Goal: Answer question/provide support: Share knowledge or assist other users

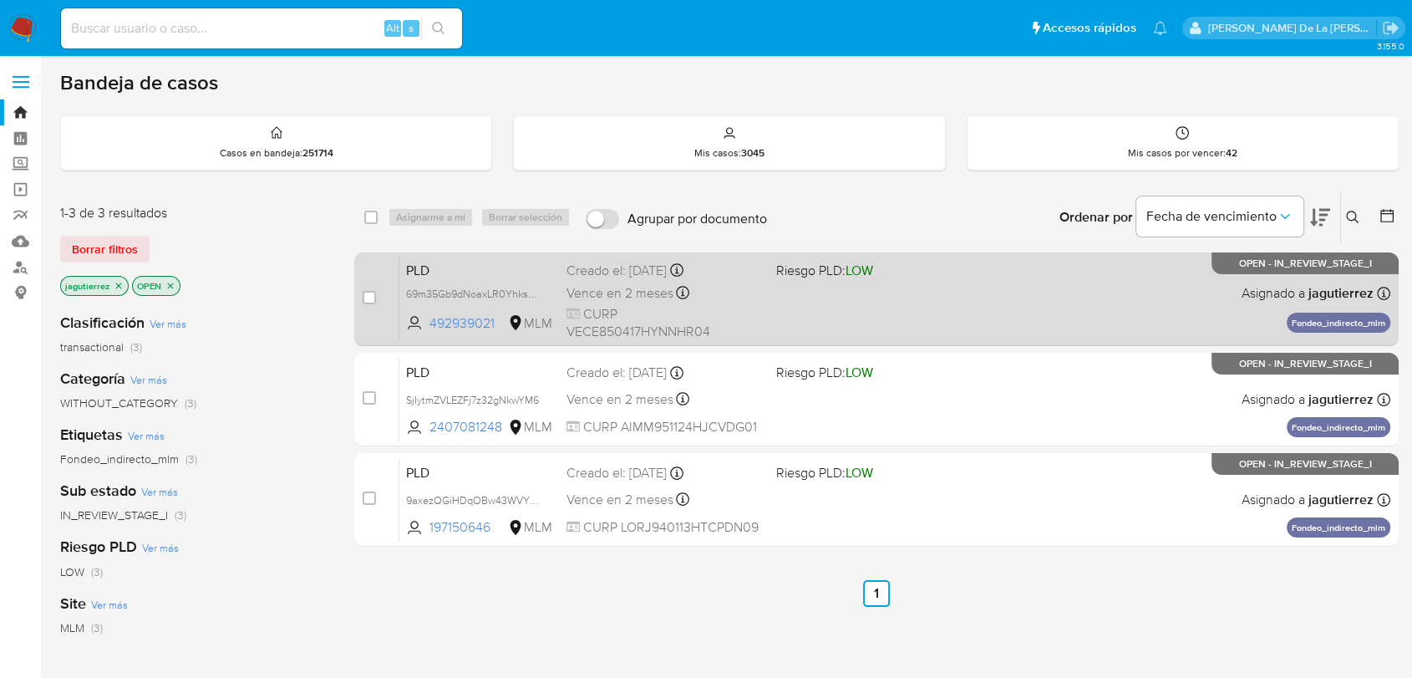
click at [874, 289] on div "PLD 69m35Gb9dNoaxLR0YhksmfDQ 492939021 MLM Riesgo PLD: LOW Creado el: 12/08/202…" at bounding box center [894, 299] width 991 height 84
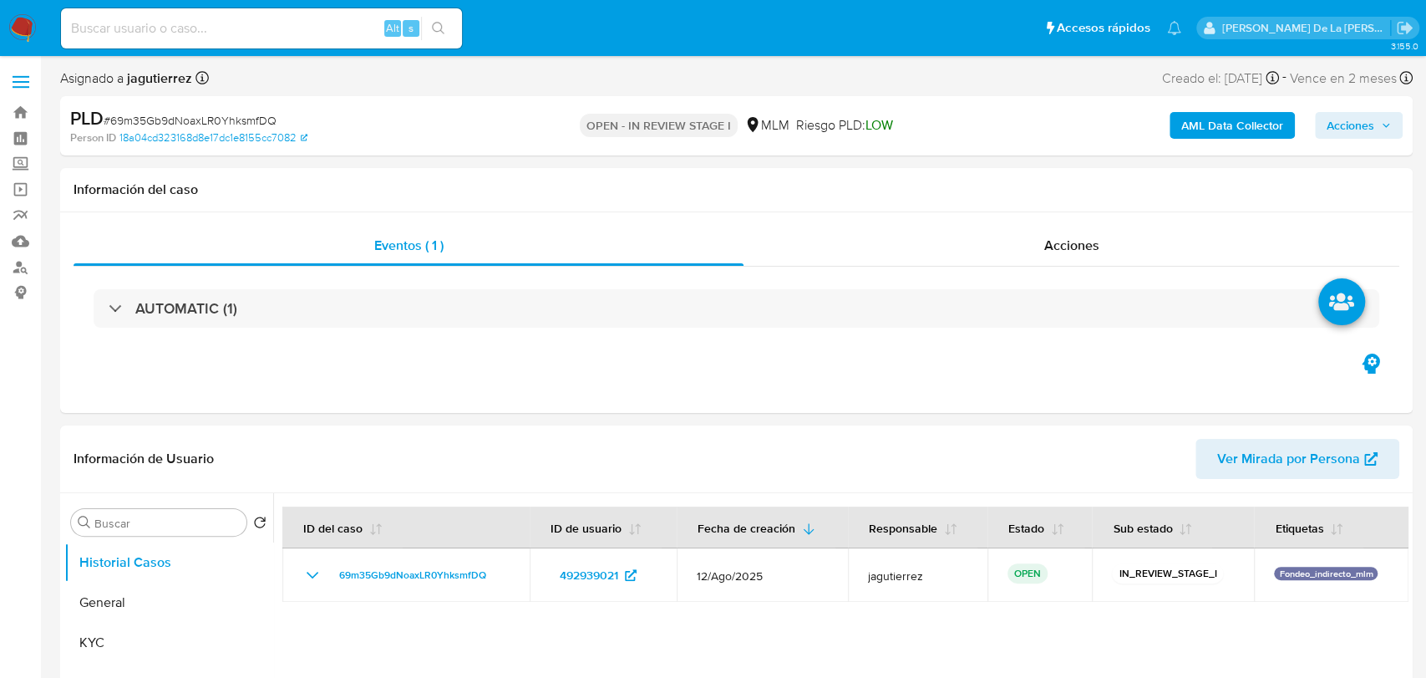
select select "10"
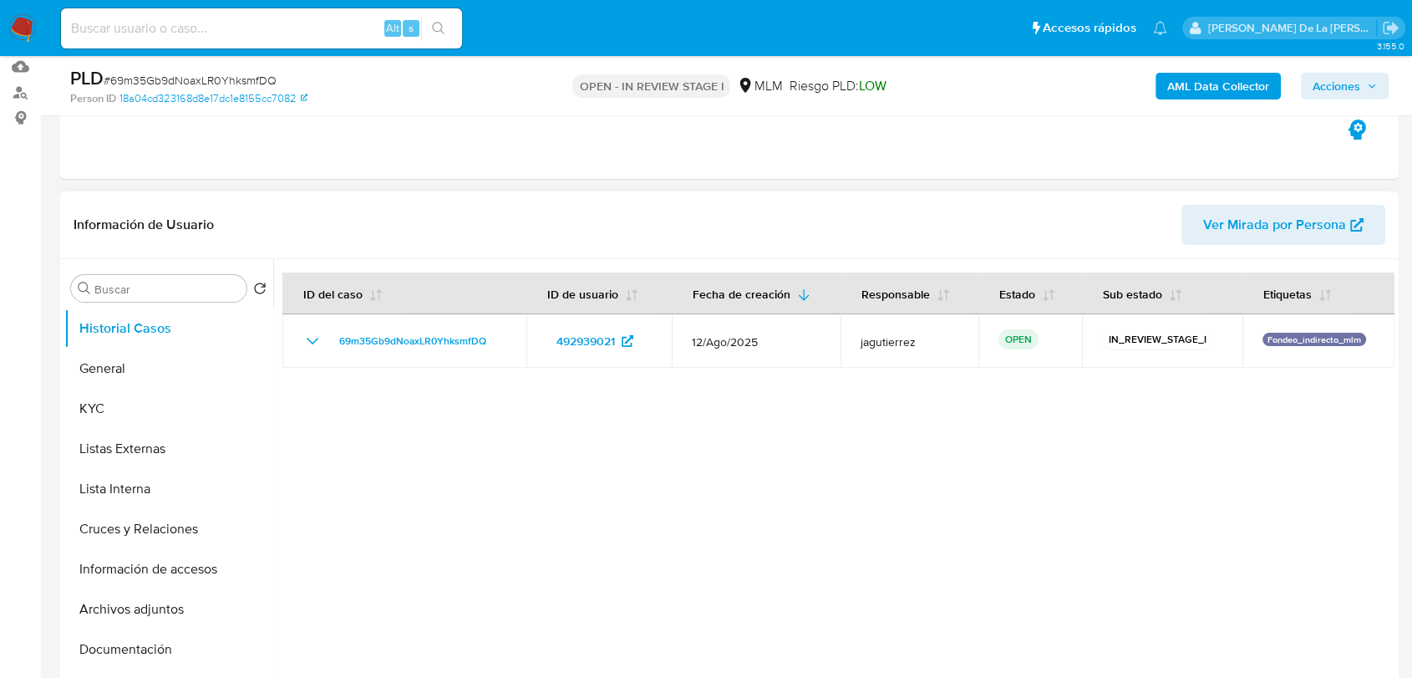
scroll to position [185, 0]
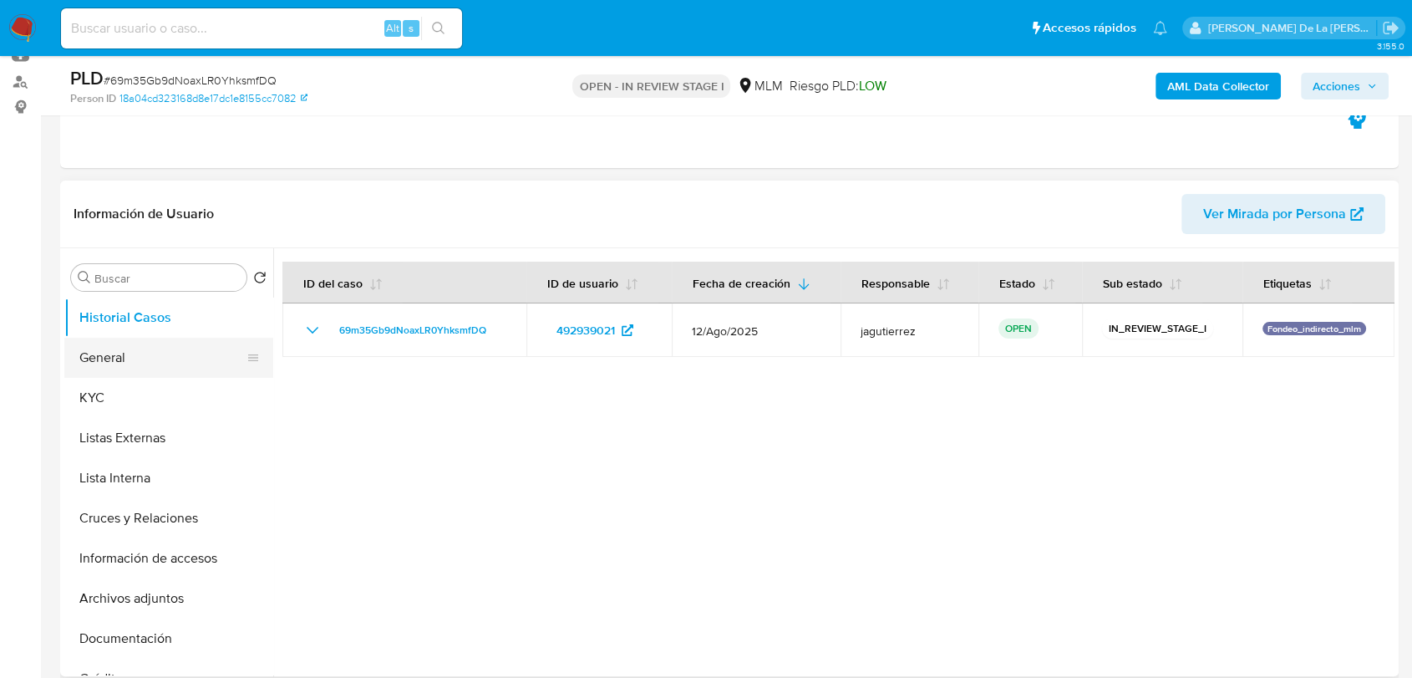
click at [126, 352] on button "General" at bounding box center [162, 358] width 196 height 40
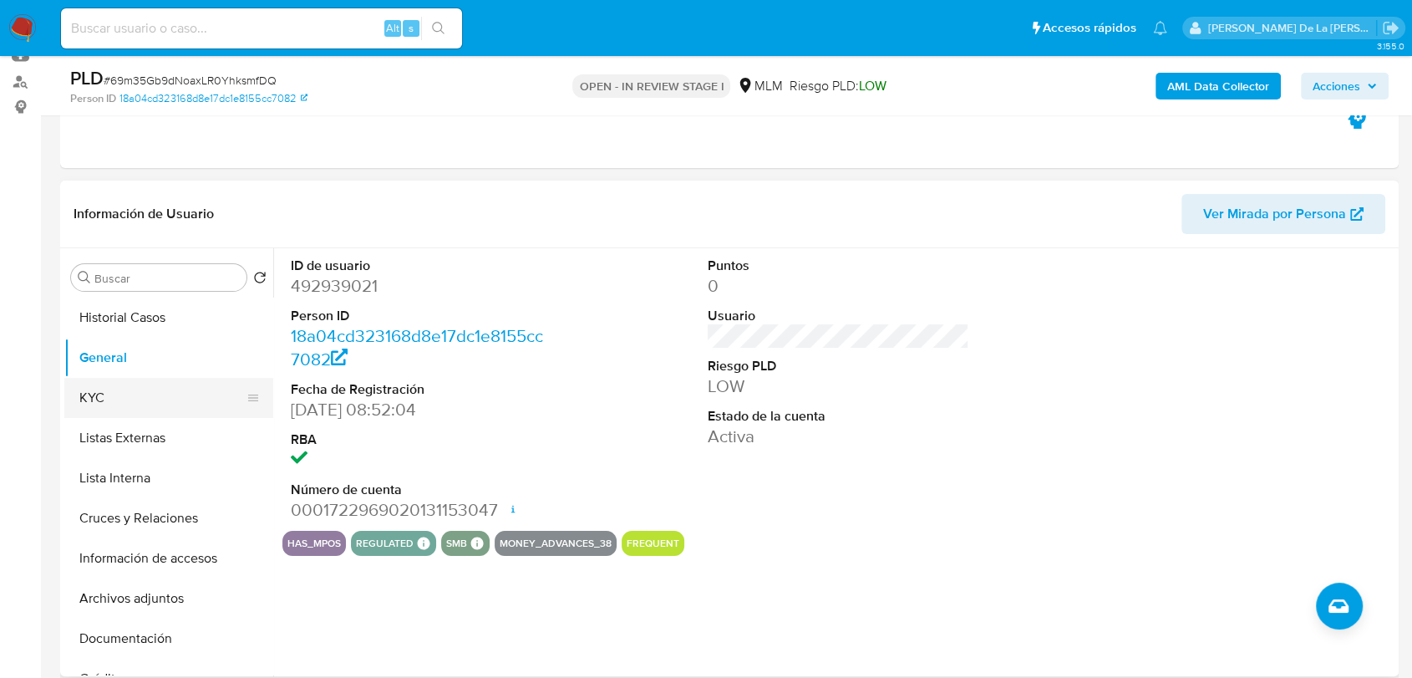
click at [143, 391] on button "KYC" at bounding box center [162, 398] width 196 height 40
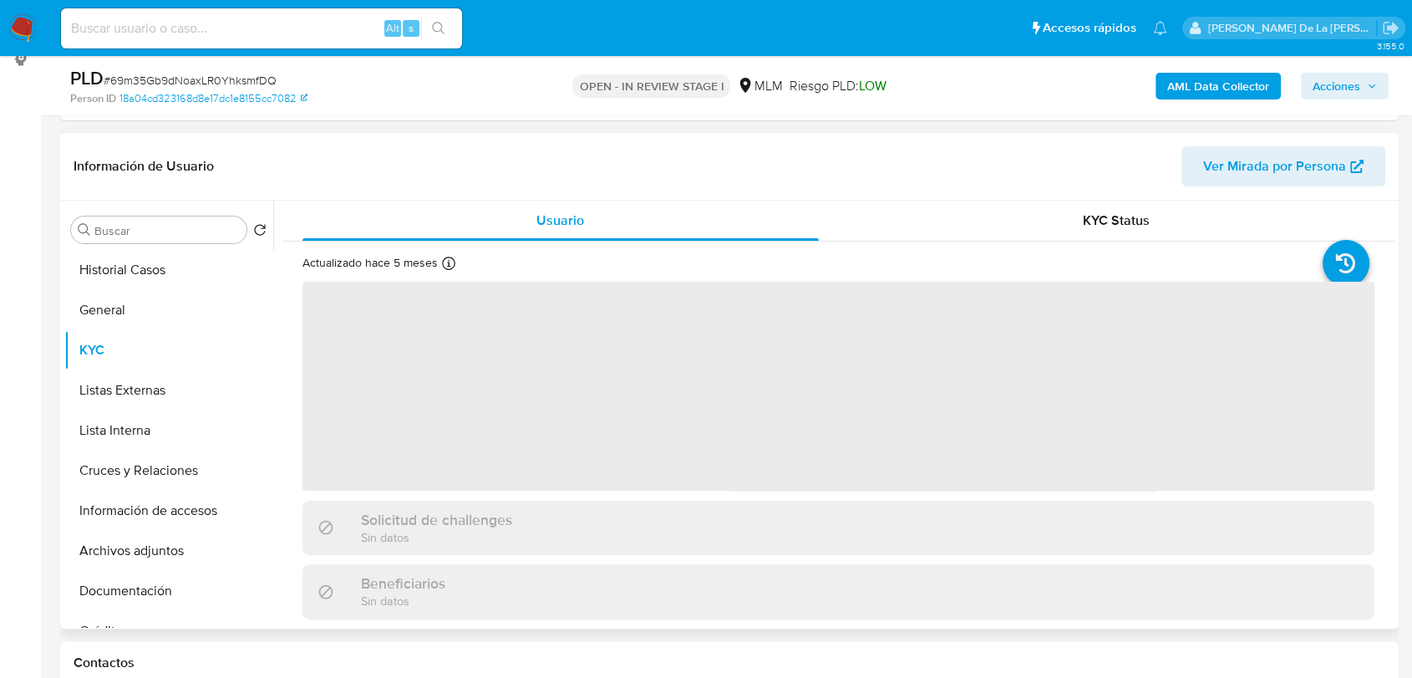
scroll to position [278, 0]
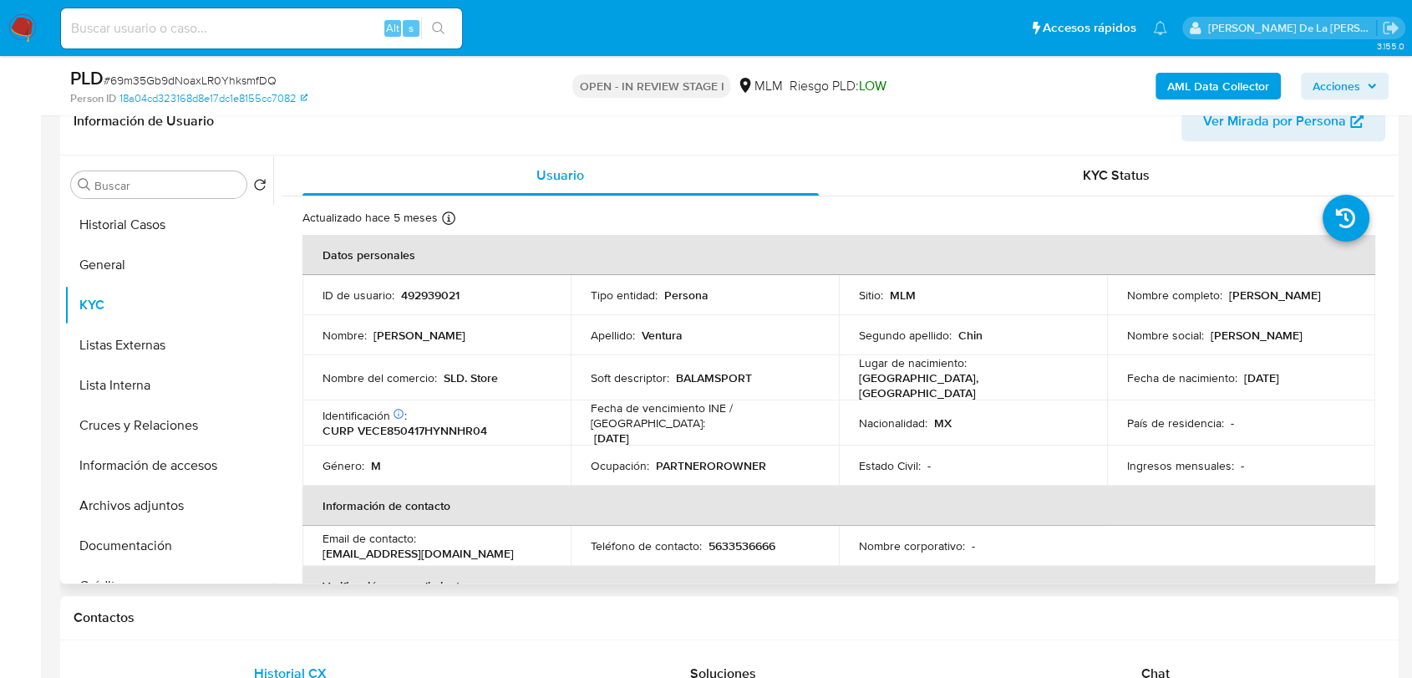
drag, startPoint x: 1118, startPoint y: 298, endPoint x: 1274, endPoint y: 304, distance: 156.4
click at [1274, 304] on td "Nombre completo : Jose Ermilo Ventura Chin" at bounding box center [1241, 295] width 268 height 40
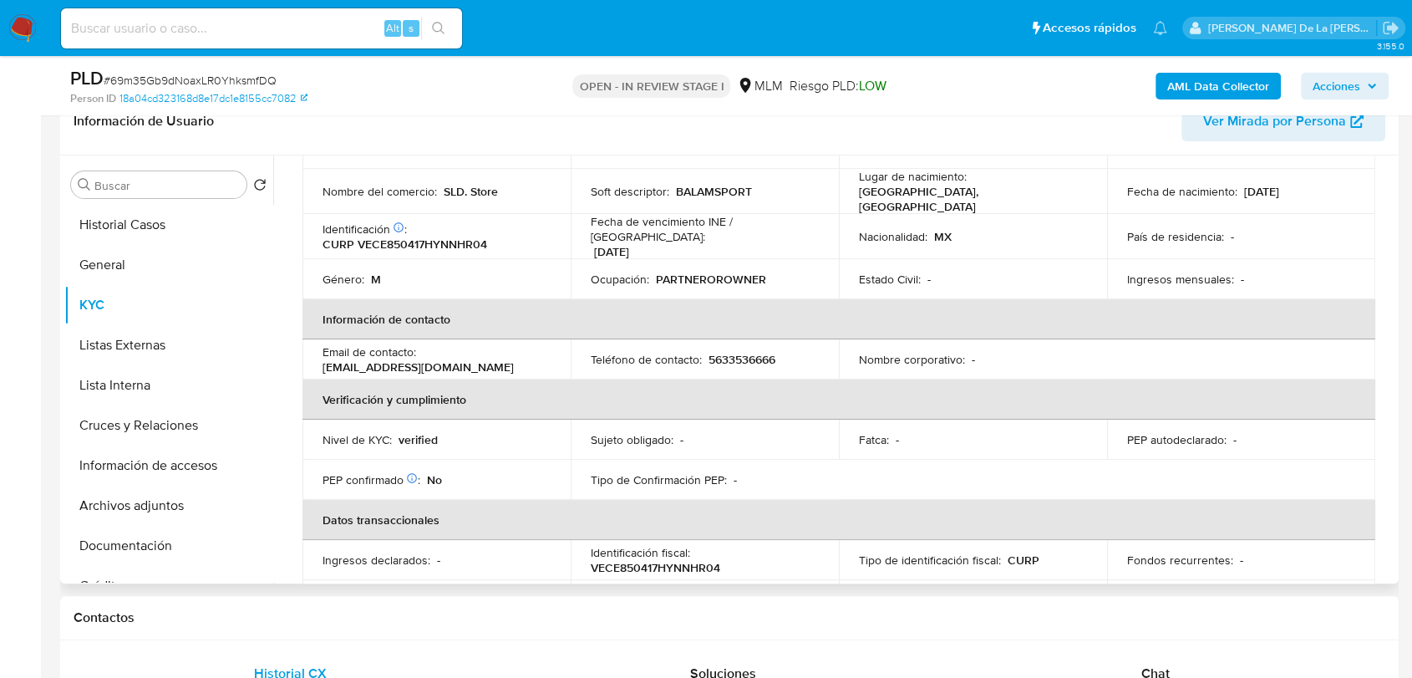
scroll to position [0, 0]
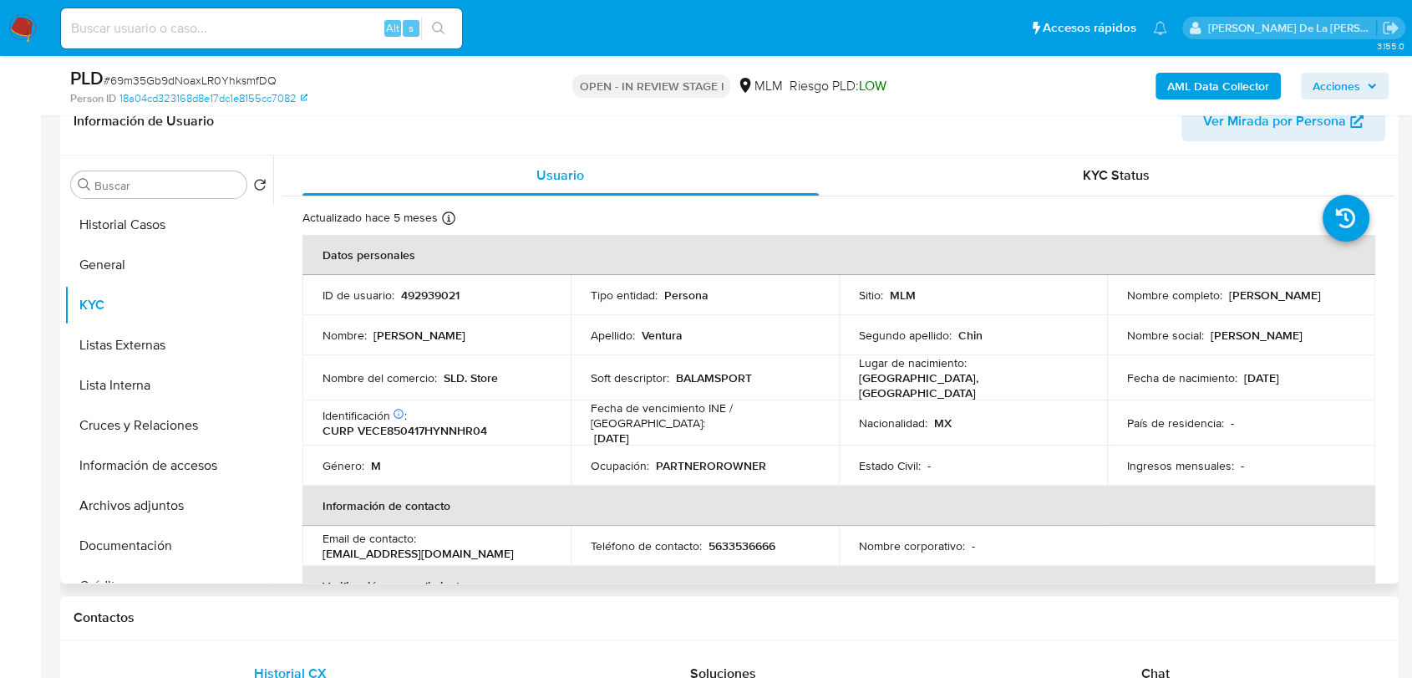
click at [721, 378] on p "BALAMSPORT" at bounding box center [714, 377] width 76 height 15
drag, startPoint x: 493, startPoint y: 376, endPoint x: 441, endPoint y: 374, distance: 51.8
click at [444, 374] on p "SLD. Store" at bounding box center [471, 377] width 54 height 15
click at [150, 257] on button "General" at bounding box center [162, 265] width 196 height 40
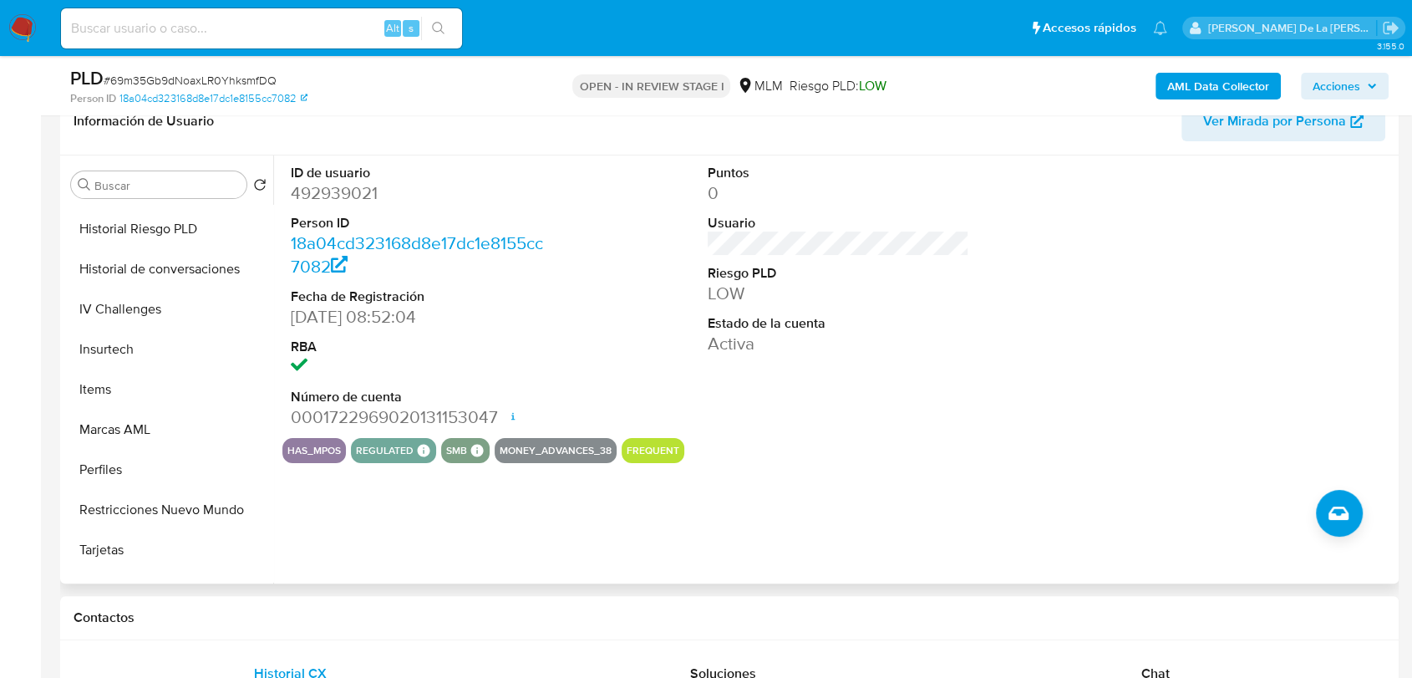
scroll to position [706, 0]
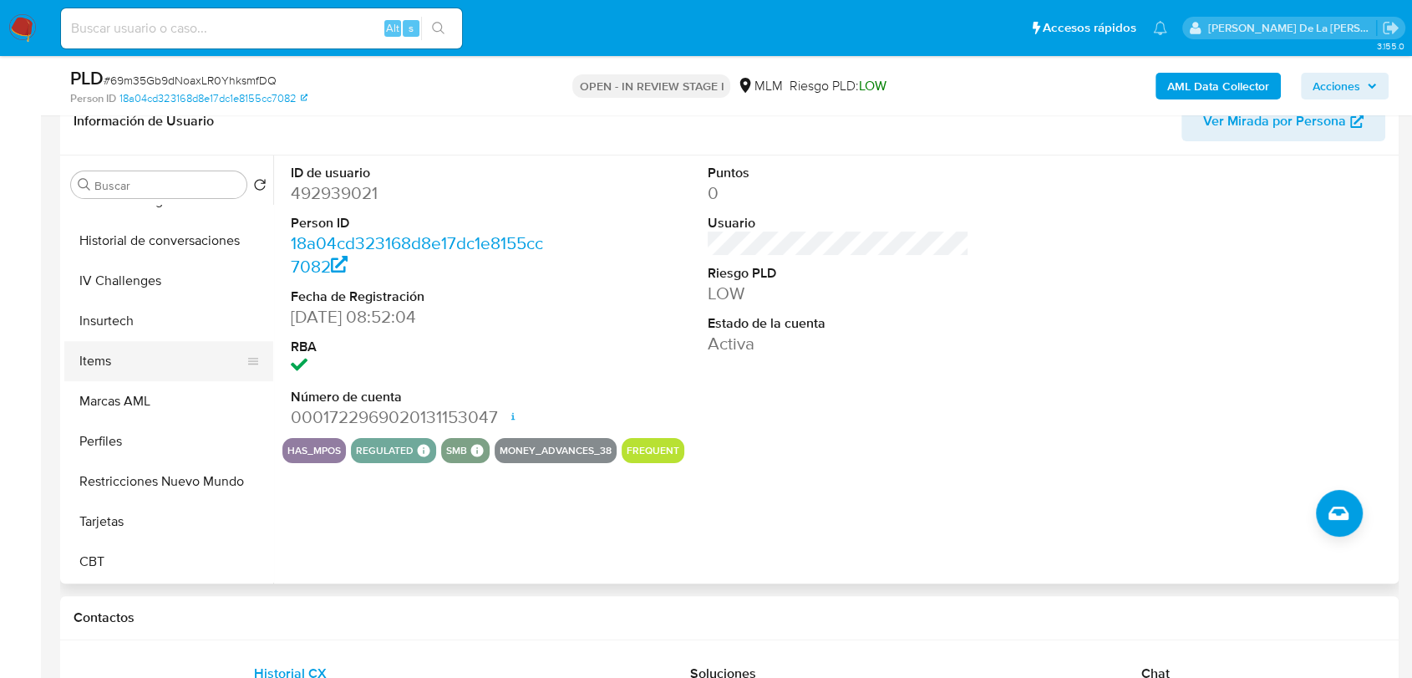
click at [160, 363] on button "Items" at bounding box center [162, 361] width 196 height 40
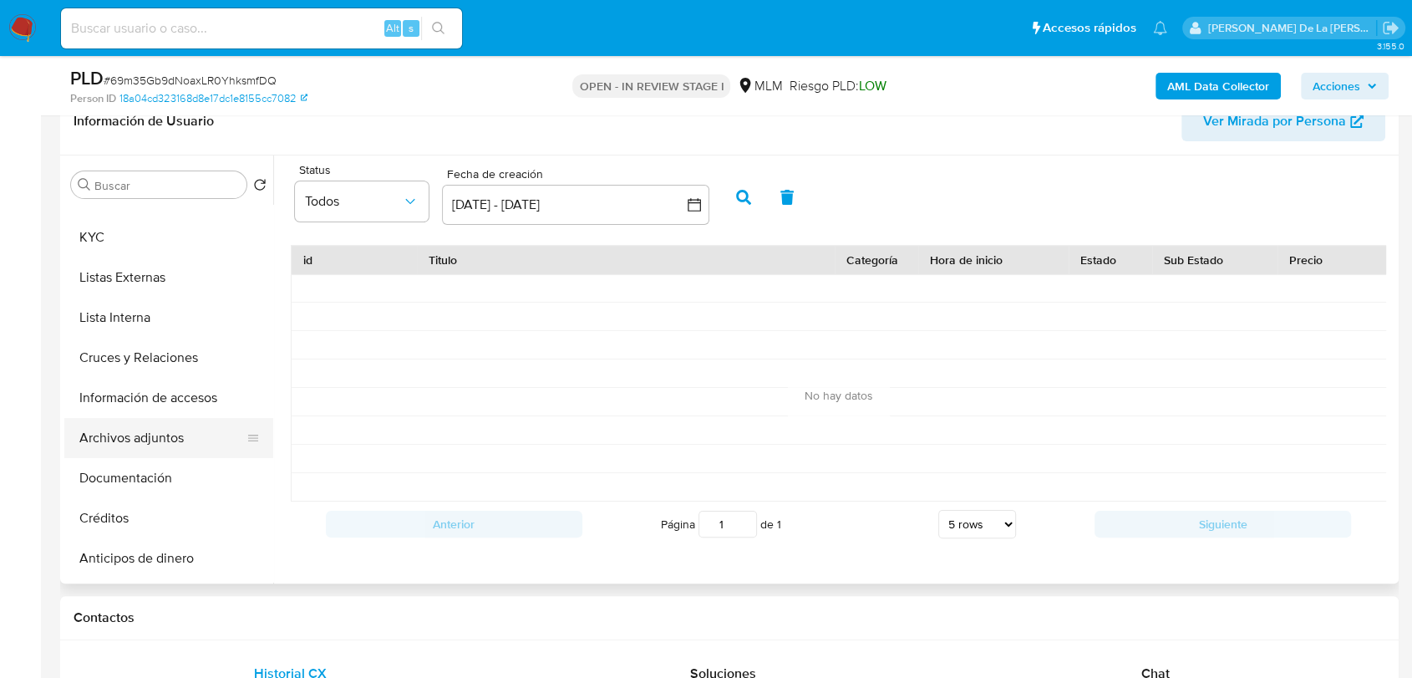
scroll to position [56, 0]
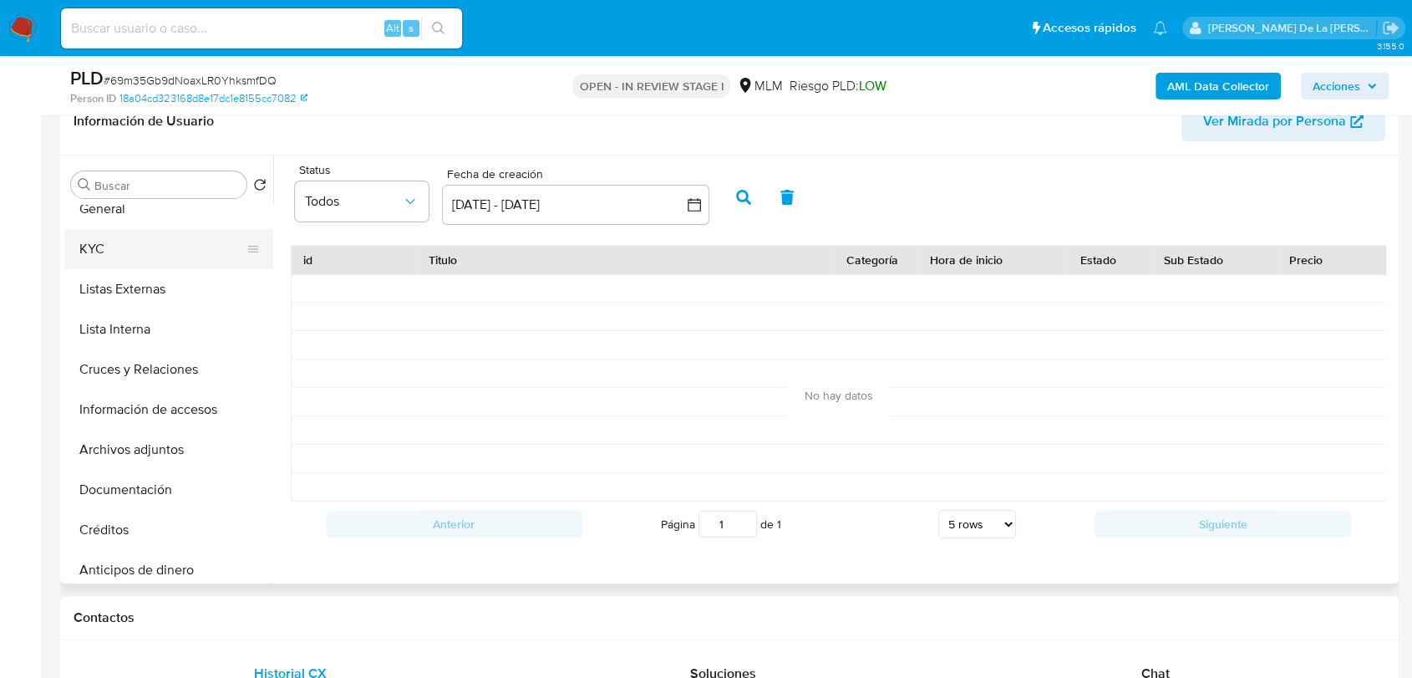
click at [160, 258] on button "KYC" at bounding box center [162, 249] width 196 height 40
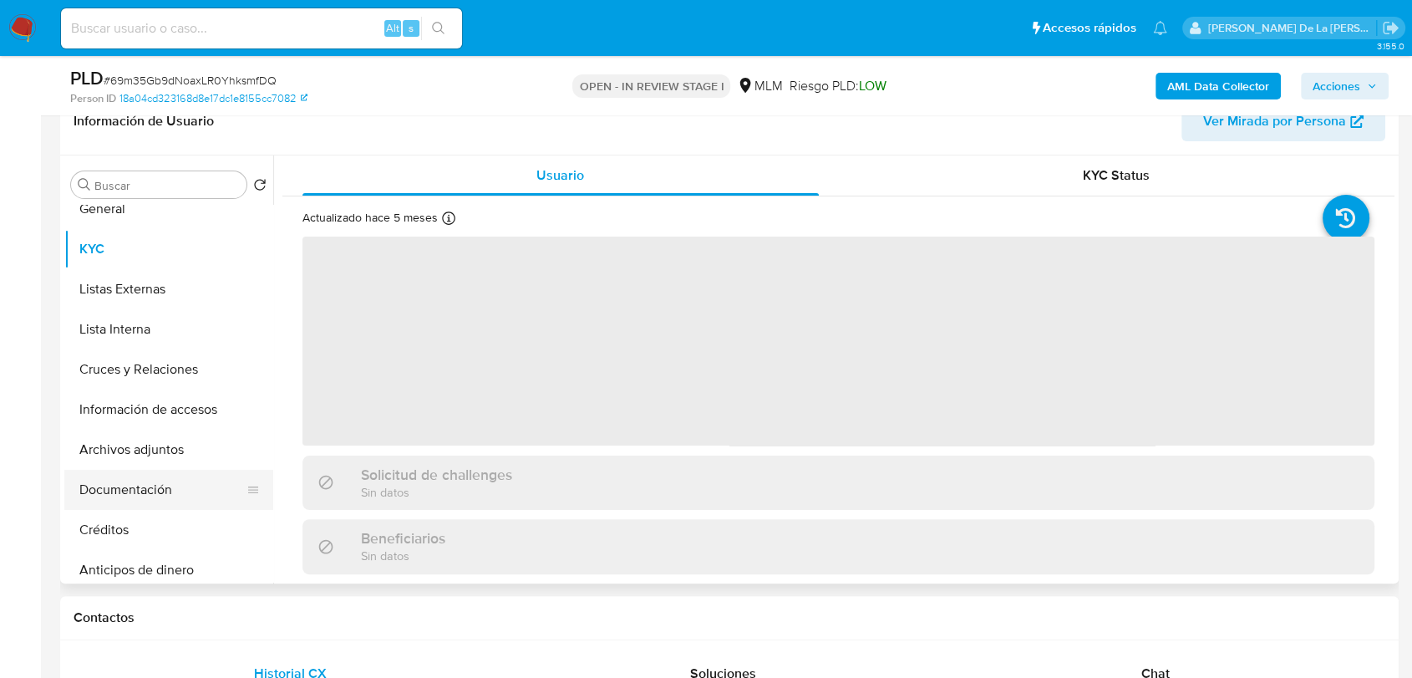
click at [150, 477] on button "Documentación" at bounding box center [162, 490] width 196 height 40
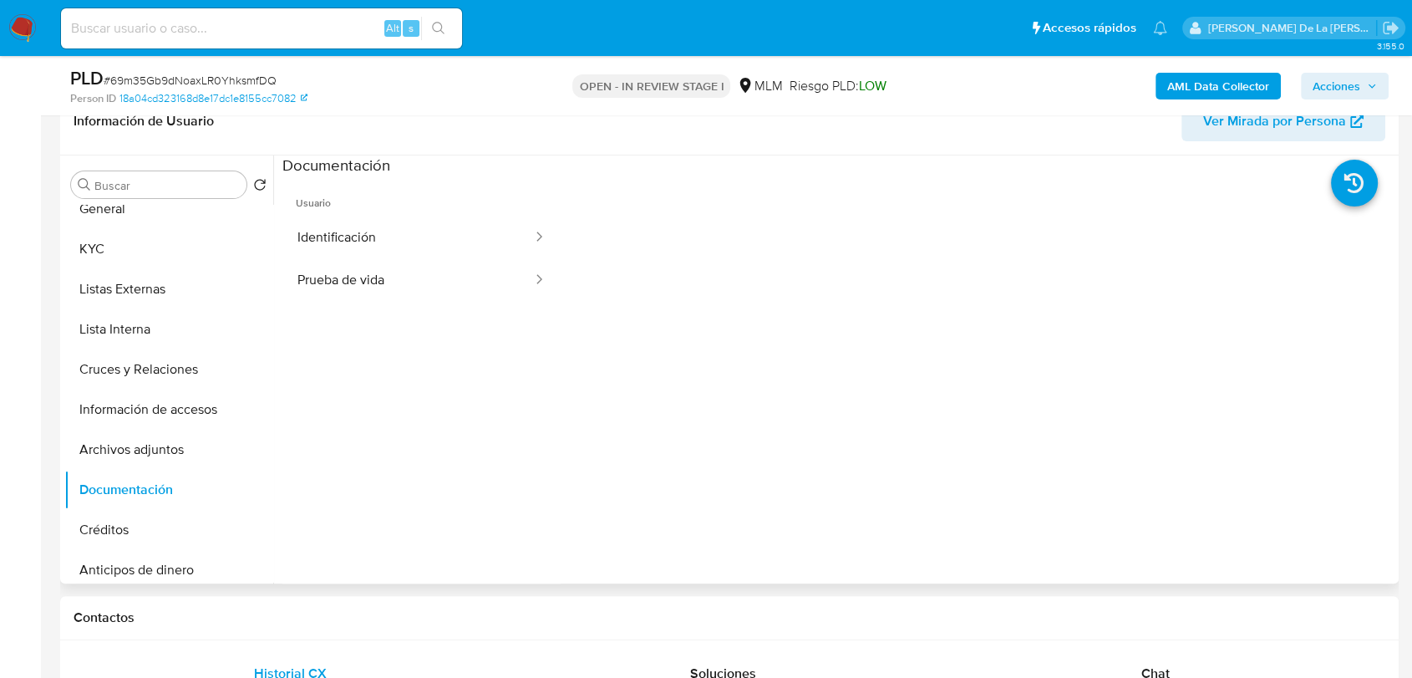
click at [397, 207] on span "Usuario" at bounding box center [421, 196] width 278 height 40
click at [394, 233] on button "Identificación" at bounding box center [407, 237] width 251 height 43
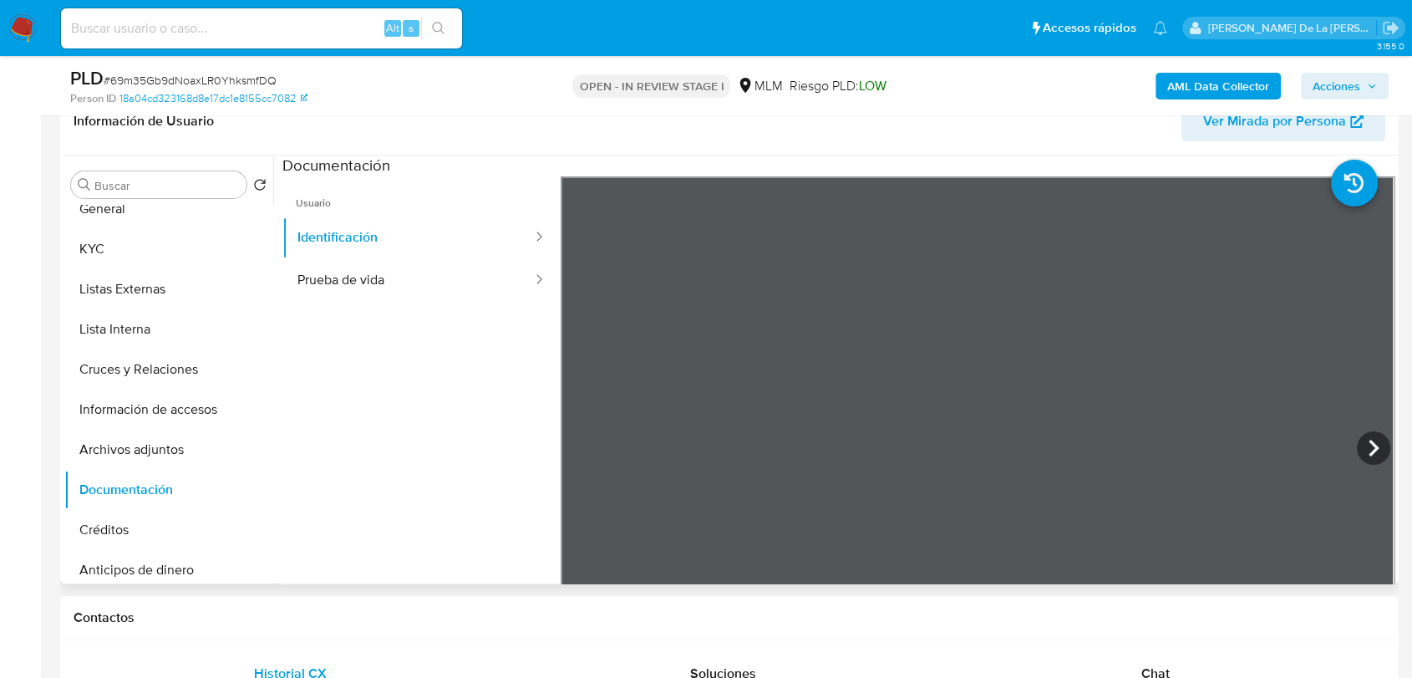
click at [490, 328] on ul "Usuario Identificación Prueba de vida" at bounding box center [421, 416] width 278 height 481
click at [448, 274] on button "Prueba de vida" at bounding box center [407, 280] width 251 height 43
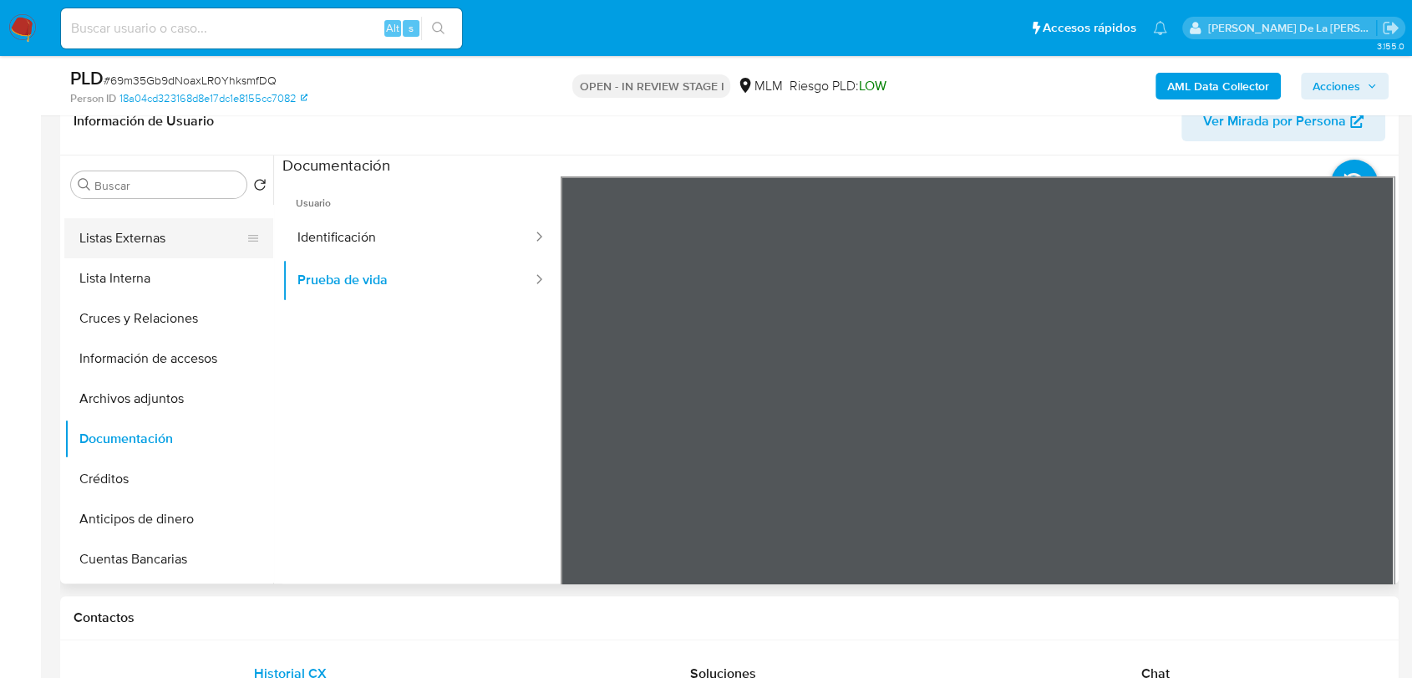
scroll to position [56, 0]
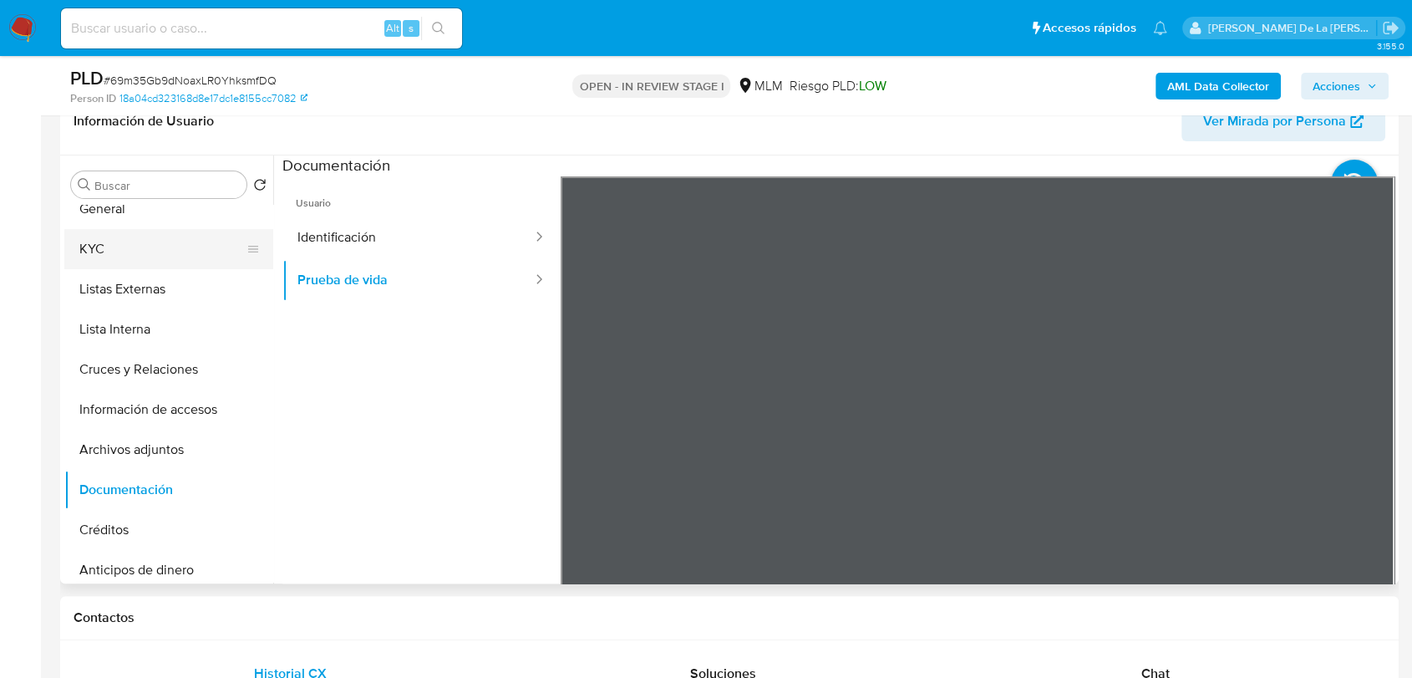
click at [164, 260] on button "KYC" at bounding box center [162, 249] width 196 height 40
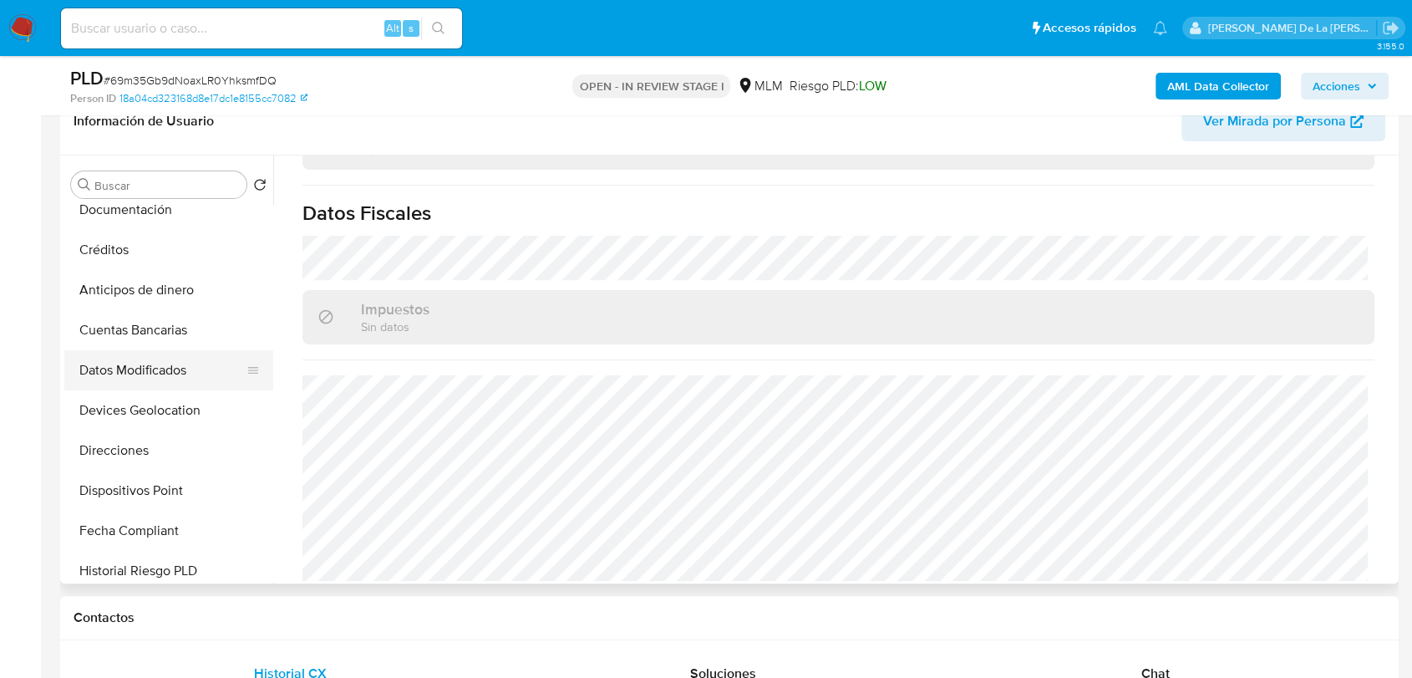
scroll to position [428, 0]
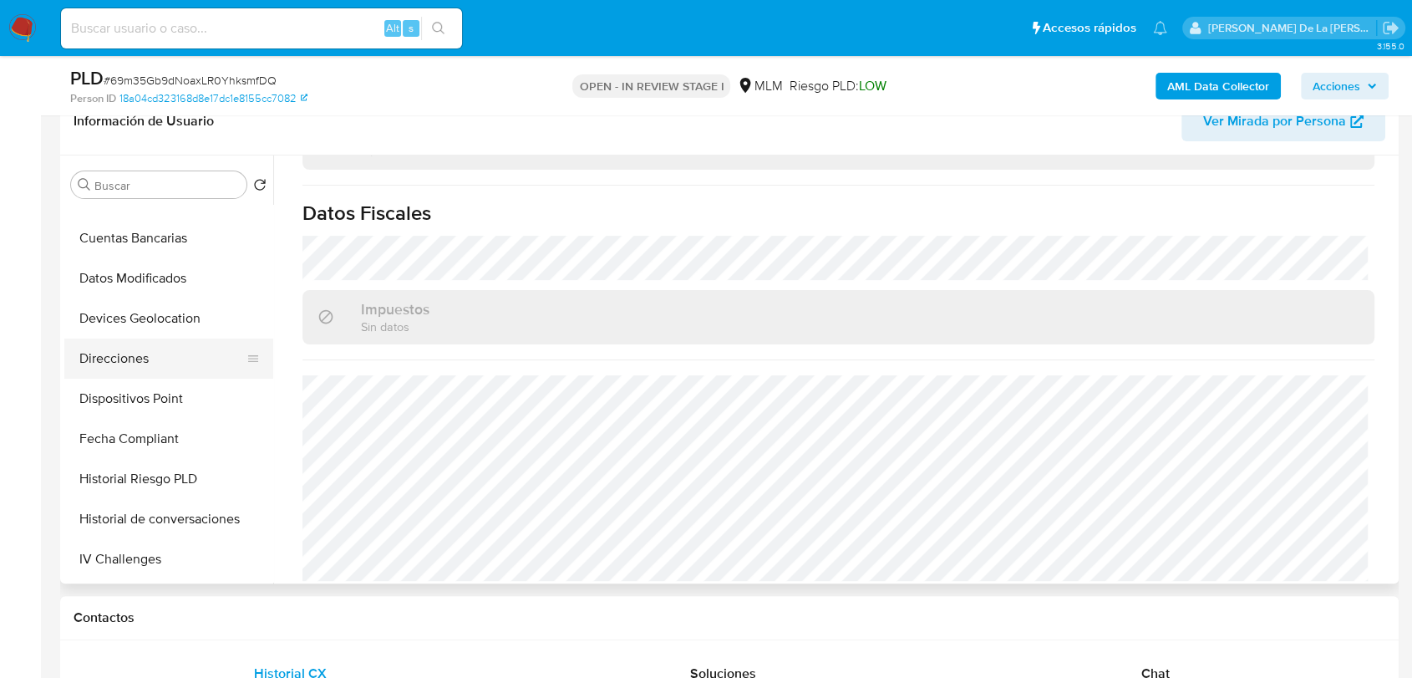
click at [152, 368] on button "Direcciones" at bounding box center [162, 358] width 196 height 40
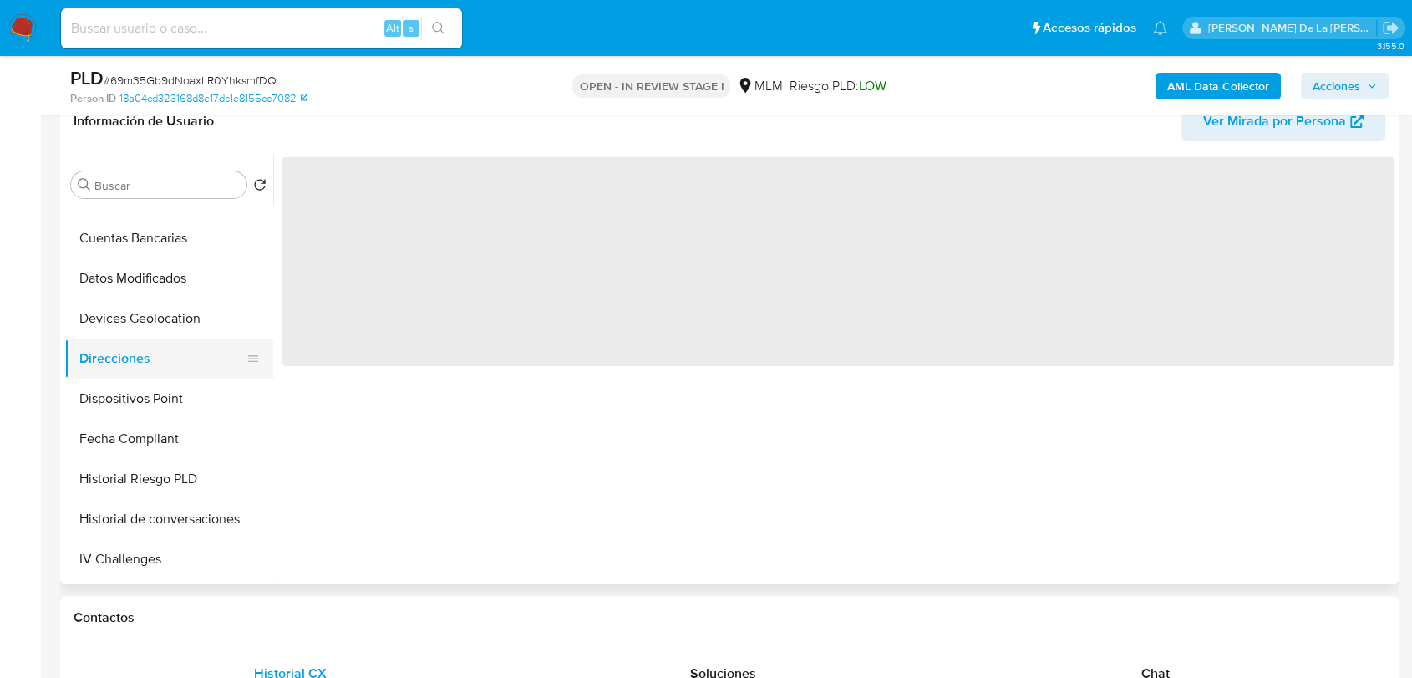
scroll to position [0, 0]
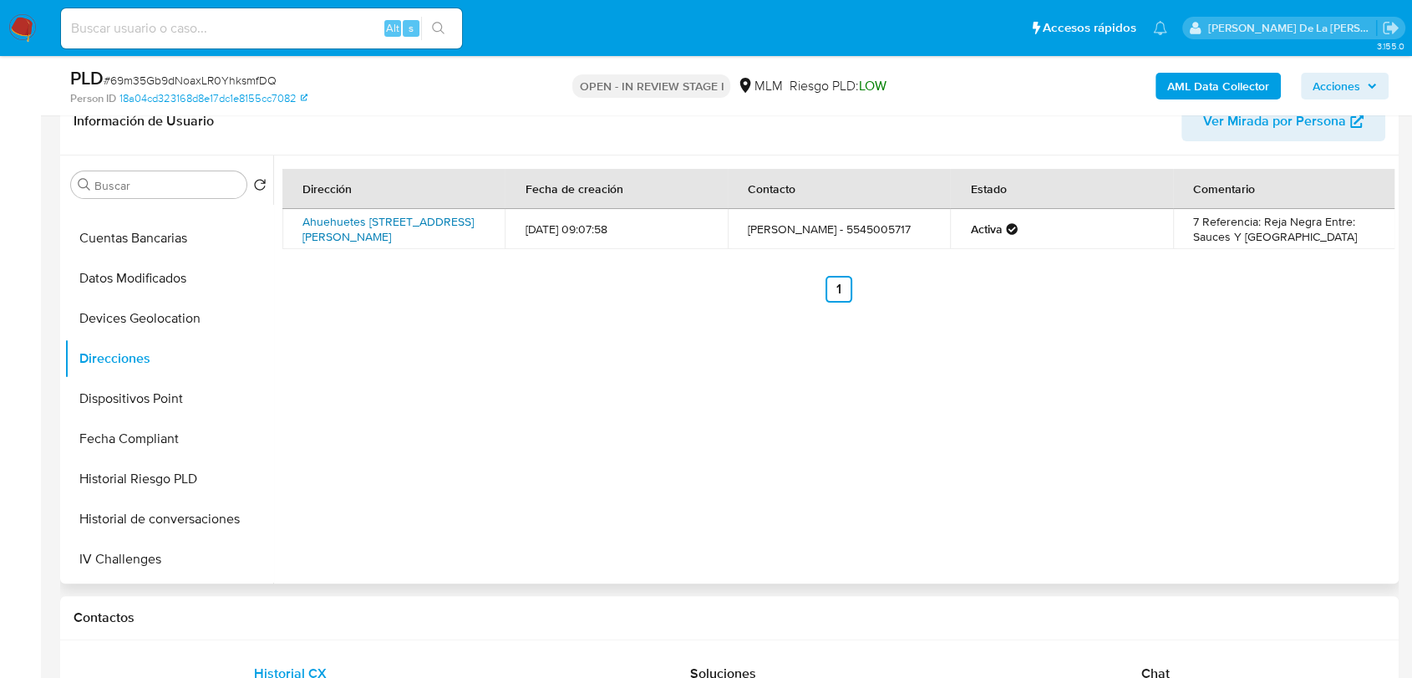
click at [350, 233] on link "Ahuehuetes 17, Tlalnepantla De Baz, Estado De México, 54147, Mexico 17" at bounding box center [387, 229] width 171 height 32
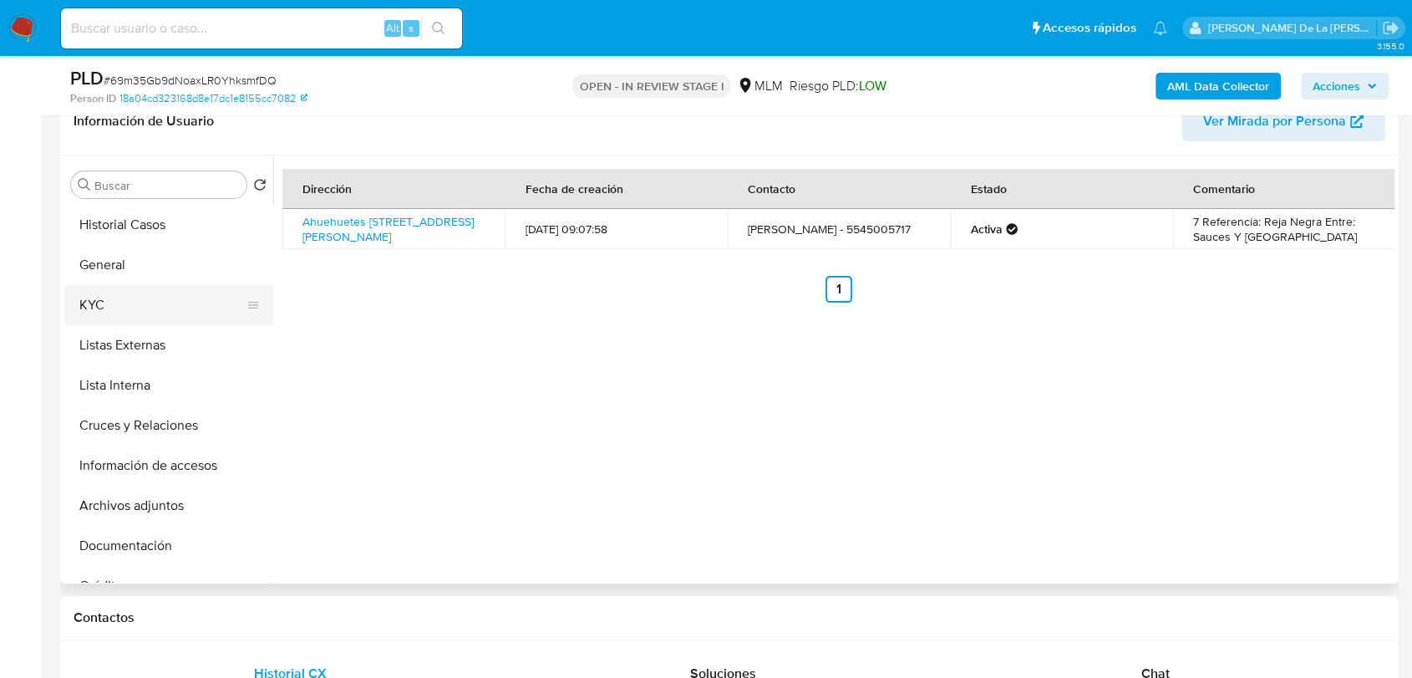
click at [142, 307] on button "KYC" at bounding box center [162, 305] width 196 height 40
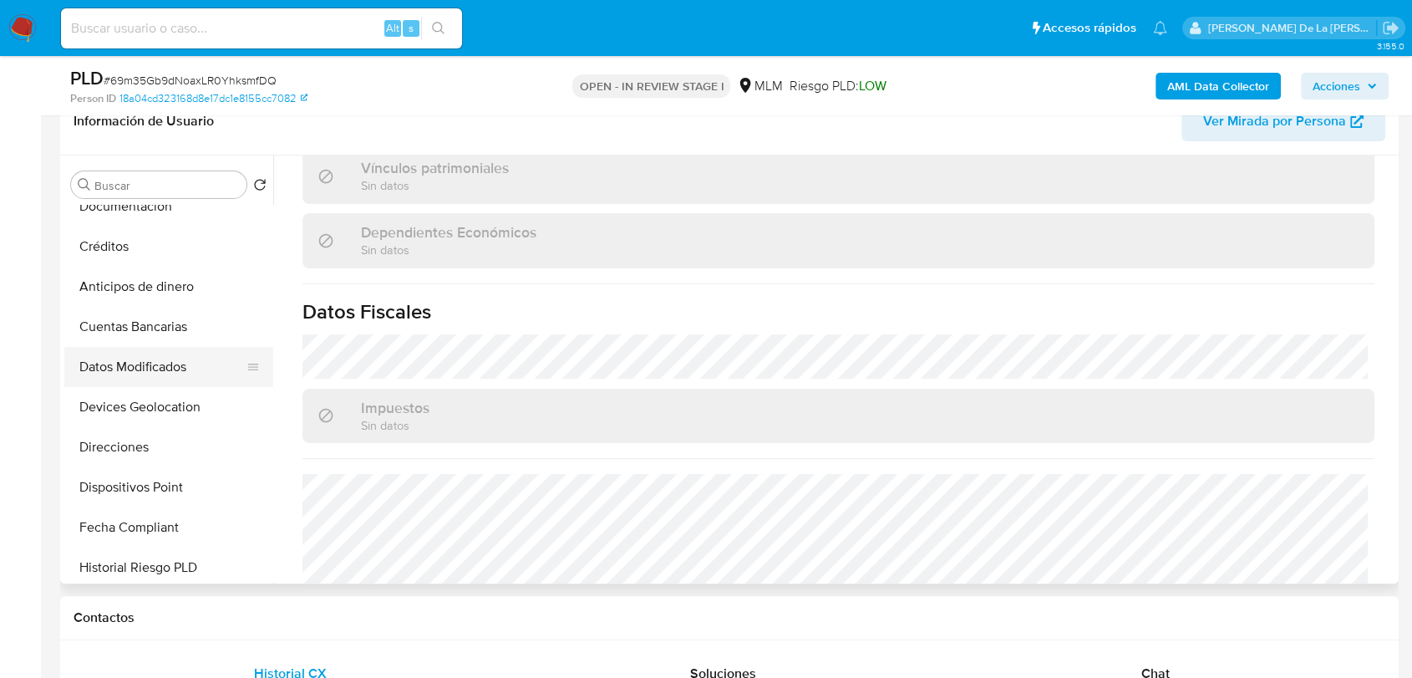
scroll to position [371, 0]
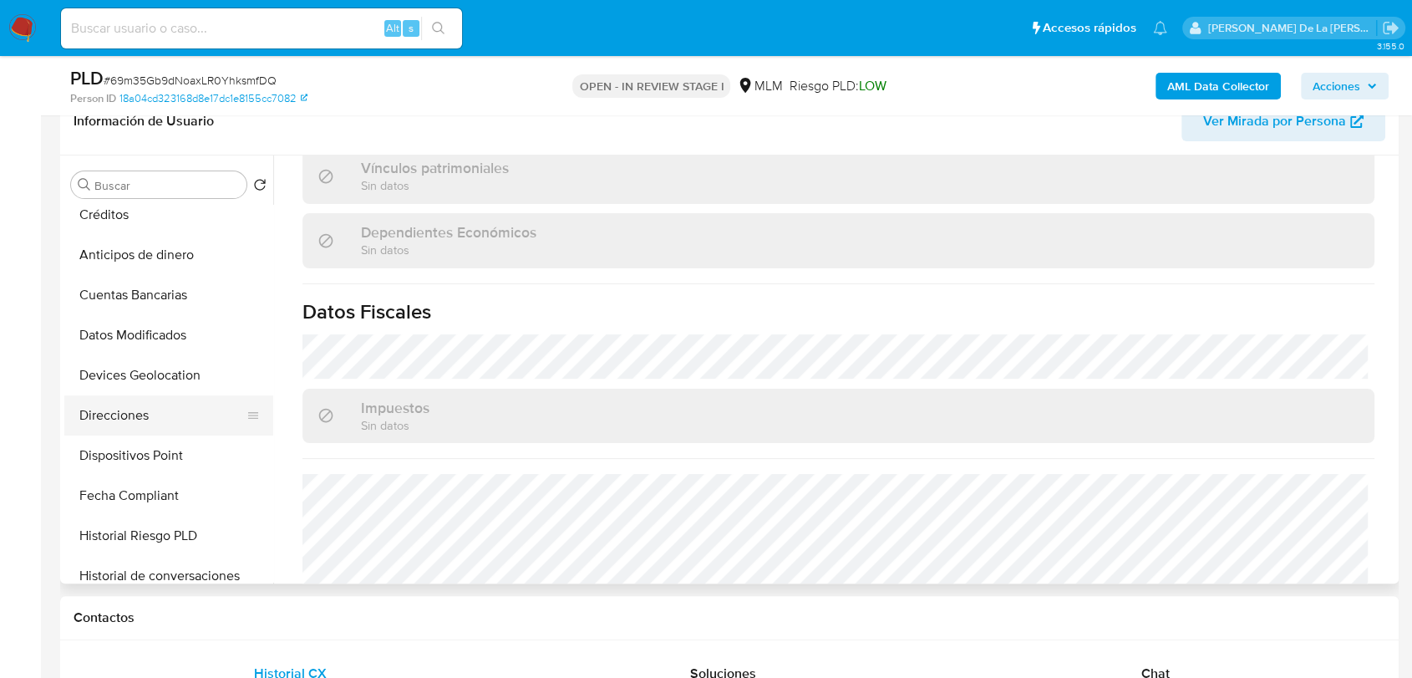
click at [156, 409] on button "Direcciones" at bounding box center [162, 415] width 196 height 40
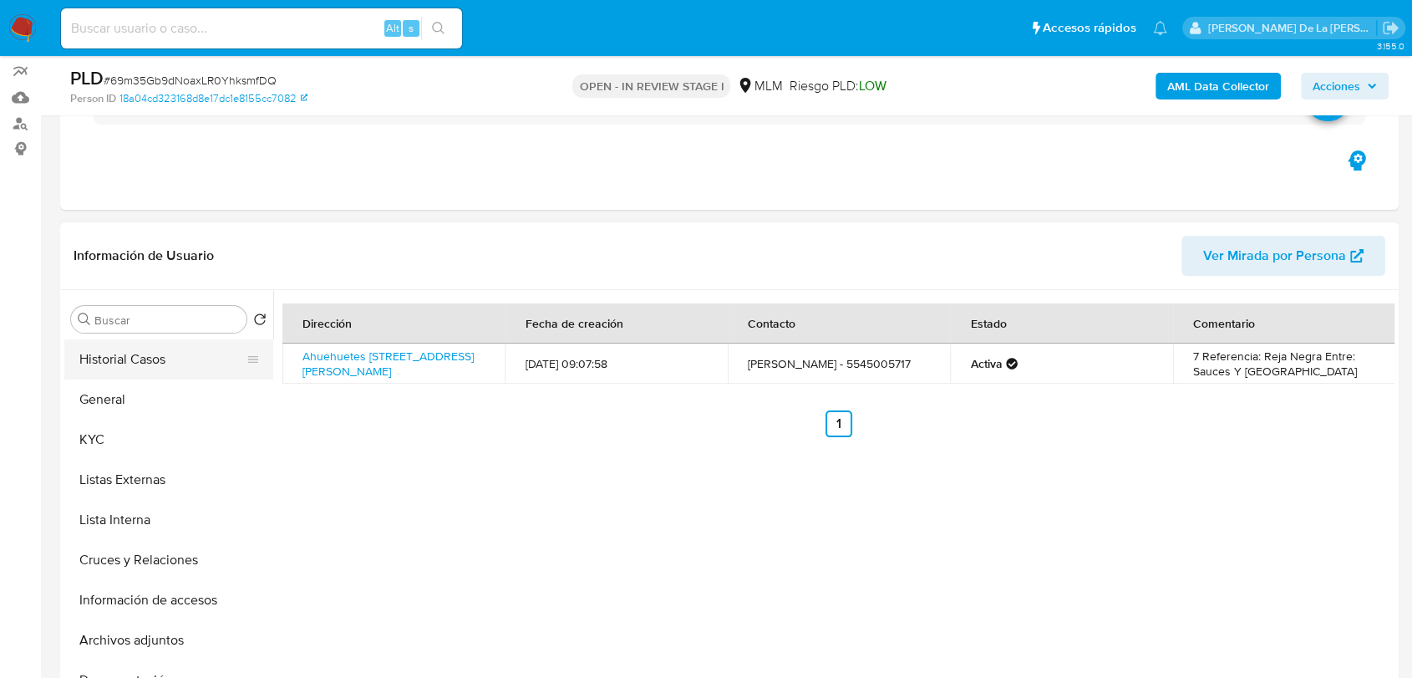
scroll to position [185, 0]
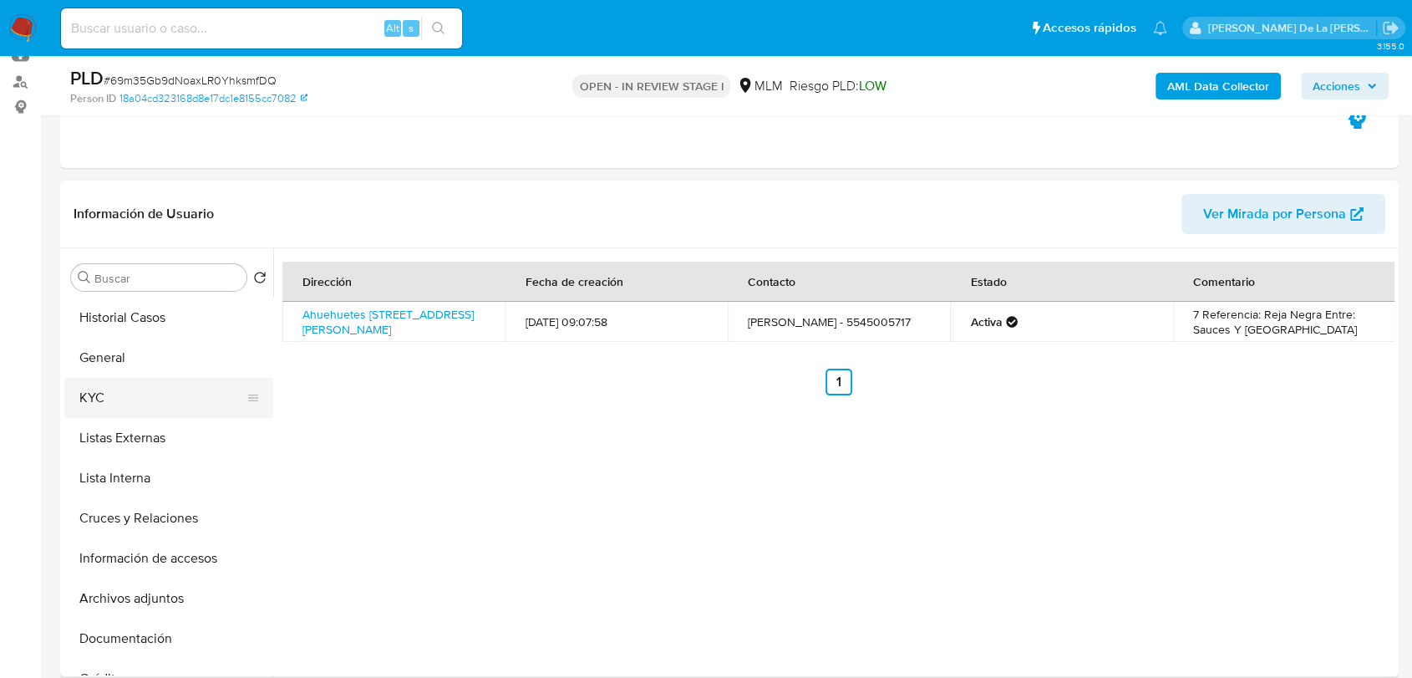
click at [114, 378] on button "KYC" at bounding box center [162, 398] width 196 height 40
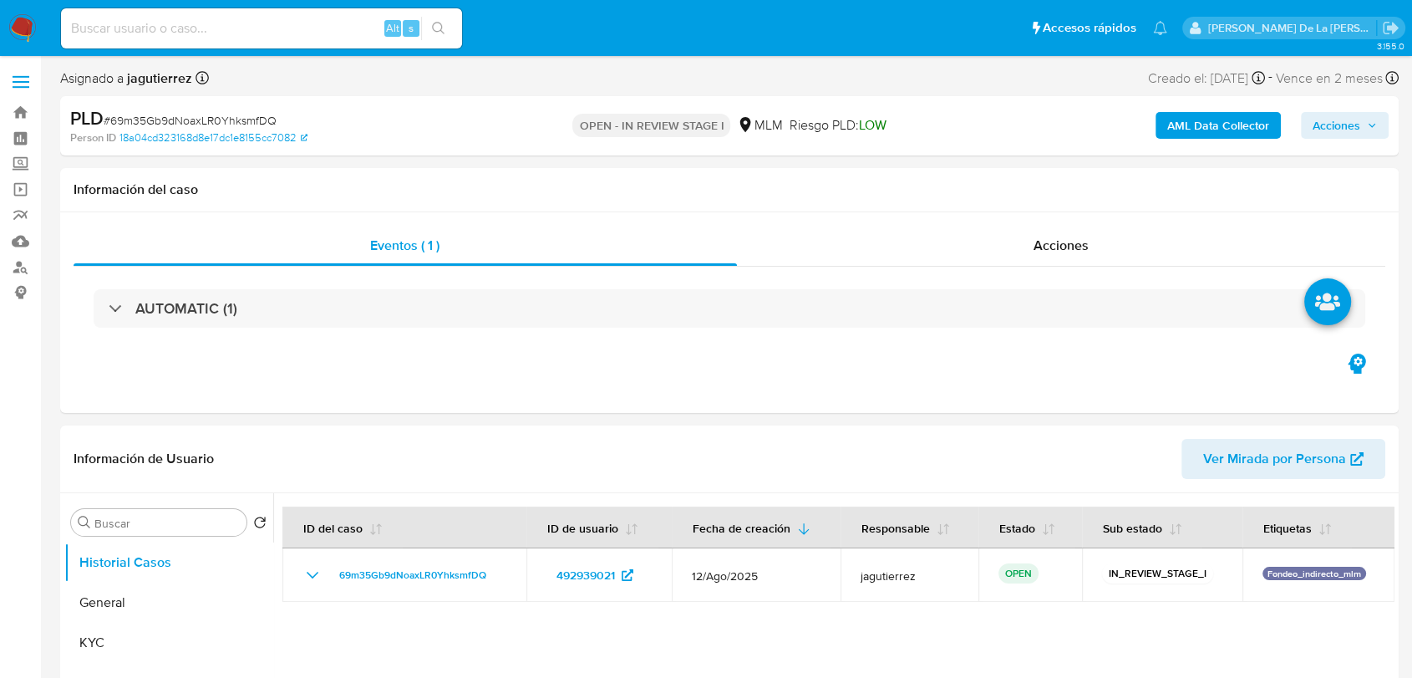
select select "10"
drag, startPoint x: 739, startPoint y: 362, endPoint x: 734, endPoint y: 384, distance: 23.3
click at [739, 362] on div "Eventos ( 1 ) Acciones AUTOMATIC (1)" at bounding box center [729, 312] width 1339 height 201
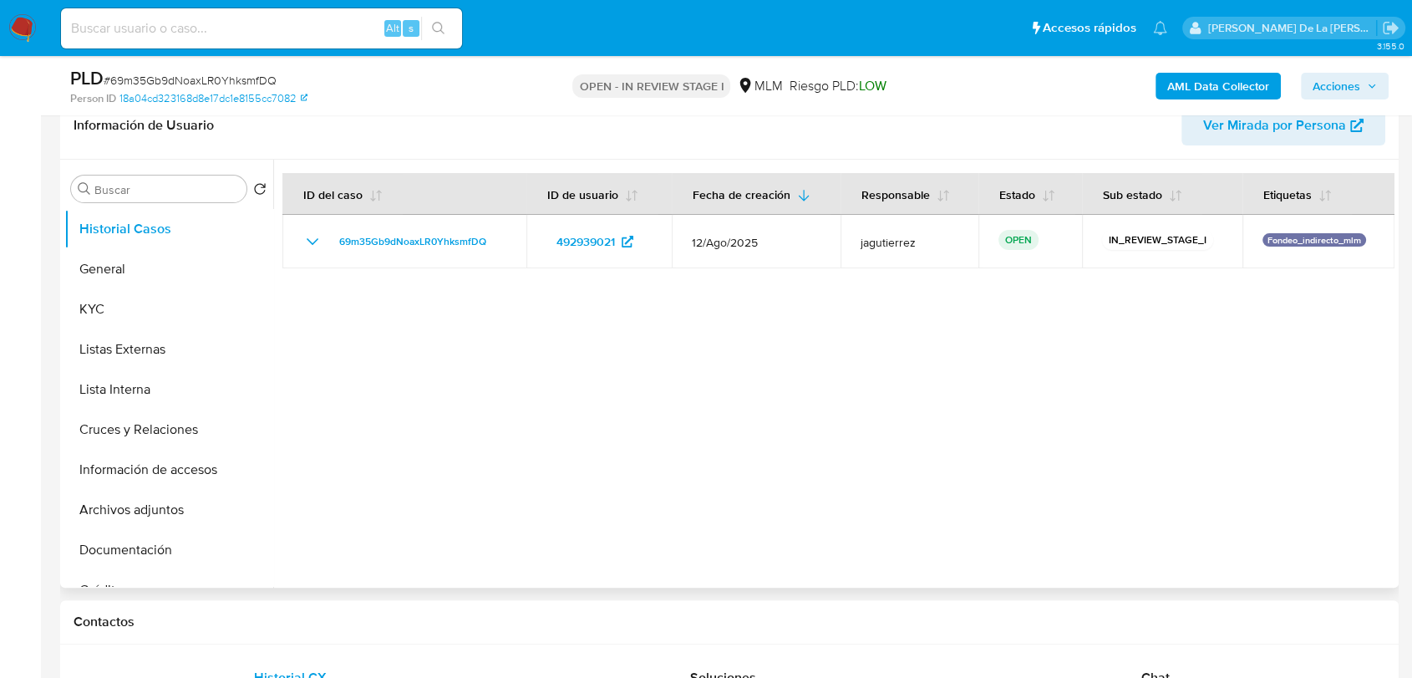
scroll to position [278, 0]
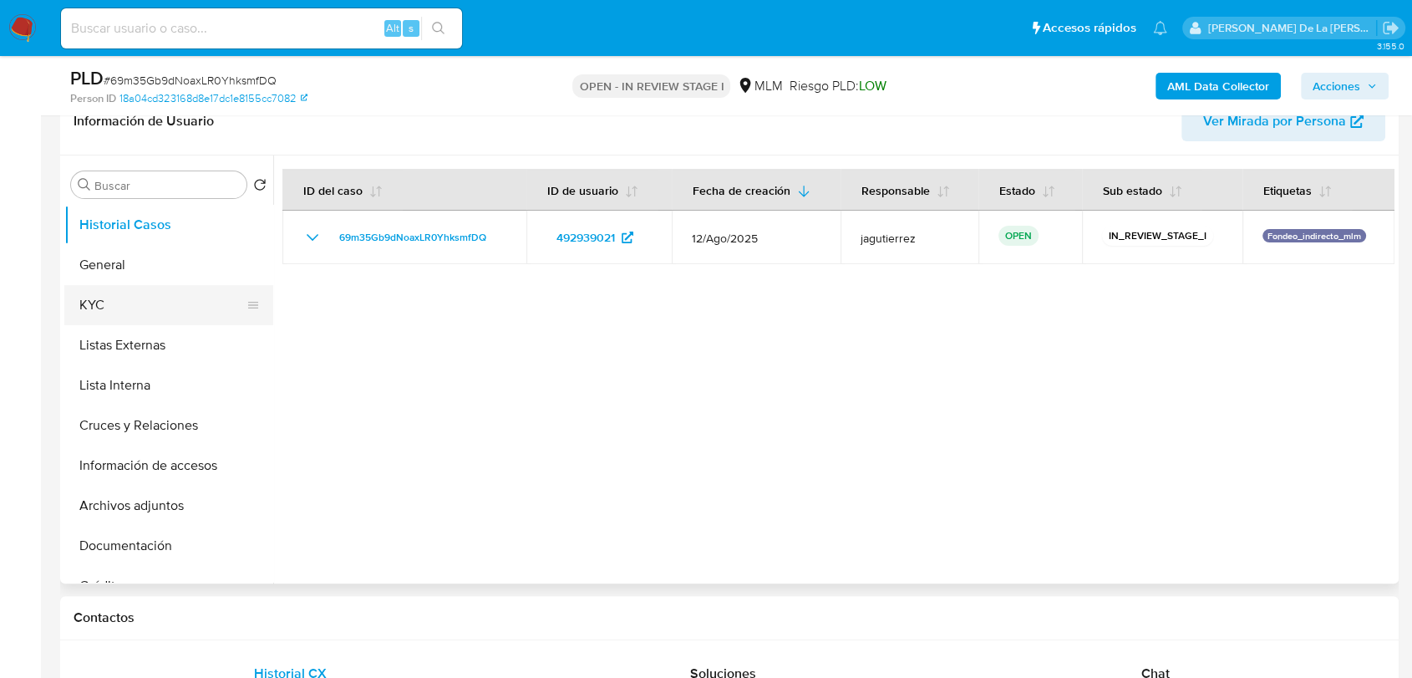
drag, startPoint x: 167, startPoint y: 300, endPoint x: 154, endPoint y: 283, distance: 21.4
click at [167, 298] on button "KYC" at bounding box center [162, 305] width 196 height 40
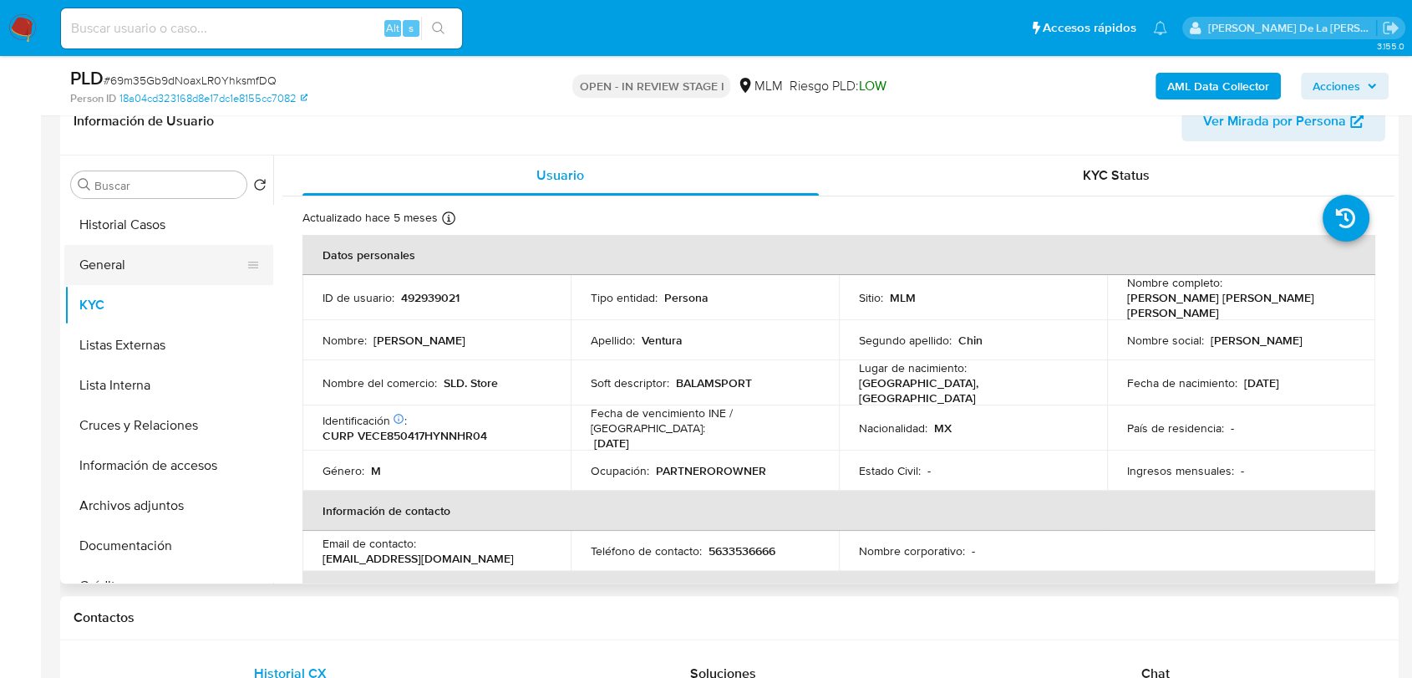
click at [155, 258] on button "General" at bounding box center [162, 265] width 196 height 40
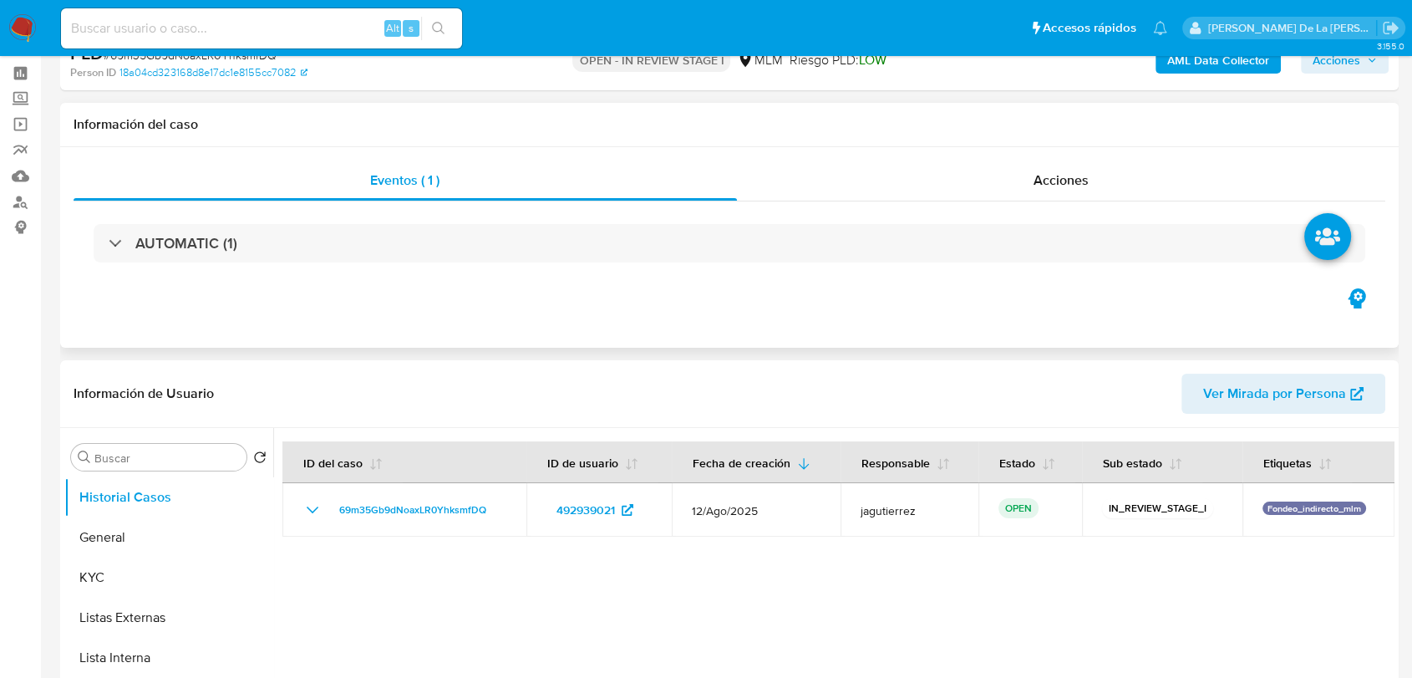
select select "10"
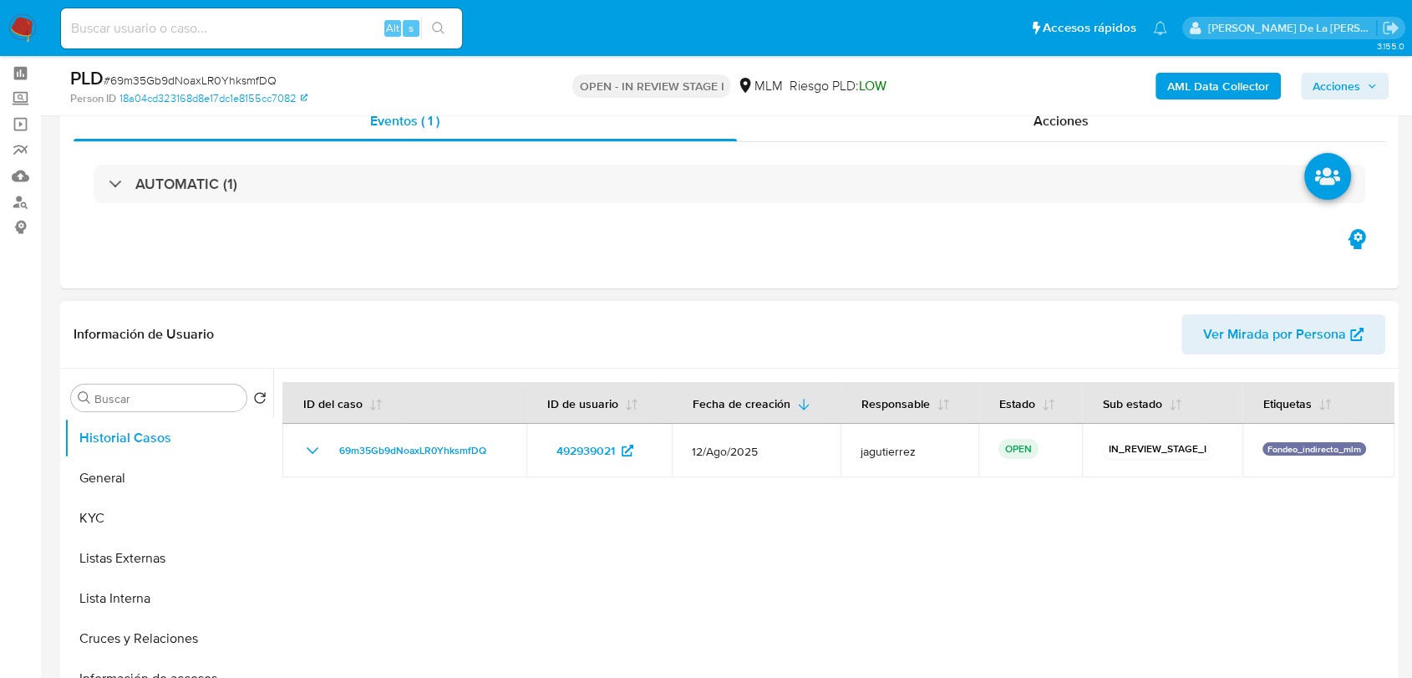
scroll to position [185, 0]
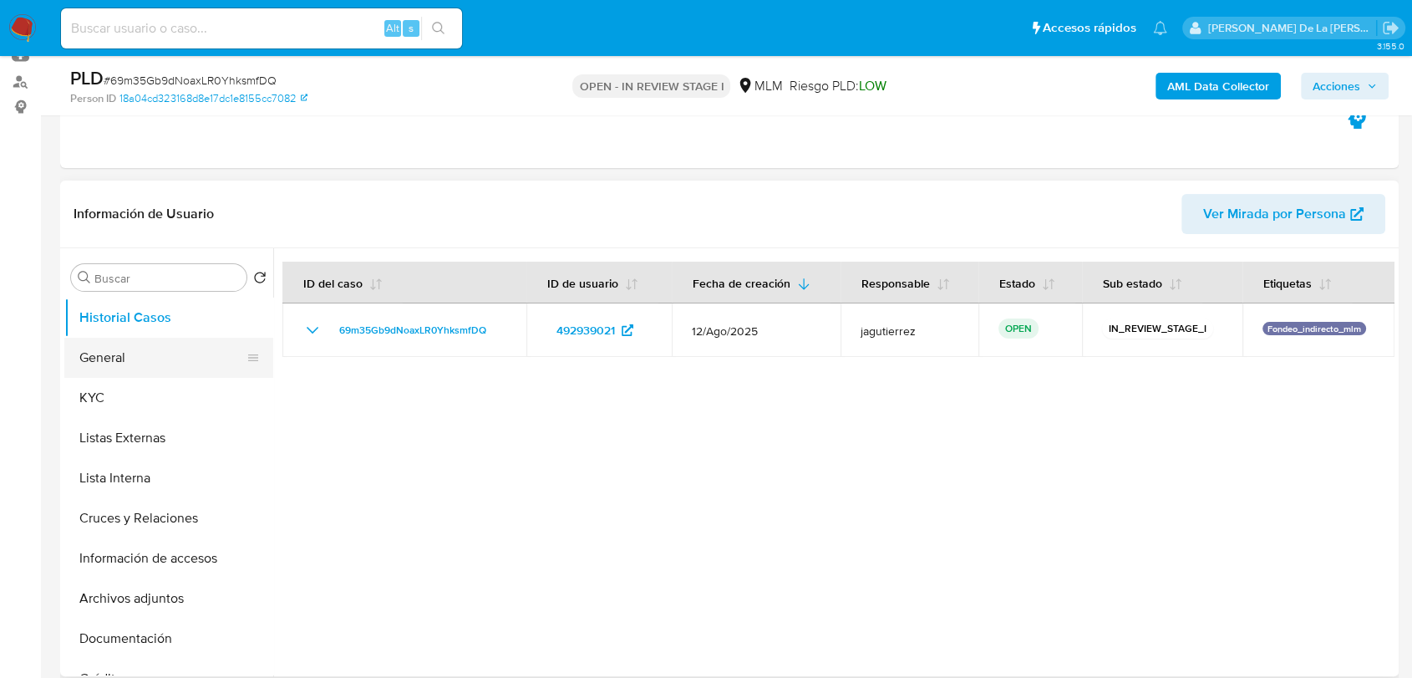
click at [183, 348] on button "General" at bounding box center [162, 358] width 196 height 40
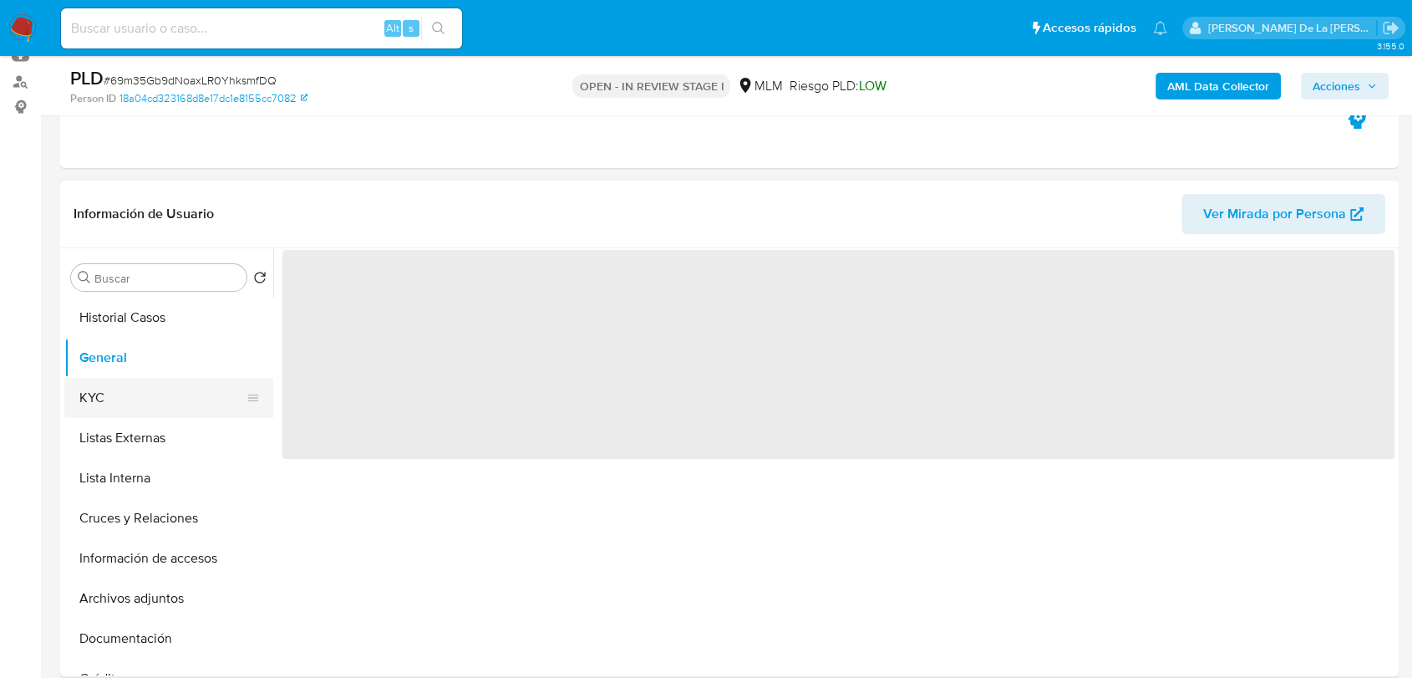
click at [167, 389] on button "KYC" at bounding box center [162, 398] width 196 height 40
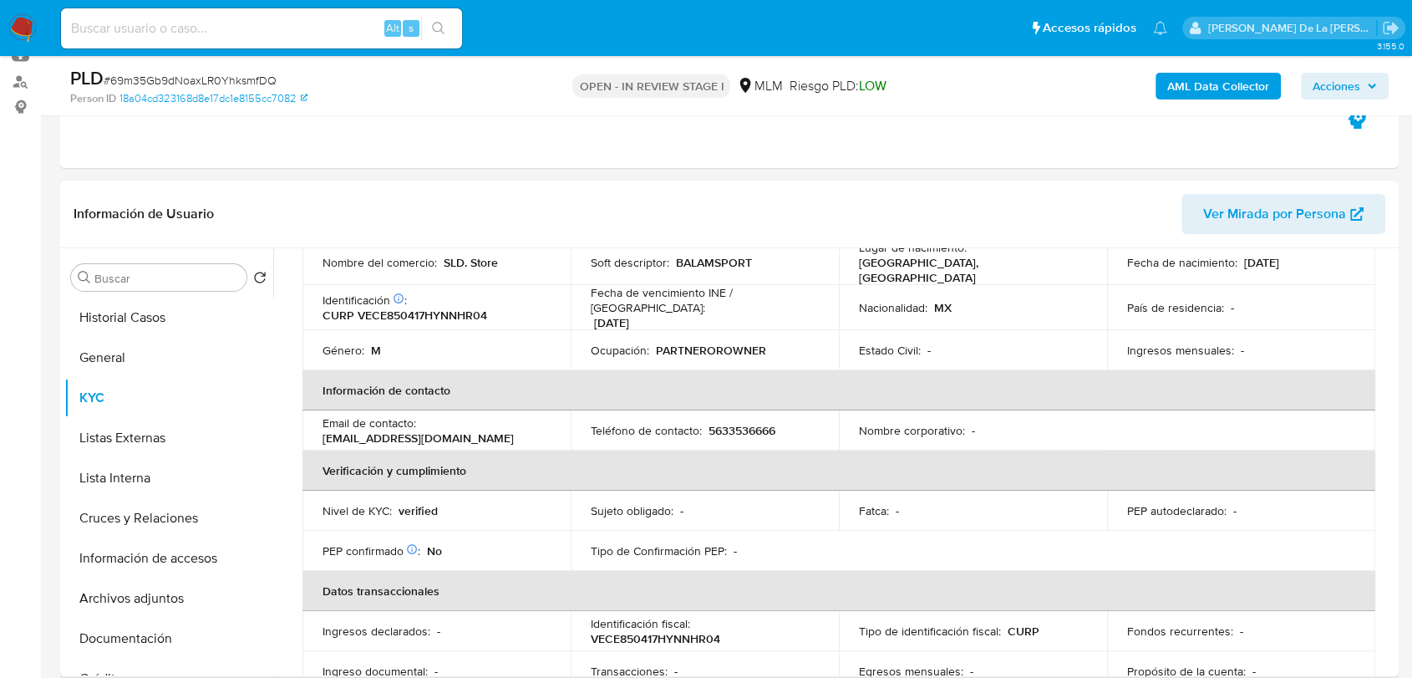
scroll to position [278, 0]
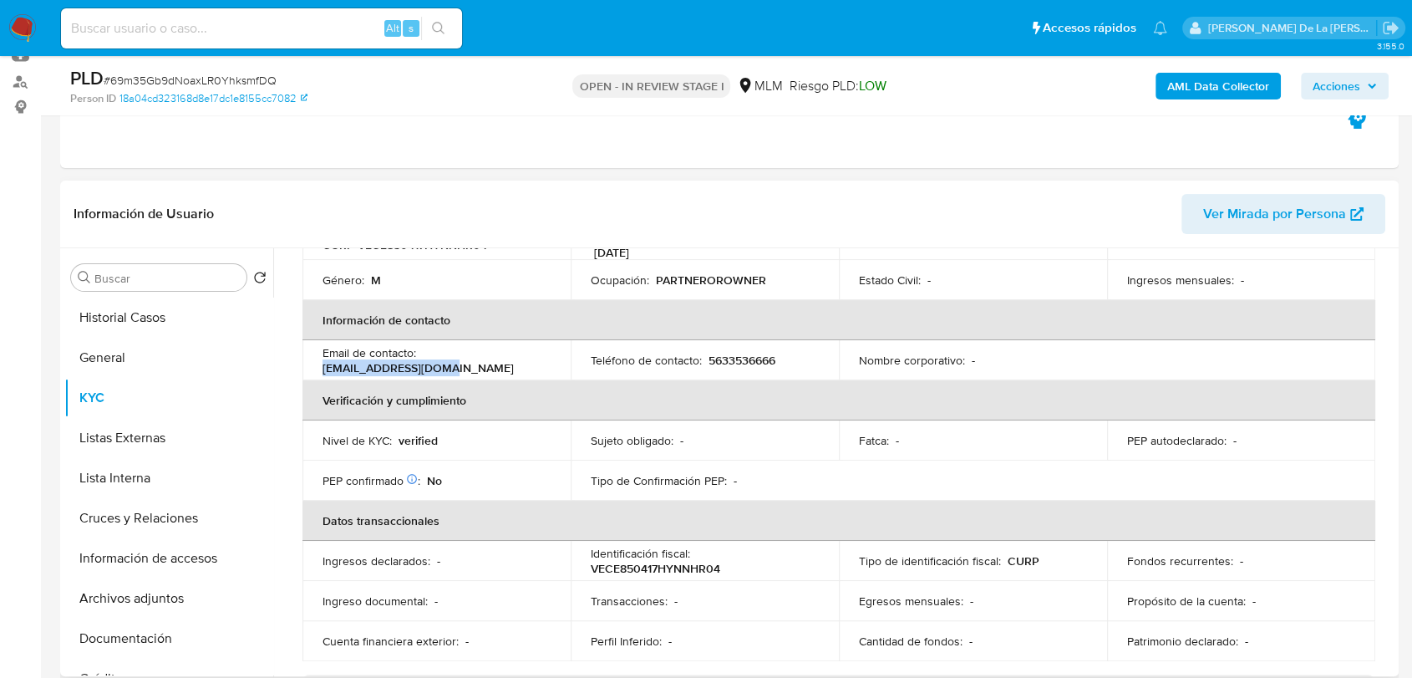
drag, startPoint x: 541, startPoint y: 348, endPoint x: 424, endPoint y: 350, distance: 117.8
click at [424, 350] on div "Email de contacto : ventares@hotmail.com" at bounding box center [437, 360] width 228 height 30
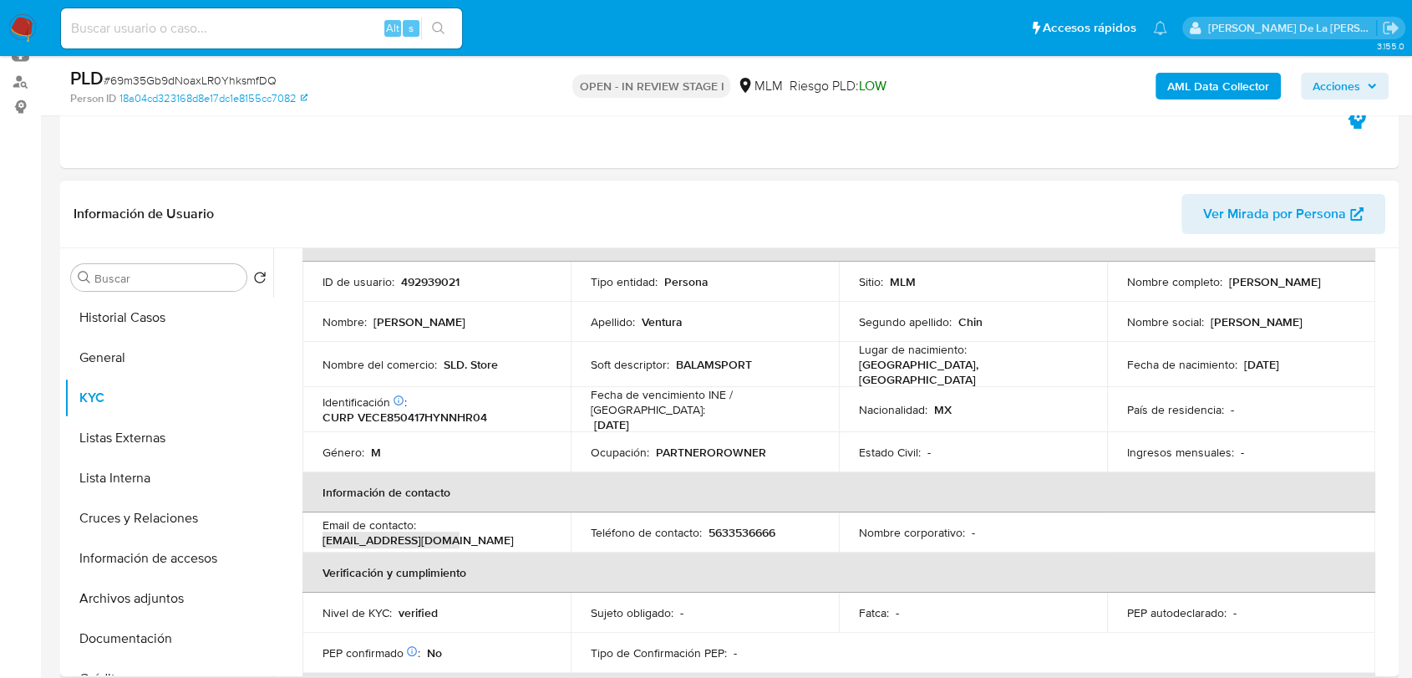
scroll to position [185, 0]
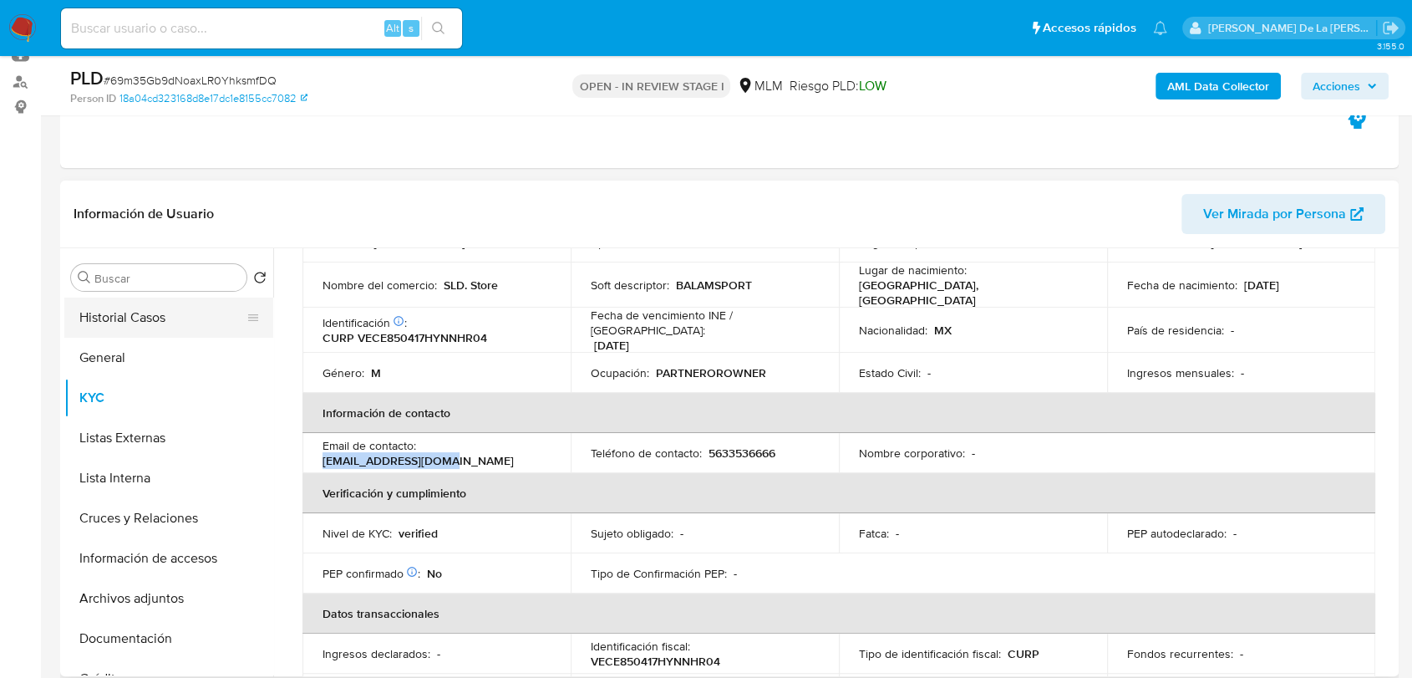
click at [132, 331] on button "Historial Casos" at bounding box center [162, 317] width 196 height 40
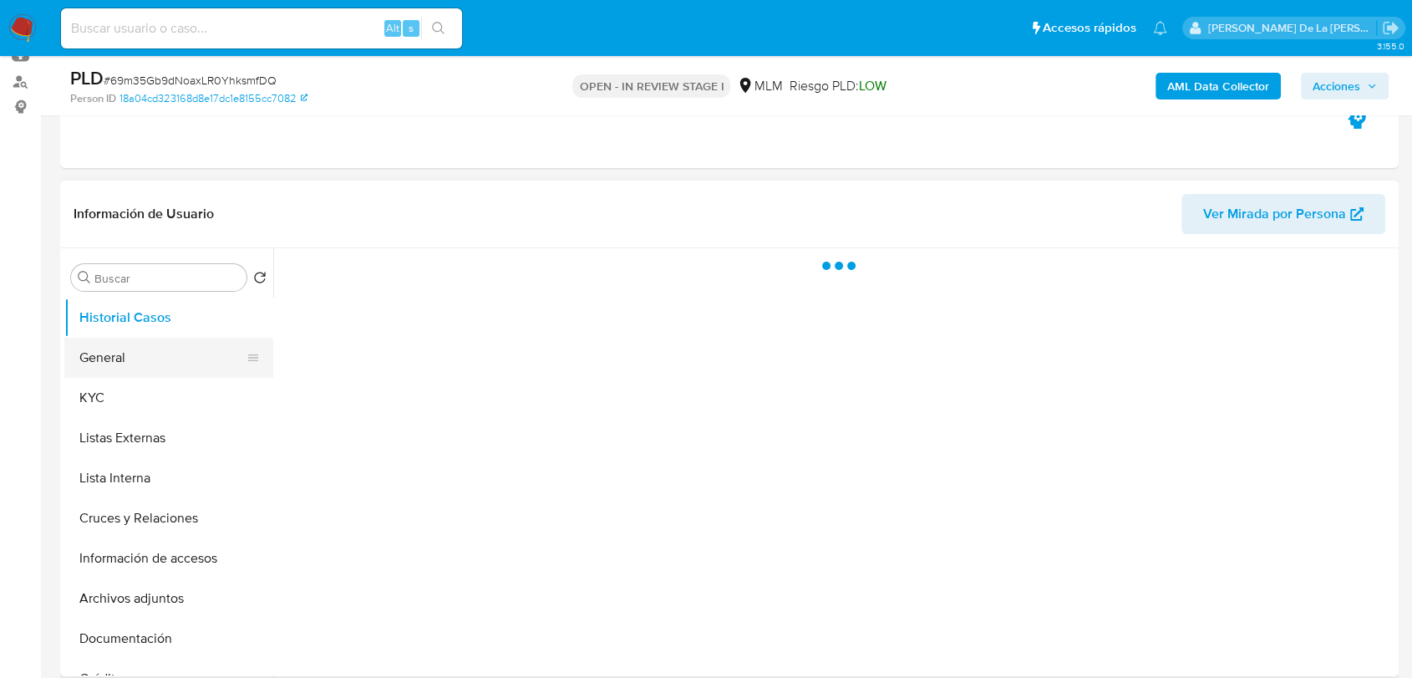
scroll to position [0, 0]
click at [128, 353] on button "General" at bounding box center [162, 358] width 196 height 40
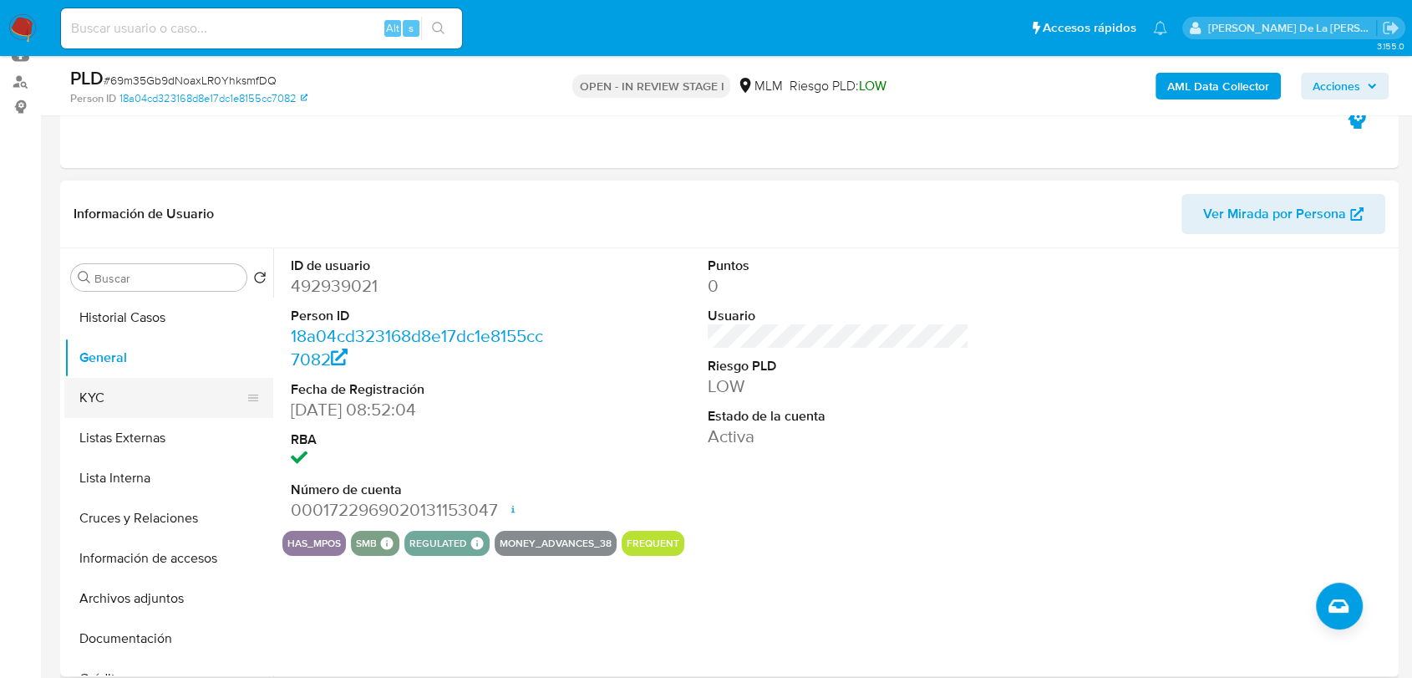
click at [138, 404] on button "KYC" at bounding box center [162, 398] width 196 height 40
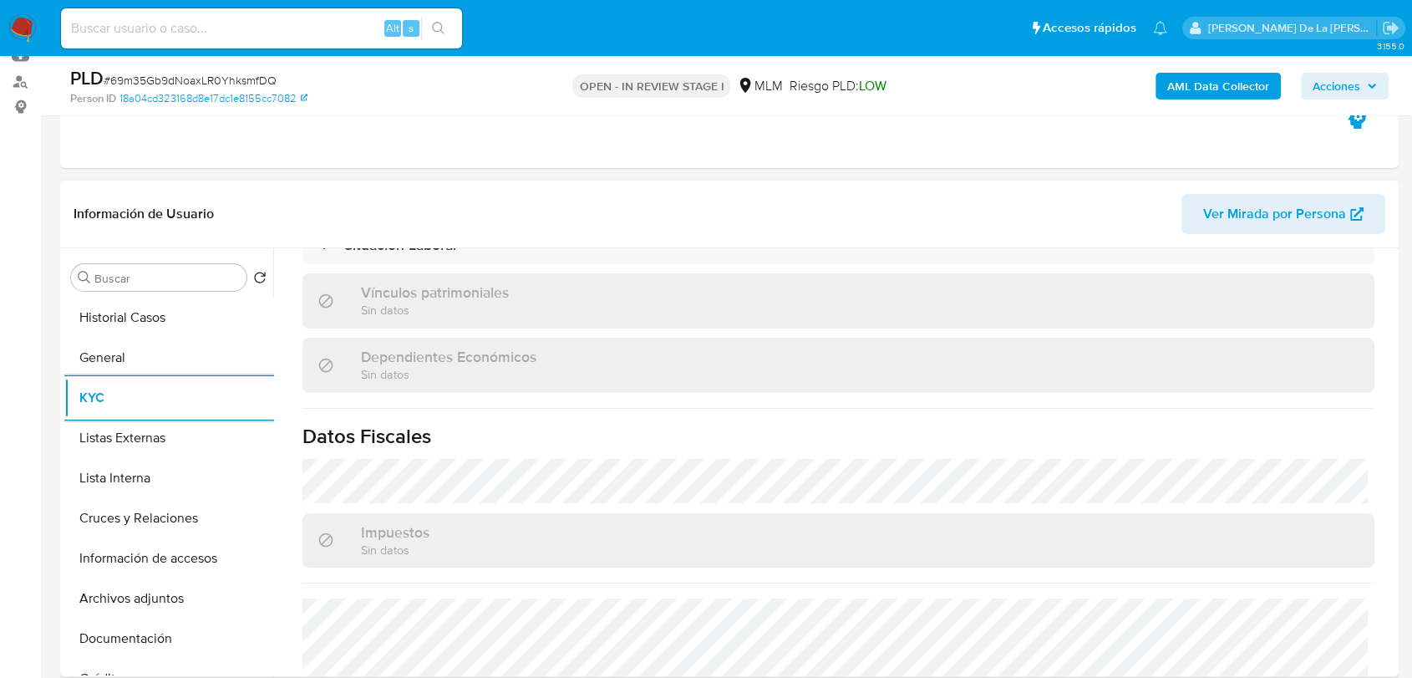
scroll to position [1049, 0]
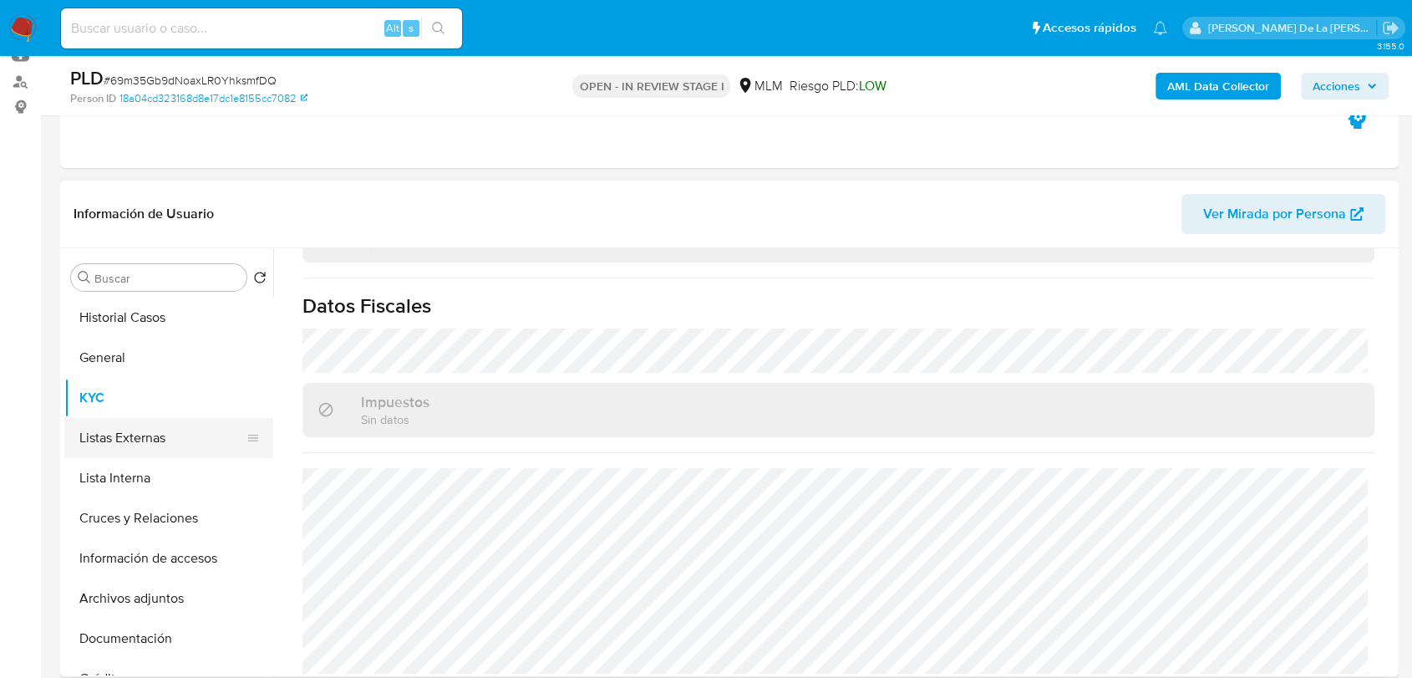
click at [154, 442] on button "Listas Externas" at bounding box center [162, 438] width 196 height 40
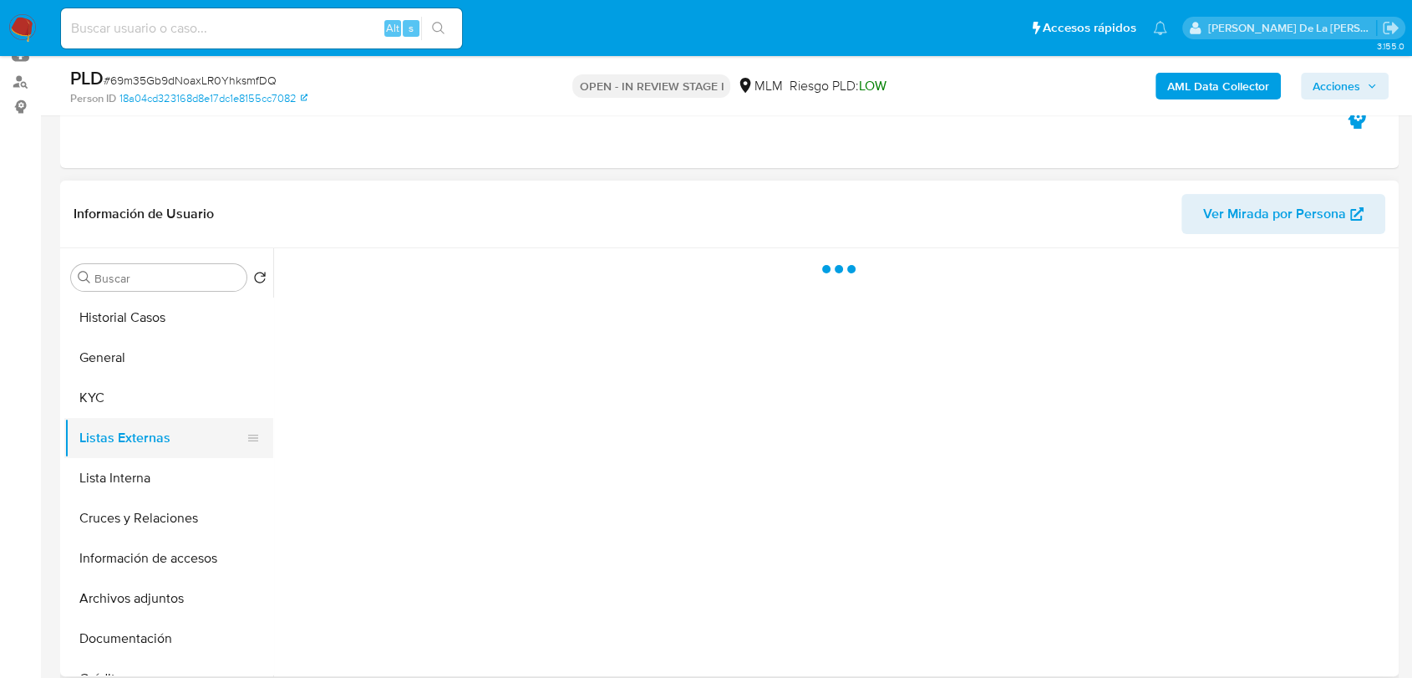
scroll to position [0, 0]
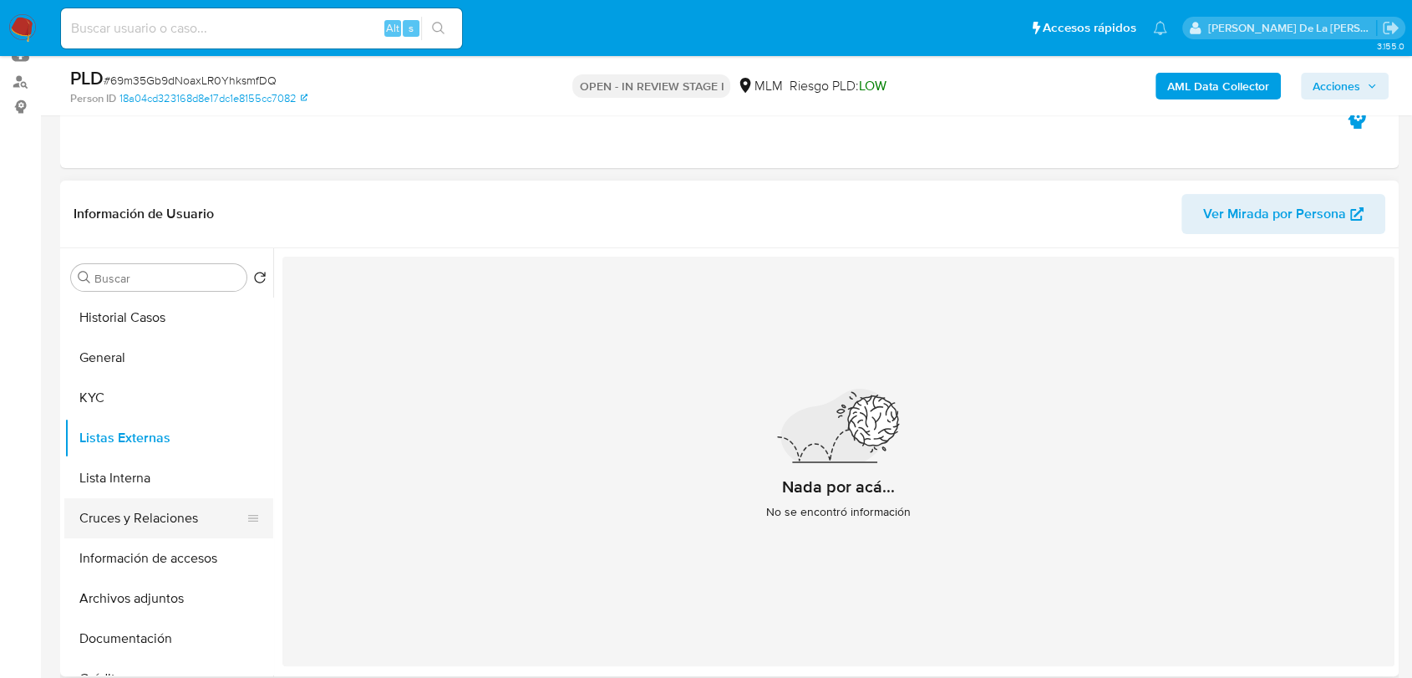
click at [99, 502] on button "Cruces y Relaciones" at bounding box center [162, 518] width 196 height 40
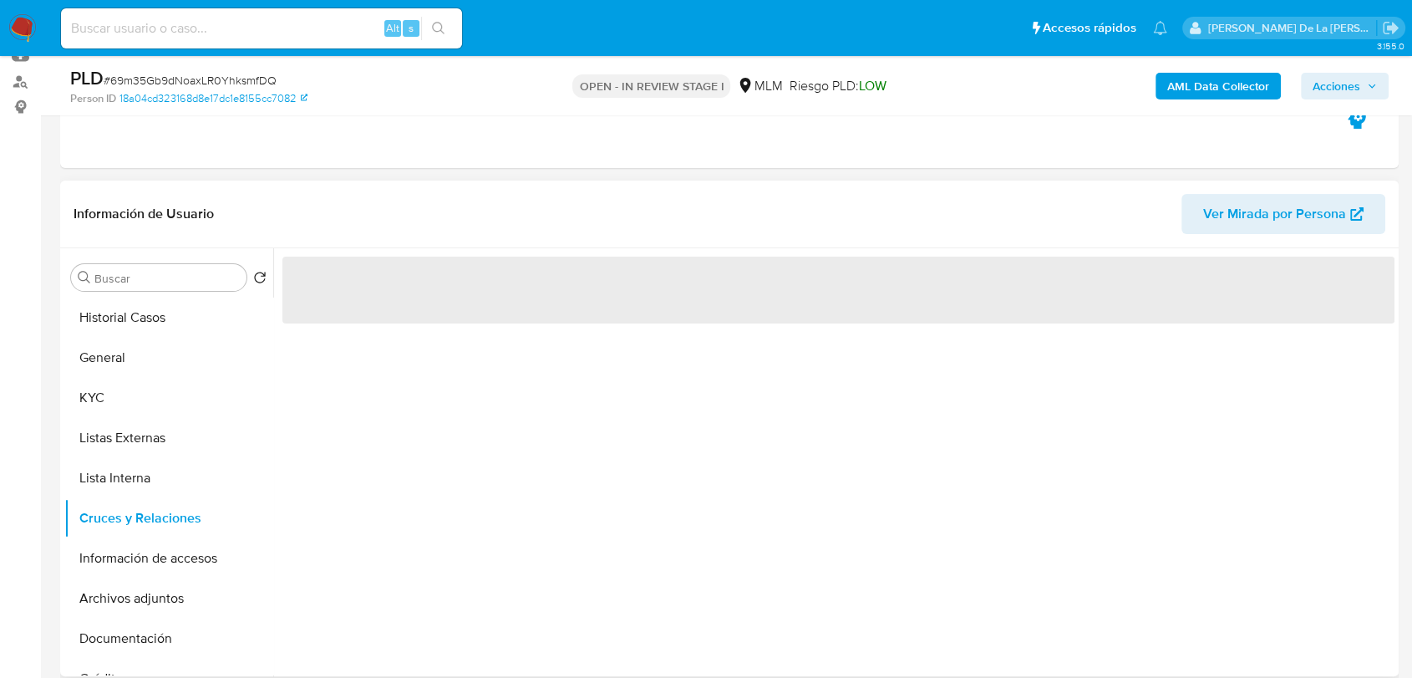
scroll to position [278, 0]
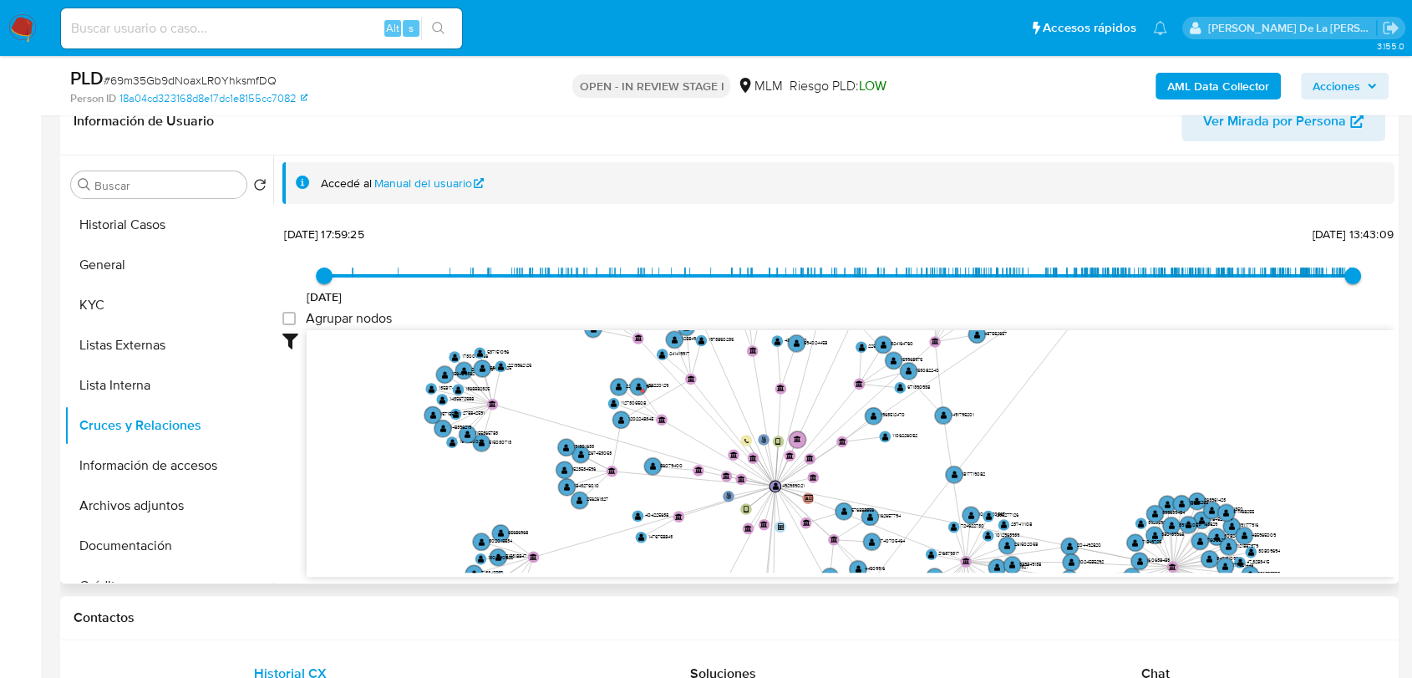
drag, startPoint x: 889, startPoint y: 458, endPoint x: 886, endPoint y: 476, distance: 18.6
click at [886, 476] on icon "user-492939021  492939021 phone-13e2172fbfb1f394e1a3c829845e71b8  phone-13e21…" at bounding box center [851, 451] width 1088 height 242
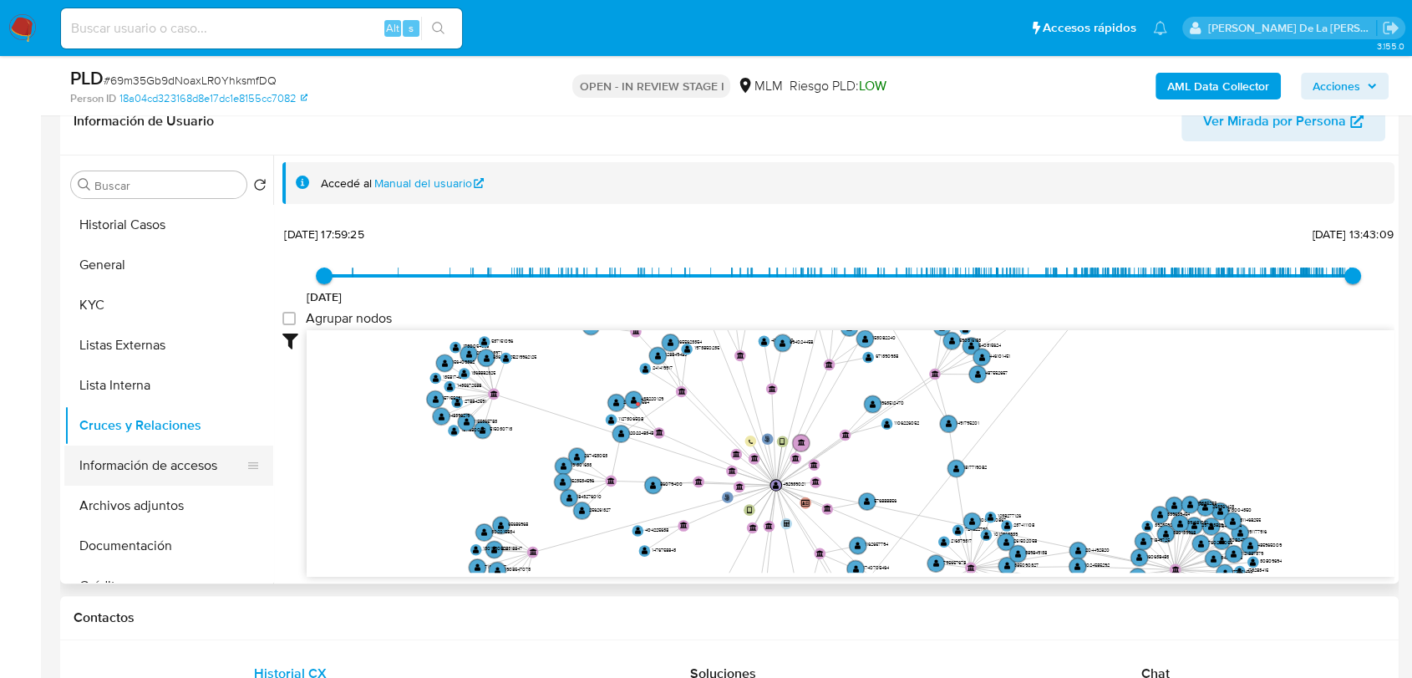
click at [178, 472] on button "Información de accesos" at bounding box center [162, 465] width 196 height 40
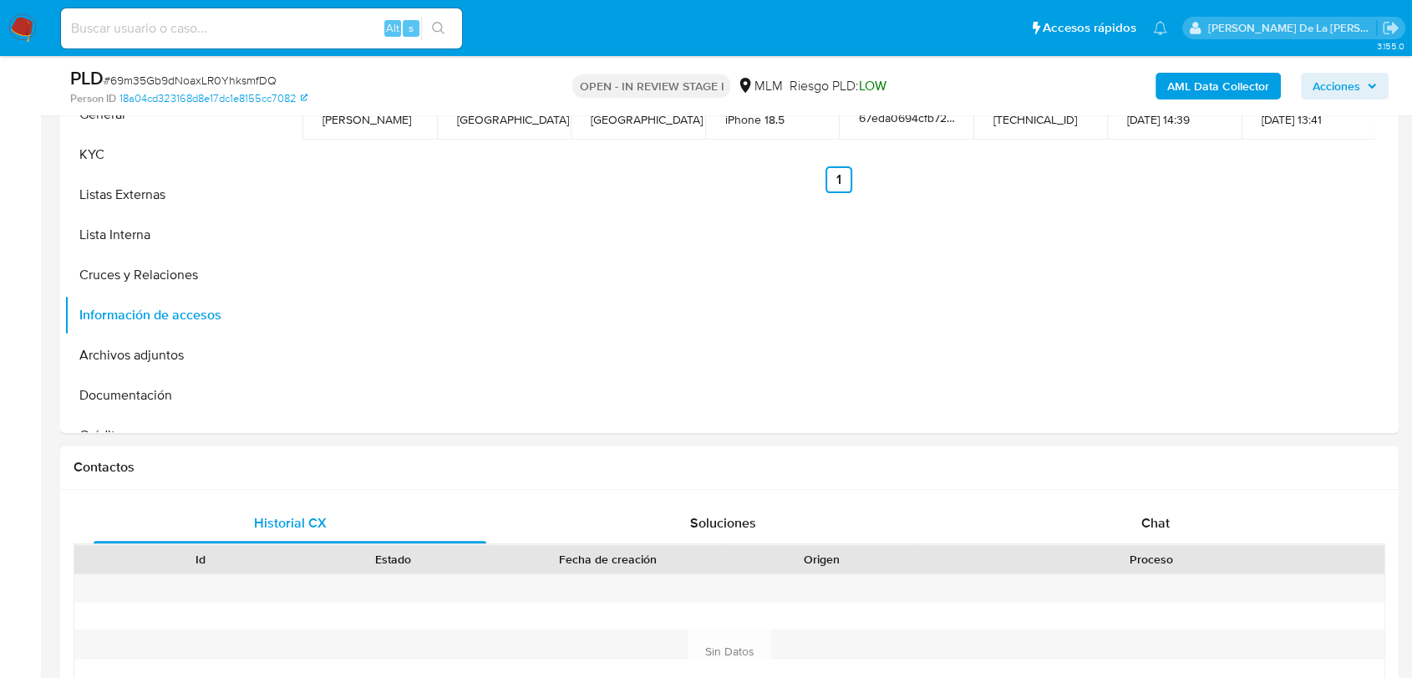
scroll to position [649, 0]
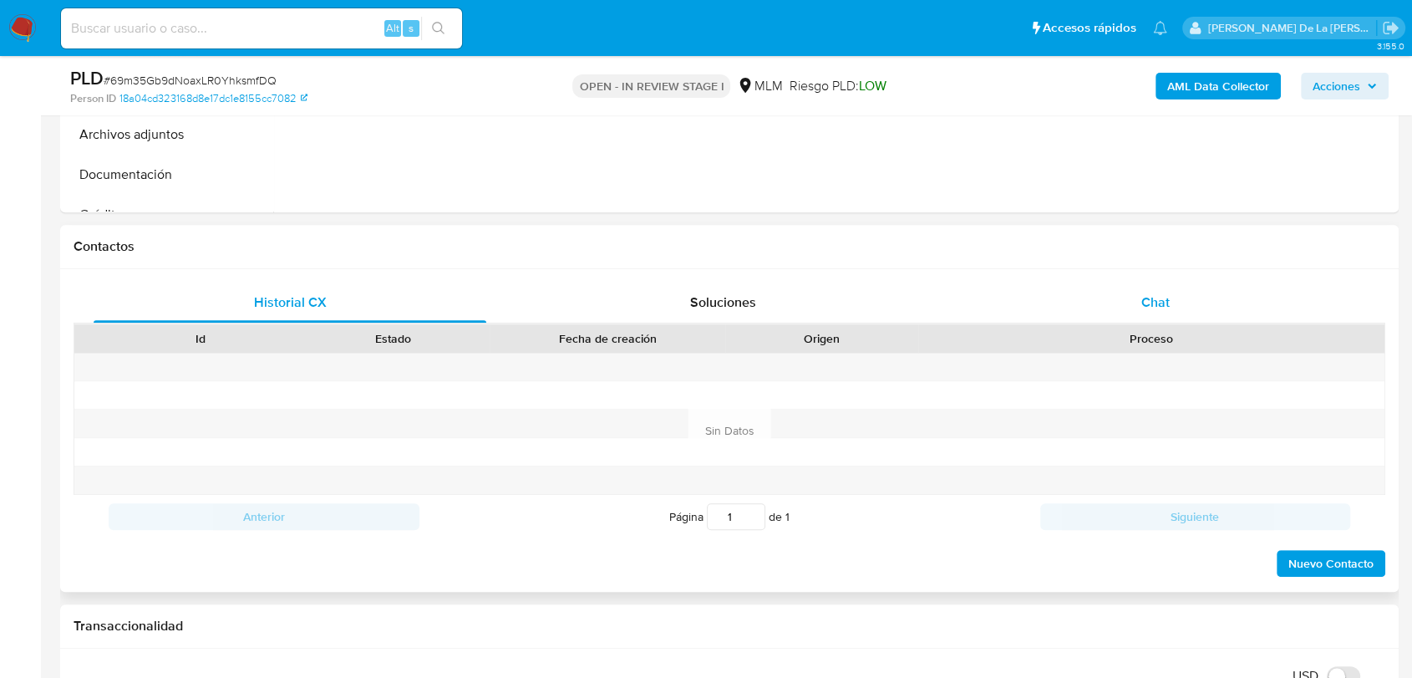
click at [1176, 318] on div "Chat" at bounding box center [1155, 302] width 393 height 40
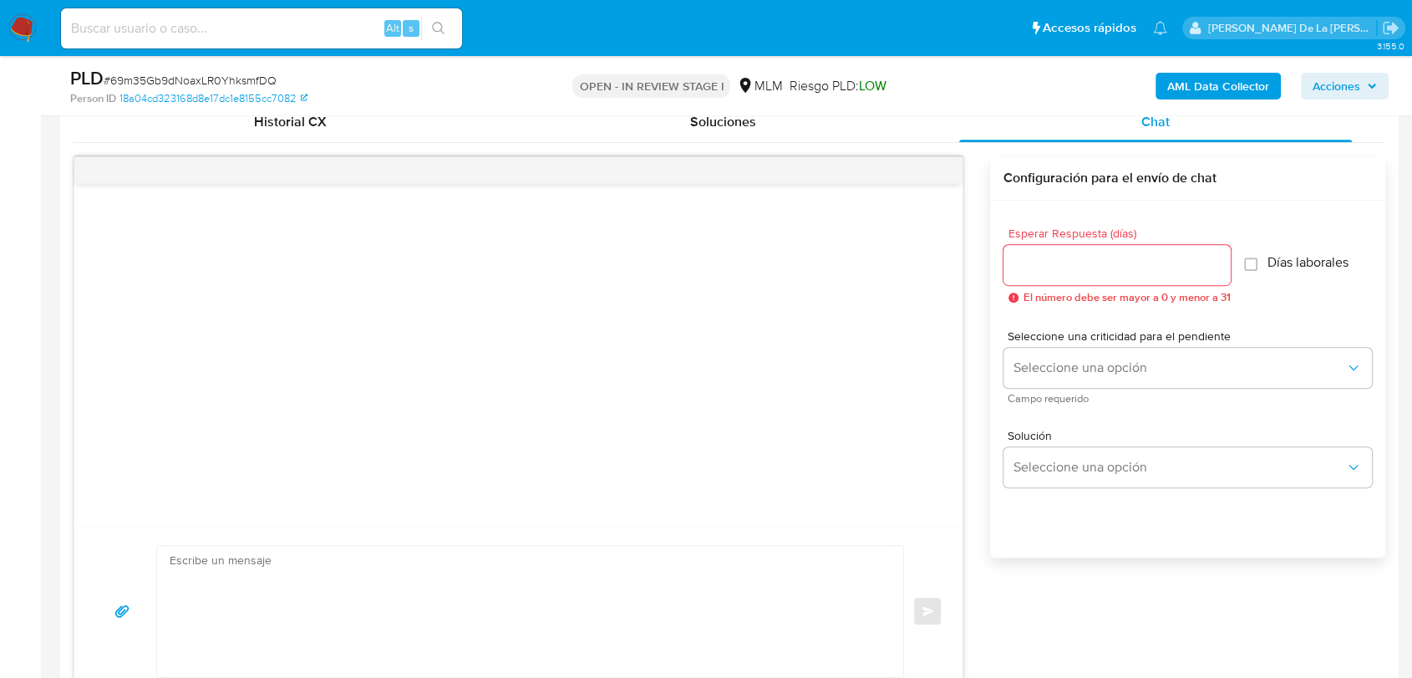
scroll to position [836, 0]
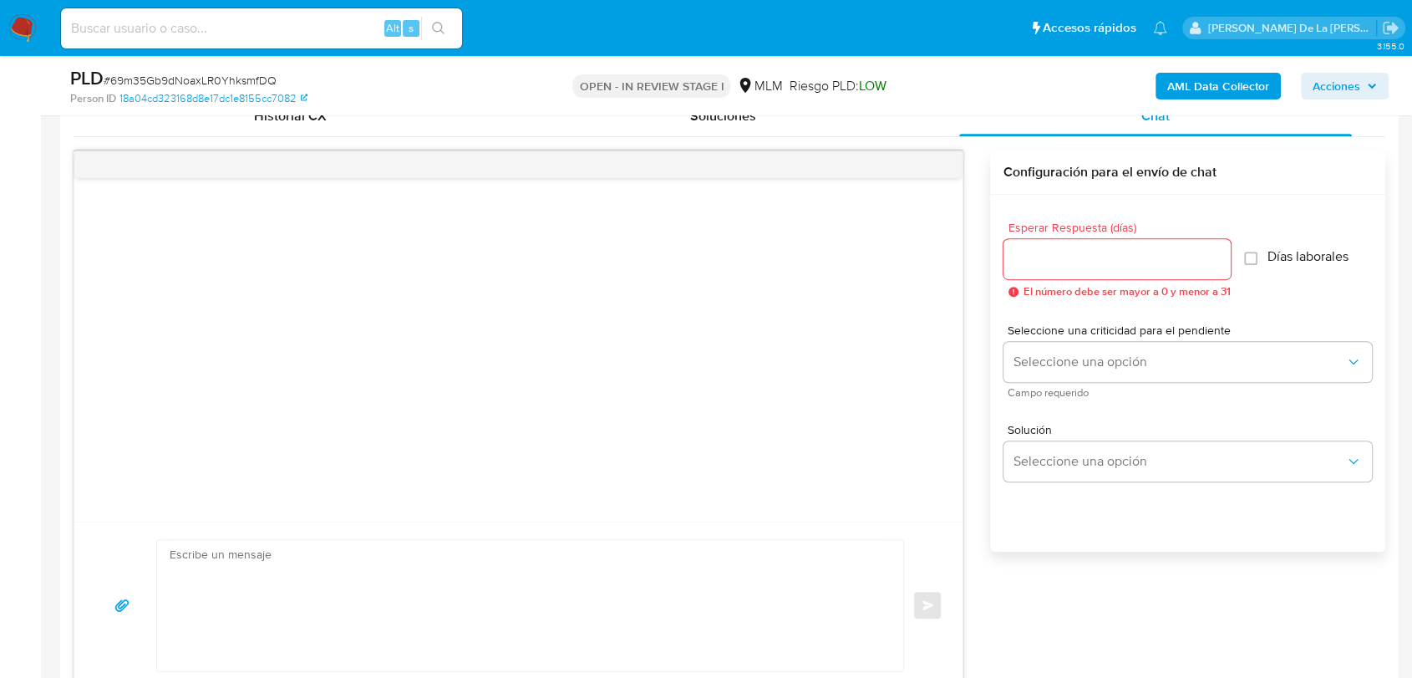
click at [1050, 271] on div at bounding box center [1116, 259] width 227 height 40
click at [1050, 263] on input "Esperar Respuesta (días)" at bounding box center [1116, 259] width 227 height 22
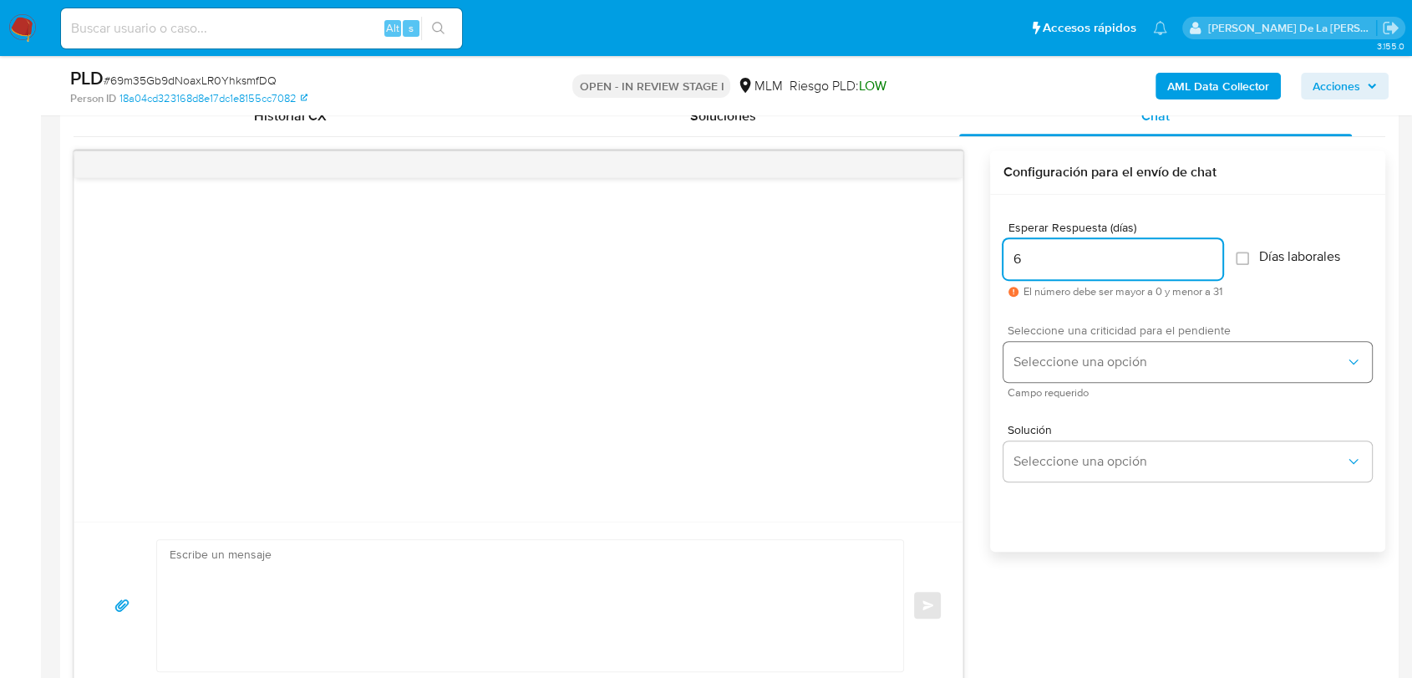
type input "6"
click at [1067, 349] on button "Seleccione una opción" at bounding box center [1187, 362] width 368 height 40
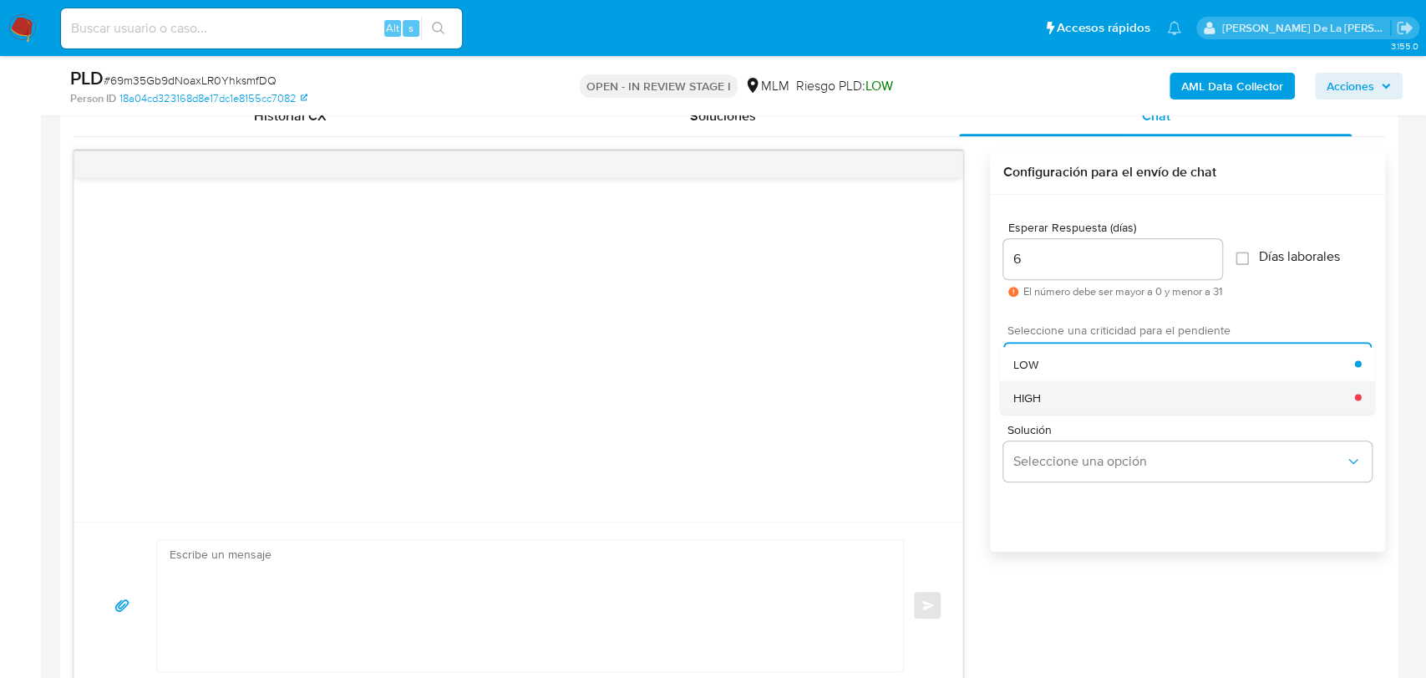
click at [1045, 399] on div "HIGH" at bounding box center [1184, 396] width 342 height 33
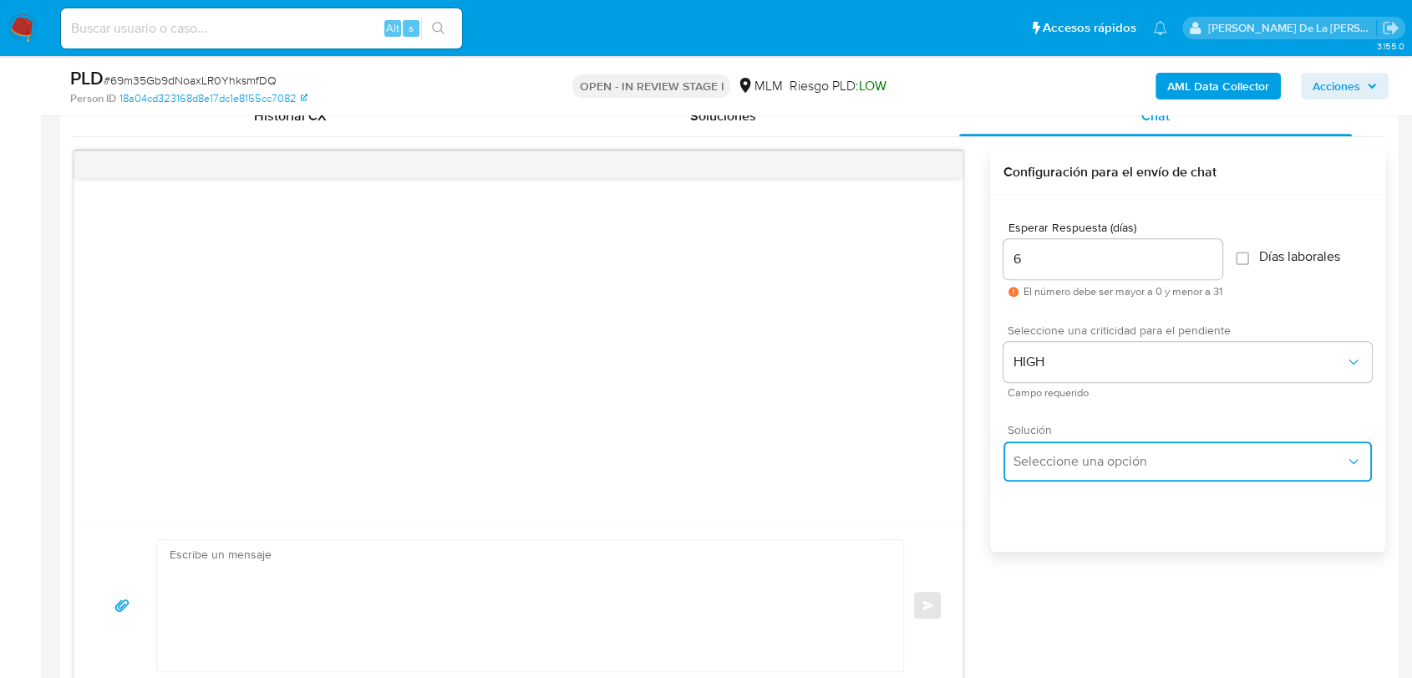
drag, startPoint x: 1057, startPoint y: 451, endPoint x: 1057, endPoint y: 475, distance: 24.2
click at [1057, 453] on span "Seleccione una opción" at bounding box center [1179, 461] width 332 height 17
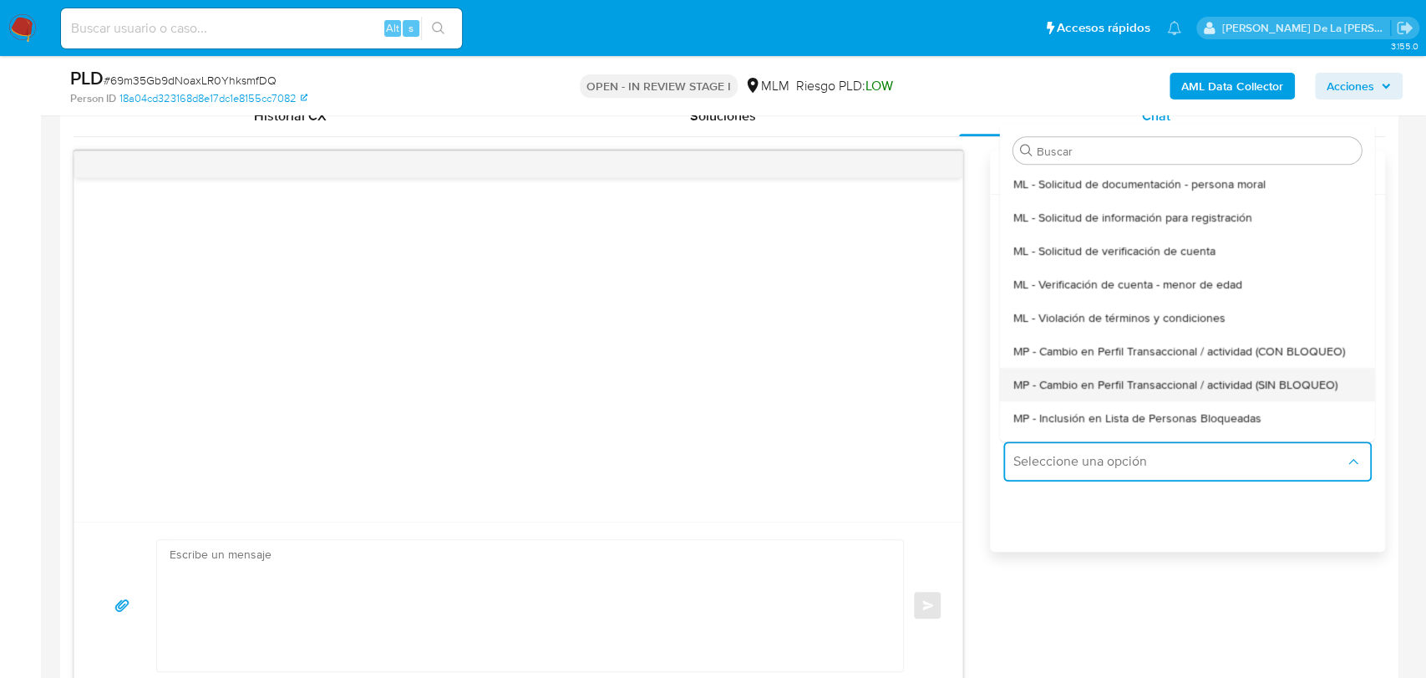
click at [1066, 371] on div "MP - Cambio en Perfil Transaccional / actividad (SIN BLOQUEO)" at bounding box center [1187, 384] width 348 height 33
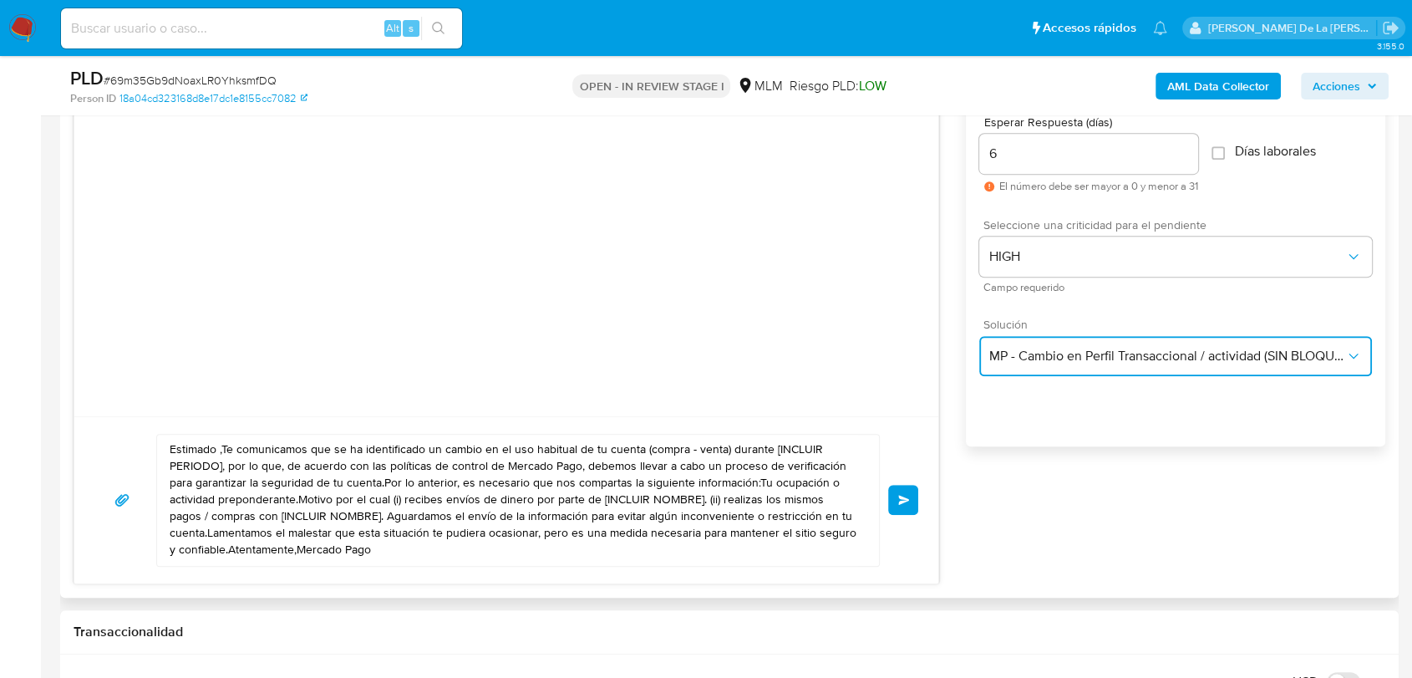
scroll to position [1021, 0]
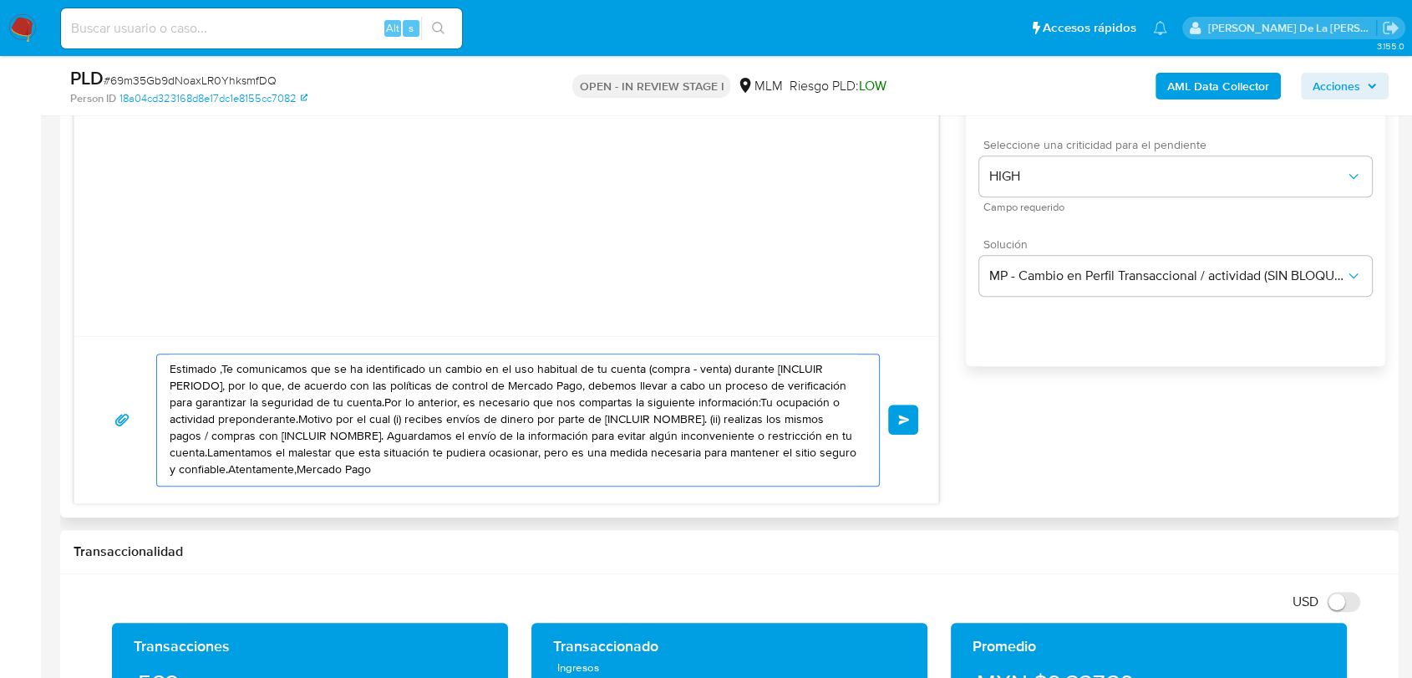
drag, startPoint x: 215, startPoint y: 363, endPoint x: 221, endPoint y: 371, distance: 9.5
click at [215, 366] on textarea "Estimado ,Te comunicamos que se ha identificado un cambio en el uso habitual de…" at bounding box center [514, 419] width 688 height 131
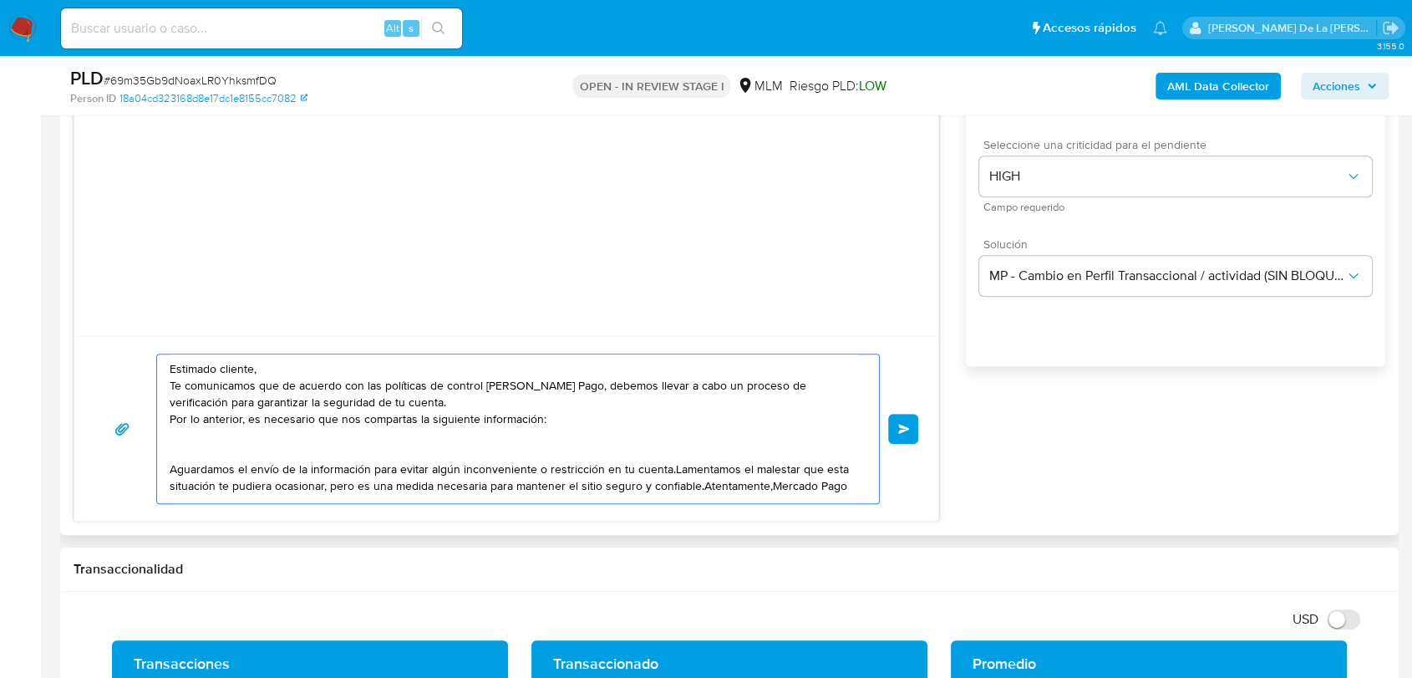
click at [677, 470] on textarea "Estimado cliente, Te comunicamos que de acuerdo con las políticas de control de…" at bounding box center [514, 428] width 688 height 149
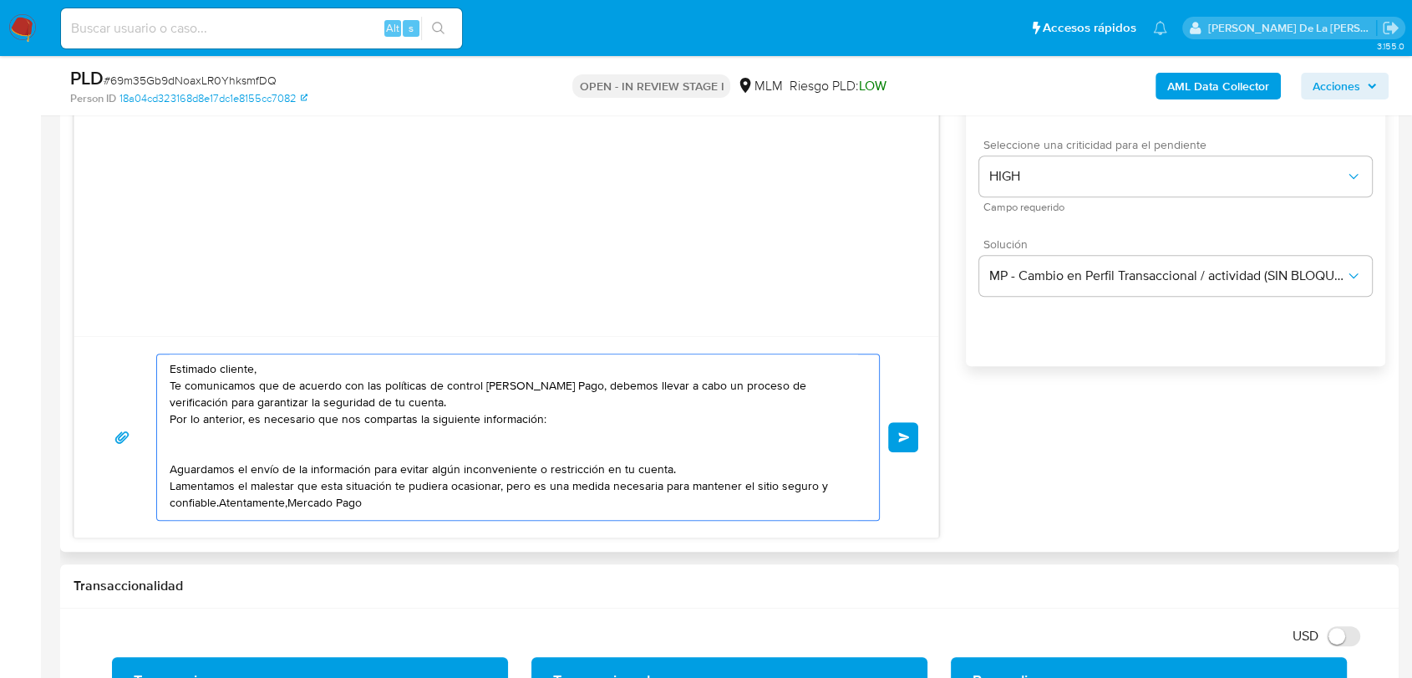
click at [224, 503] on textarea "Estimado cliente, Te comunicamos que de acuerdo con las políticas de control de…" at bounding box center [514, 436] width 688 height 165
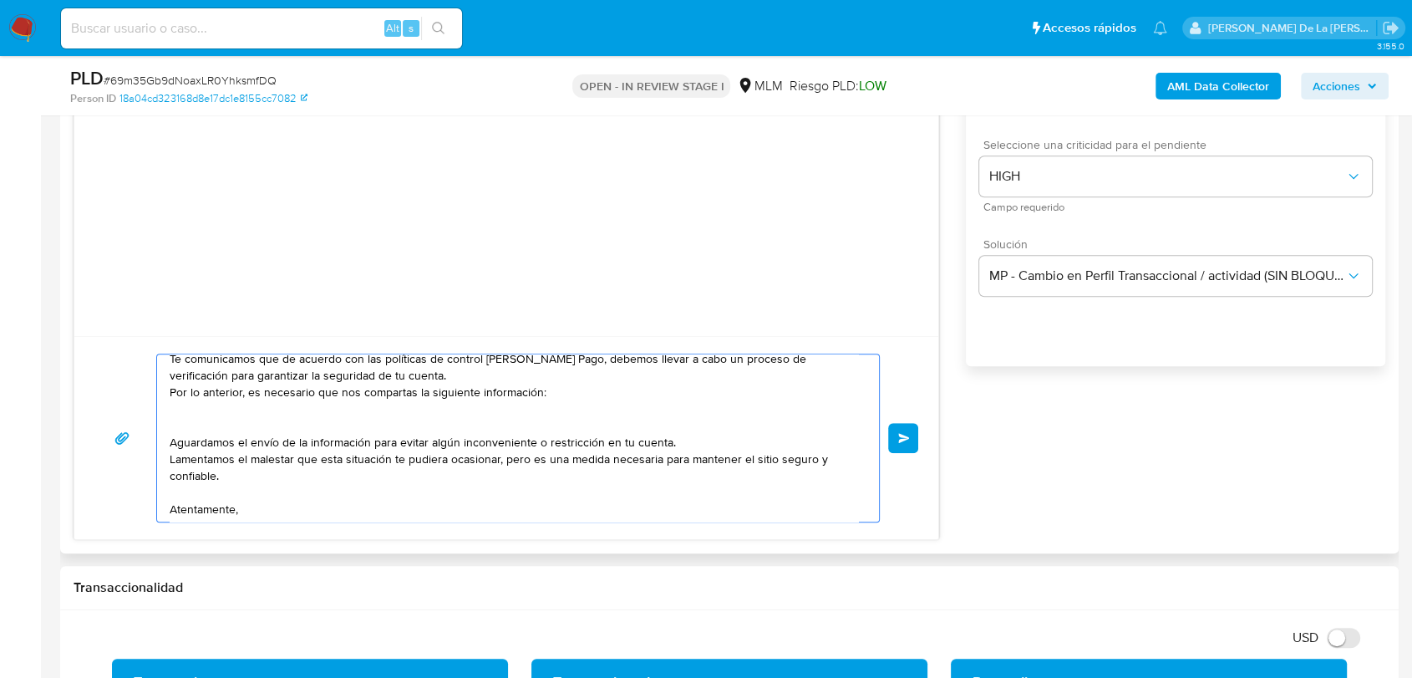
scroll to position [43, 0]
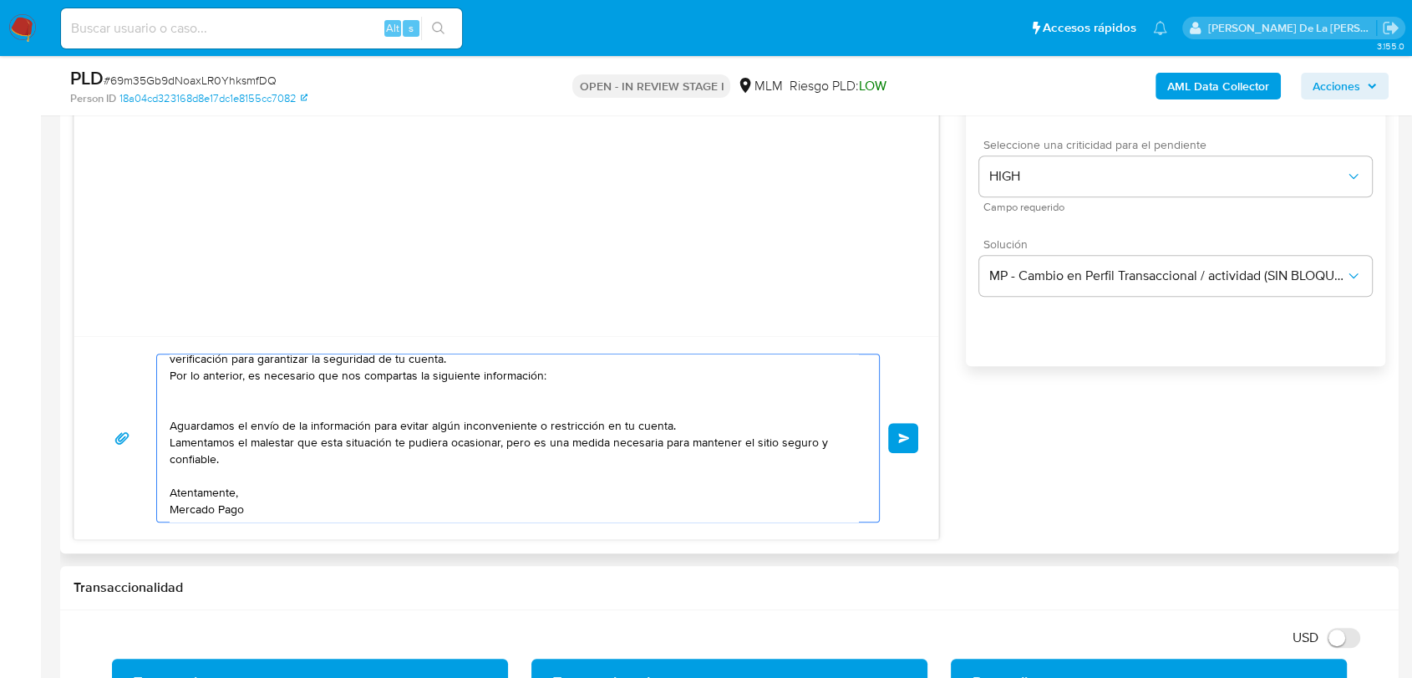
click at [591, 363] on textarea "Estimado cliente, Te comunicamos que de acuerdo con las políticas de control de…" at bounding box center [514, 437] width 688 height 167
click at [577, 383] on textarea "Estimado cliente, Te comunicamos que de acuerdo con las políticas de control de…" at bounding box center [514, 437] width 688 height 167
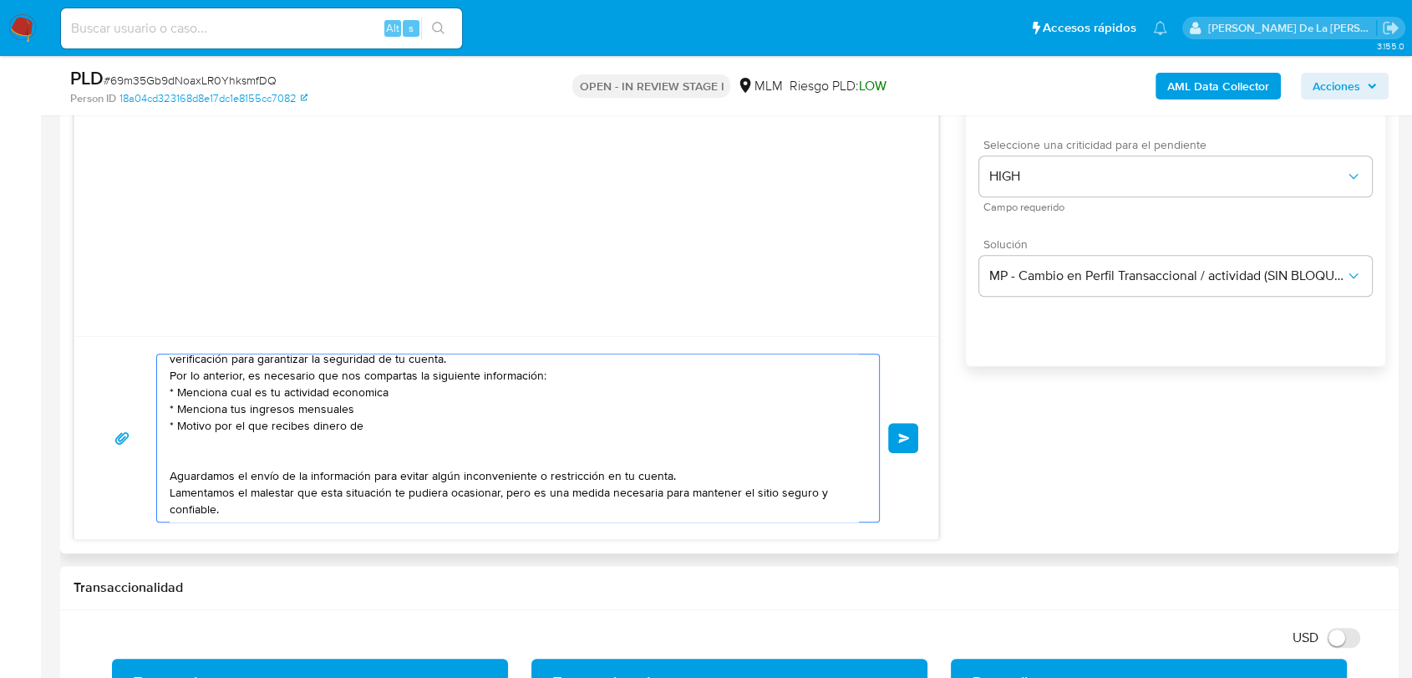
paste textarea "name: ROMERO SAUCEDO BEATRIZ || alias: name: ELVIA VALERIA DIAZ CORTES || alias…"
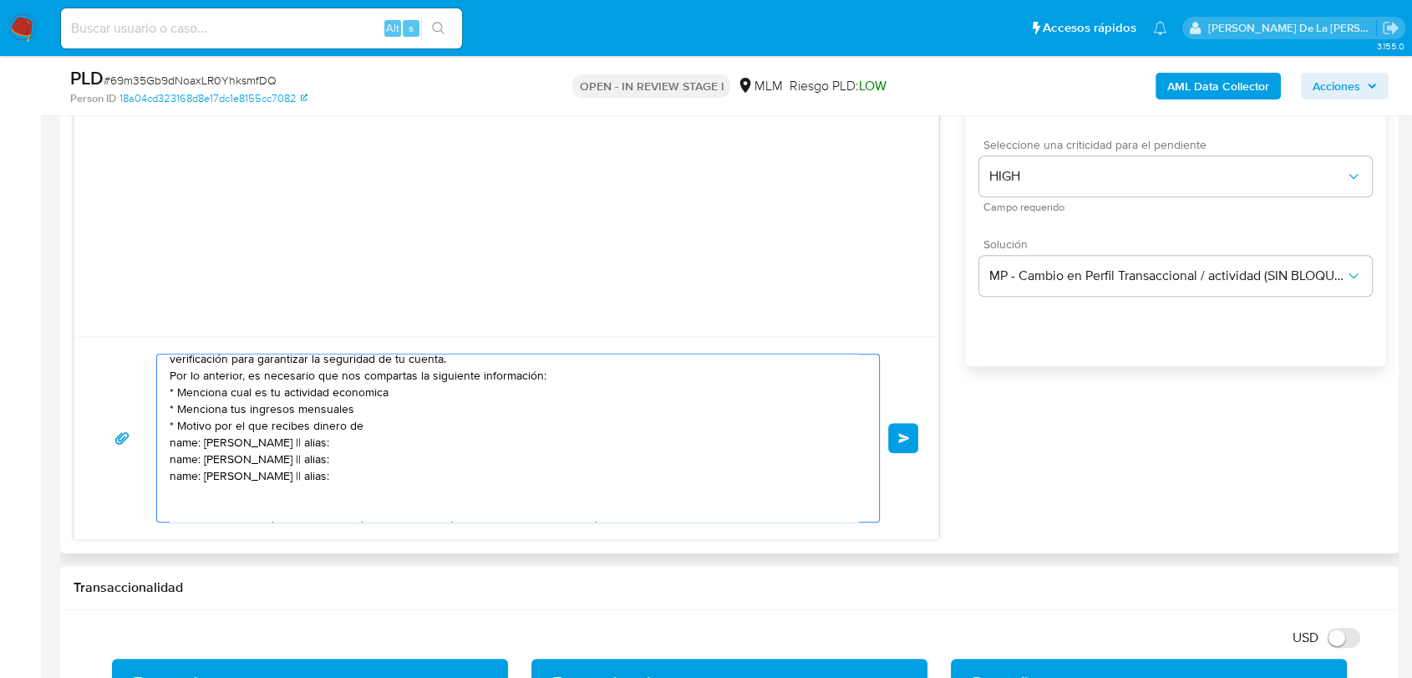
click at [377, 448] on textarea "Estimado cliente, Te comunicamos que de acuerdo con las políticas de control de…" at bounding box center [514, 437] width 688 height 167
click at [375, 460] on textarea "Estimado cliente, Te comunicamos que de acuerdo con las políticas de control de…" at bounding box center [514, 437] width 688 height 167
click at [358, 483] on textarea "Estimado cliente, Te comunicamos que de acuerdo con las políticas de control de…" at bounding box center [514, 437] width 688 height 167
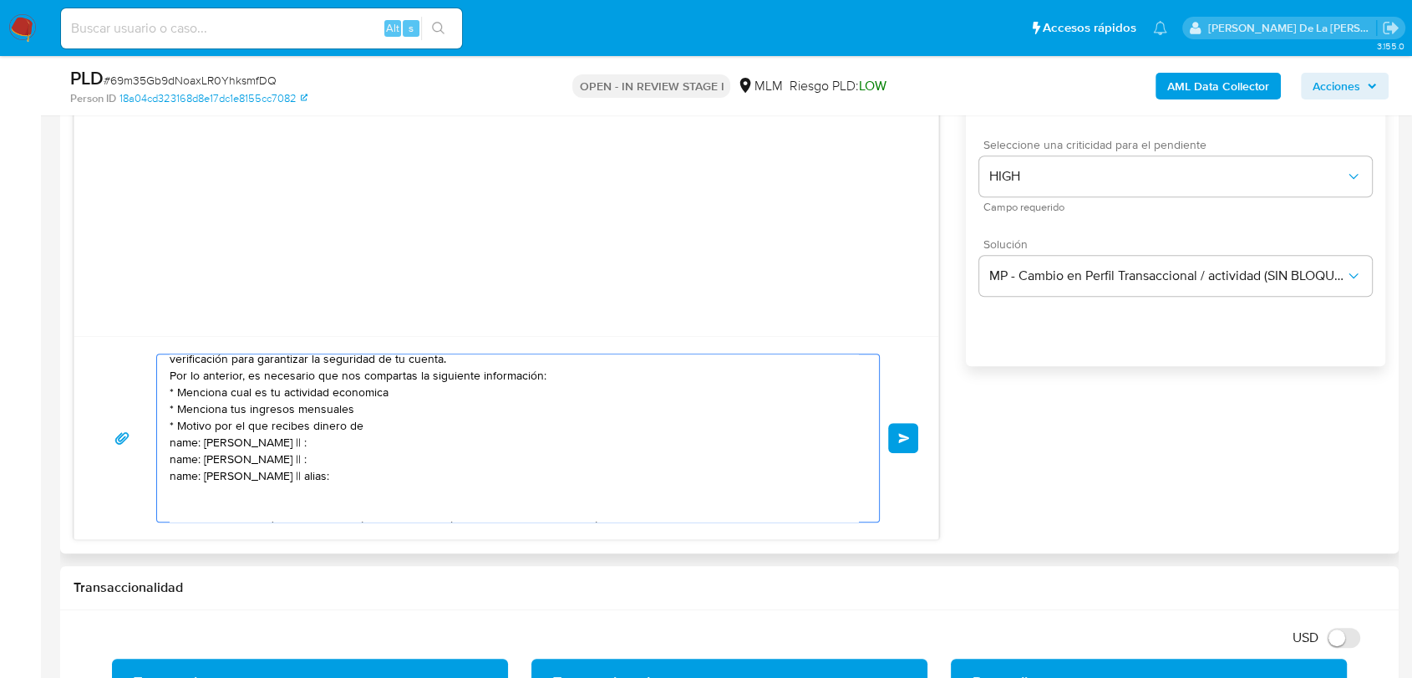
click at [358, 483] on textarea "Estimado cliente, Te comunicamos que de acuerdo con las políticas de control de…" at bounding box center [514, 437] width 688 height 167
click at [175, 437] on textarea "Estimado cliente, Te comunicamos que de acuerdo con las políticas de control de…" at bounding box center [514, 437] width 688 height 167
click at [175, 455] on textarea "Estimado cliente, Te comunicamos que de acuerdo con las políticas de control de…" at bounding box center [514, 437] width 688 height 167
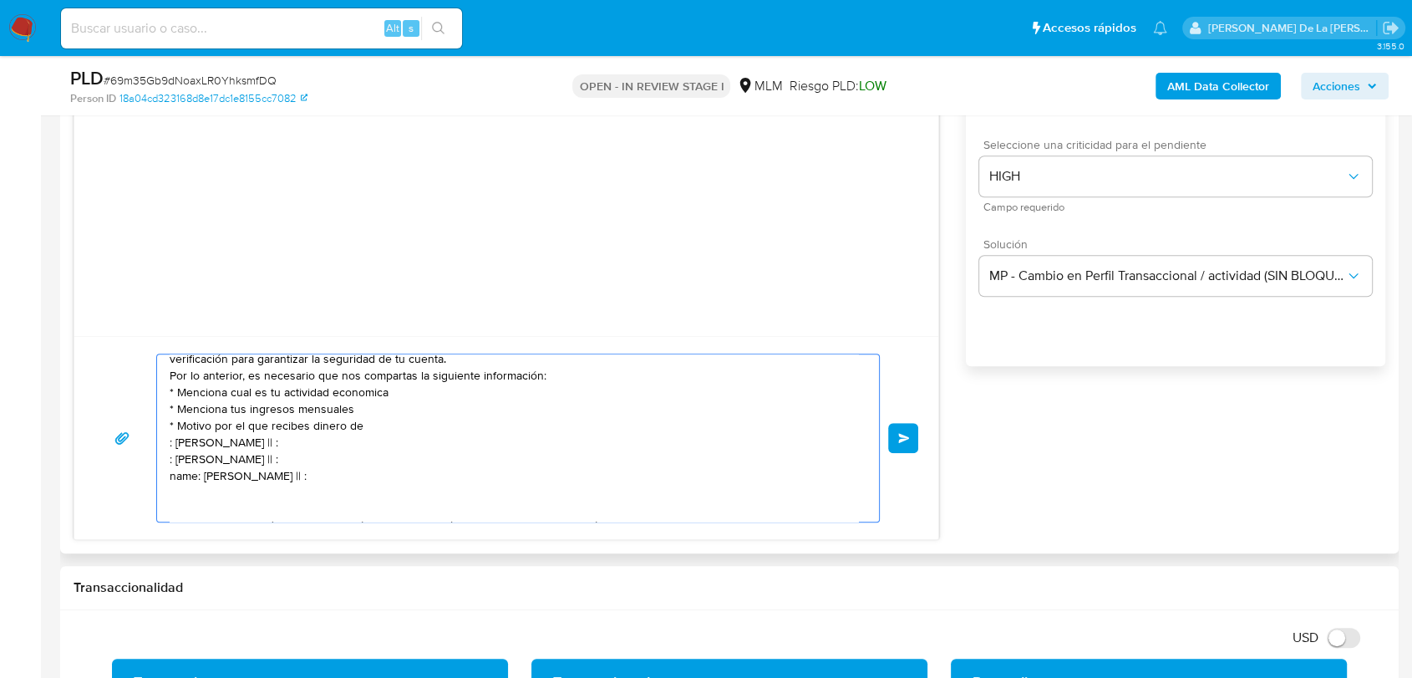
click at [175, 470] on textarea "Estimado cliente, Te comunicamos que de acuerdo con las políticas de control de…" at bounding box center [514, 437] width 688 height 167
click at [176, 447] on textarea "Estimado cliente, Te comunicamos que de acuerdo con las políticas de control de…" at bounding box center [514, 437] width 688 height 167
click at [170, 457] on textarea "Estimado cliente, Te comunicamos que de acuerdo con las políticas de control de…" at bounding box center [514, 437] width 688 height 167
click at [175, 461] on textarea "Estimado cliente, Te comunicamos que de acuerdo con las políticas de control de…" at bounding box center [514, 437] width 688 height 167
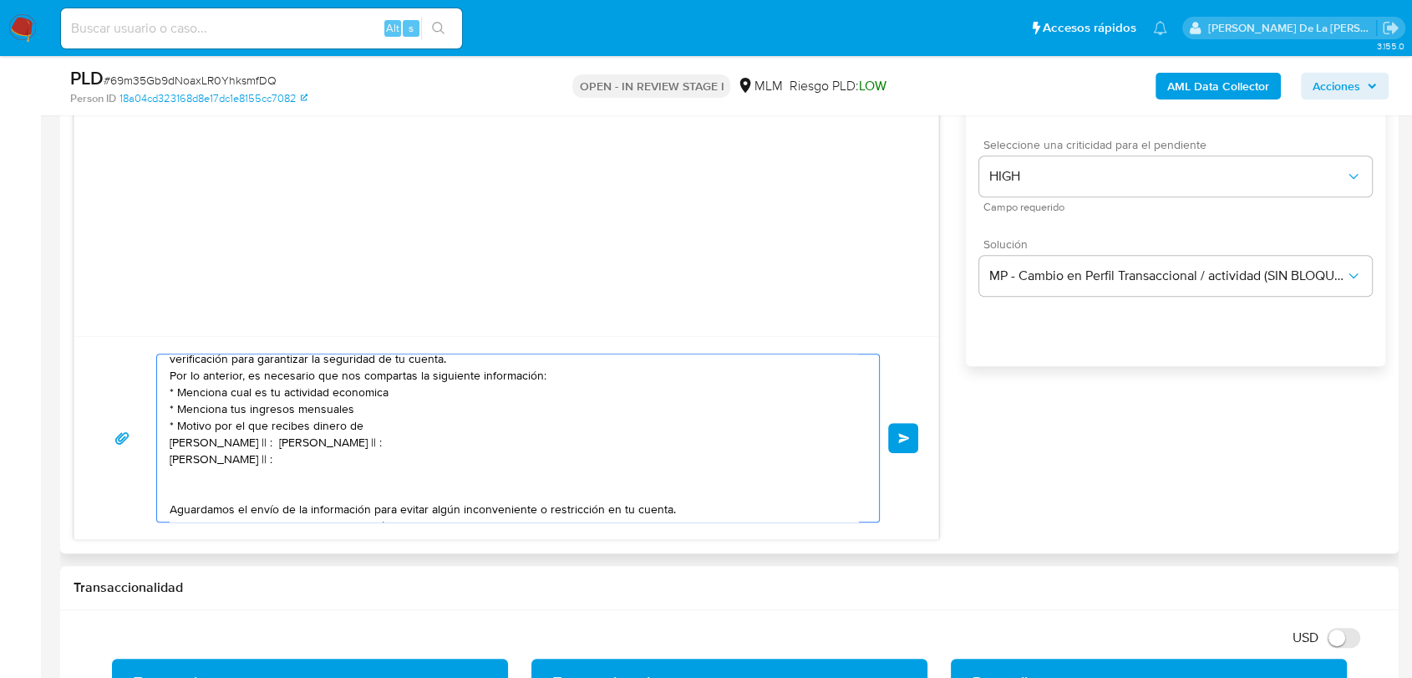
click at [333, 443] on textarea "Estimado cliente, Te comunicamos que de acuerdo con las políticas de control de…" at bounding box center [514, 437] width 688 height 167
click at [340, 445] on textarea "Estimado cliente, Te comunicamos que de acuerdo con las políticas de control de…" at bounding box center [514, 437] width 688 height 167
click at [335, 447] on textarea "Estimado cliente, Te comunicamos que de acuerdo con las políticas de control de…" at bounding box center [514, 437] width 688 height 167
click at [350, 459] on textarea "Estimado cliente, Te comunicamos que de acuerdo con las políticas de control de…" at bounding box center [514, 437] width 688 height 167
click at [343, 475] on textarea "Estimado cliente, Te comunicamos que de acuerdo con las políticas de control de…" at bounding box center [514, 437] width 688 height 167
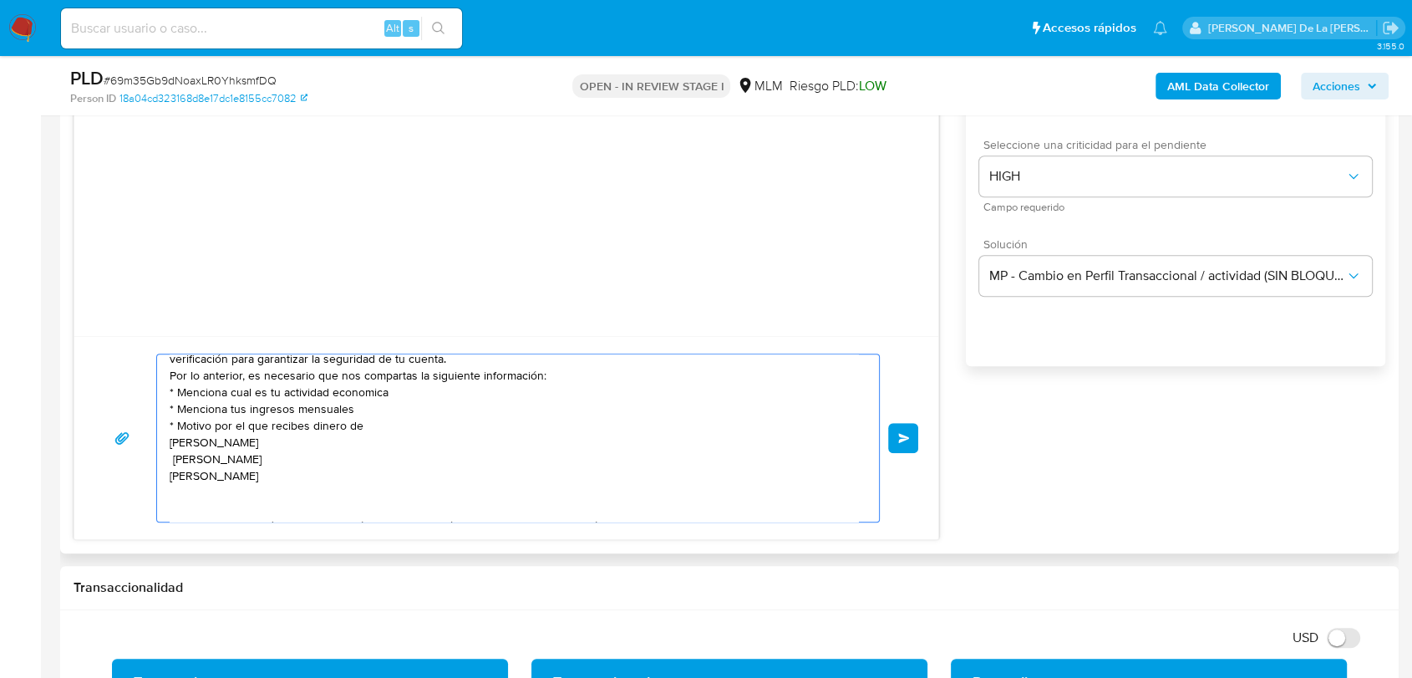
click at [170, 462] on textarea "Estimado cliente, Te comunicamos que de acuerdo con las políticas de control de…" at bounding box center [514, 437] width 688 height 167
click at [174, 459] on textarea "Estimado cliente, Te comunicamos que de acuerdo con las políticas de control de…" at bounding box center [514, 437] width 688 height 167
click at [355, 475] on textarea "Estimado cliente, Te comunicamos que de acuerdo con las políticas de control de…" at bounding box center [514, 437] width 688 height 167
paste textarea "name: LETICIA DIONICIO PINEDA || alias: 058730000152401015 name: Armandolopezga…"
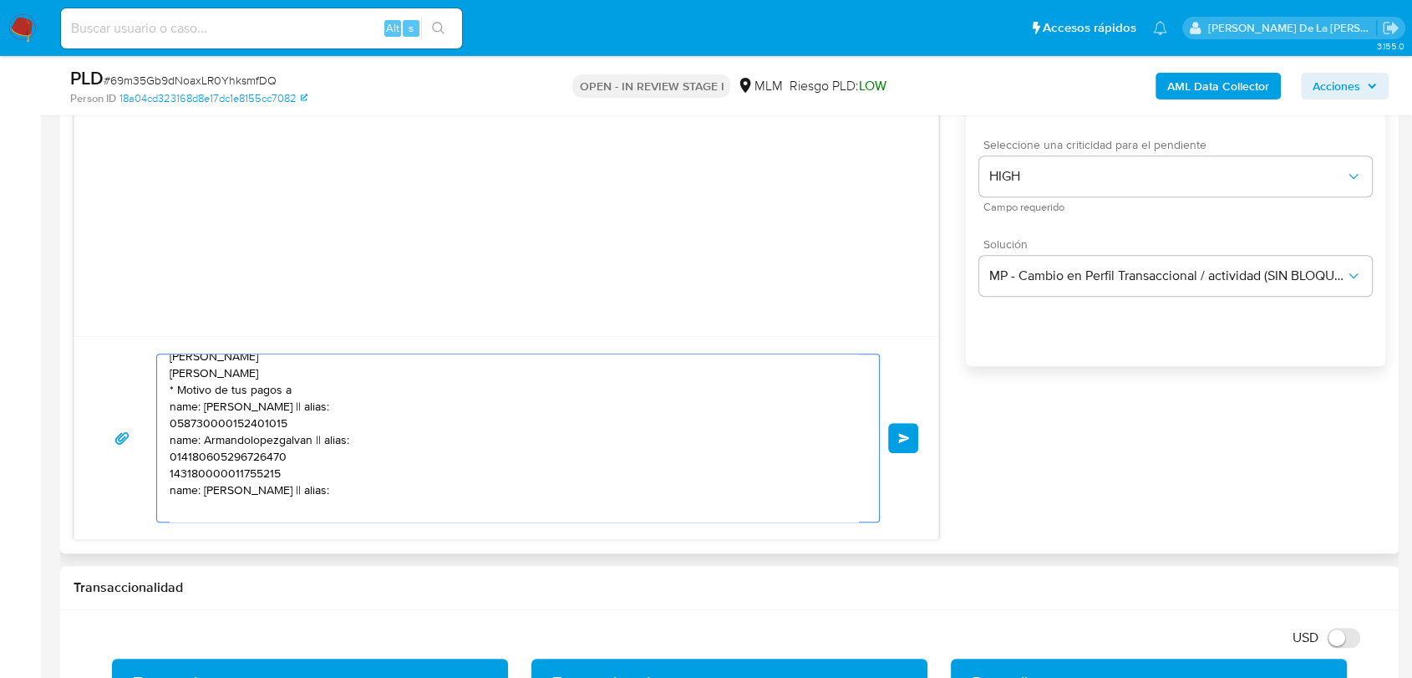
click at [207, 424] on textarea "Estimado cliente, Te comunicamos que de acuerdo con las políticas de control de…" at bounding box center [514, 437] width 688 height 167
click at [209, 460] on textarea "Estimado cliente, Te comunicamos que de acuerdo con las políticas de control de…" at bounding box center [514, 437] width 688 height 167
click at [206, 475] on textarea "Estimado cliente, Te comunicamos que de acuerdo con las políticas de control de…" at bounding box center [514, 437] width 688 height 167
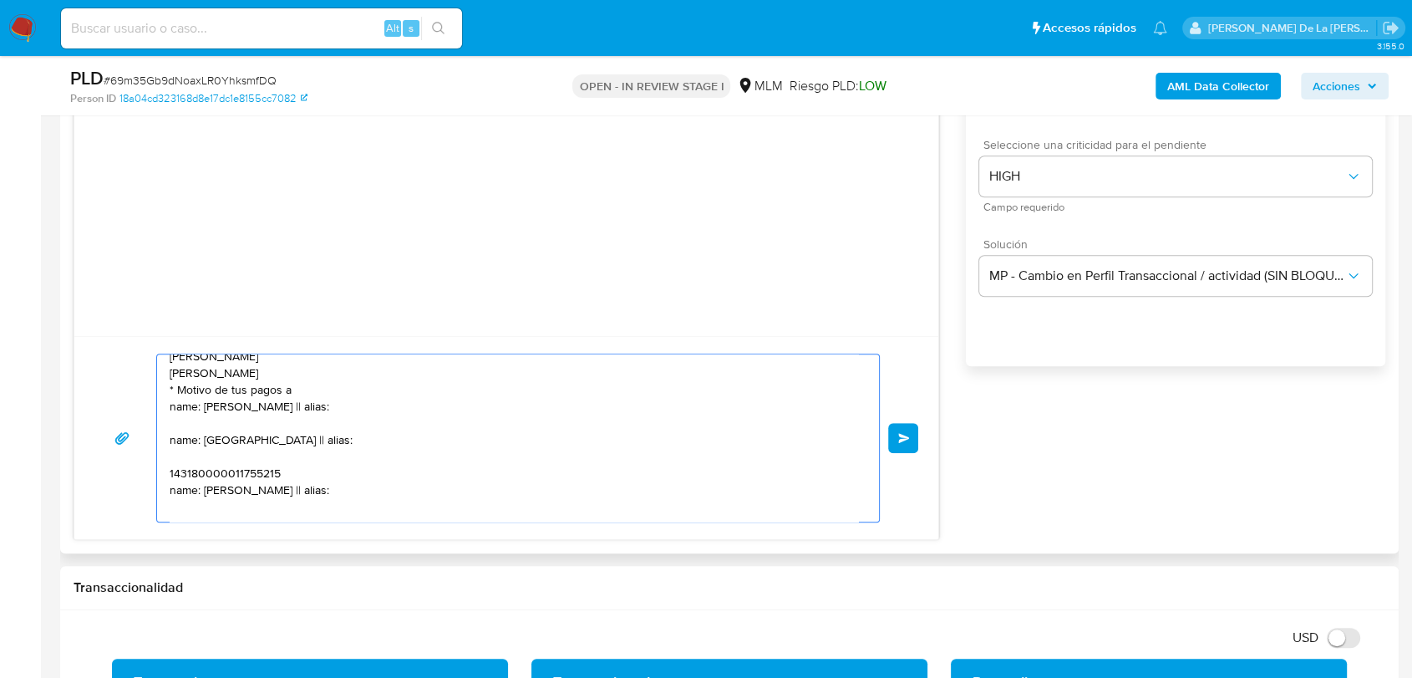
click at [206, 475] on textarea "Estimado cliente, Te comunicamos que de acuerdo con las políticas de control de…" at bounding box center [514, 437] width 688 height 167
click at [203, 424] on textarea "Estimado cliente, Te comunicamos que de acuerdo con las políticas de control de…" at bounding box center [514, 437] width 688 height 167
click at [188, 443] on textarea "Estimado cliente, Te comunicamos que de acuerdo con las políticas de control de…" at bounding box center [514, 437] width 688 height 167
click at [194, 438] on textarea "Estimado cliente, Te comunicamos que de acuerdo con las políticas de control de…" at bounding box center [514, 437] width 688 height 167
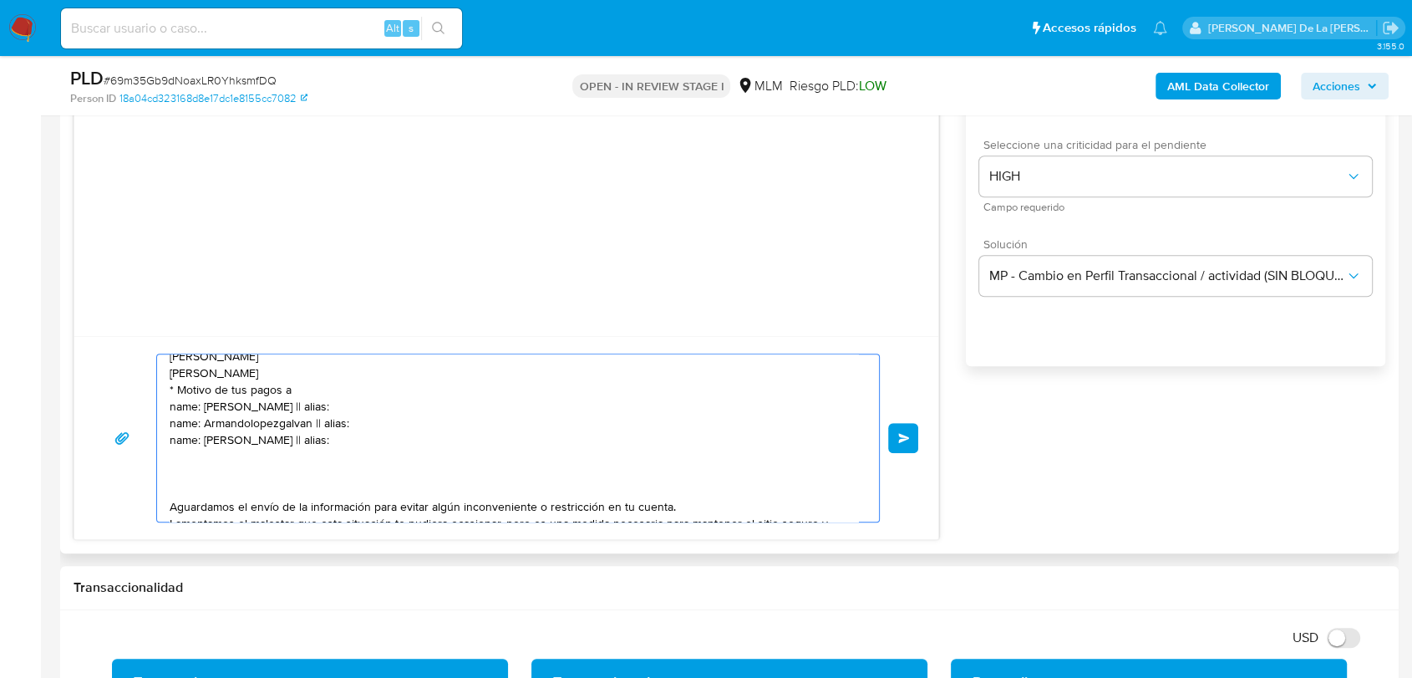
click at [173, 404] on textarea "Estimado cliente, Te comunicamos que de acuerdo con las políticas de control de…" at bounding box center [514, 437] width 688 height 167
click at [174, 404] on textarea "Estimado cliente, Te comunicamos que de acuerdo con las políticas de control de…" at bounding box center [514, 437] width 688 height 167
click at [178, 409] on textarea "Estimado cliente, Te comunicamos que de acuerdo con las políticas de control de…" at bounding box center [514, 437] width 688 height 167
click at [181, 429] on textarea "Estimado cliente, Te comunicamos que de acuerdo con las políticas de control de…" at bounding box center [514, 437] width 688 height 167
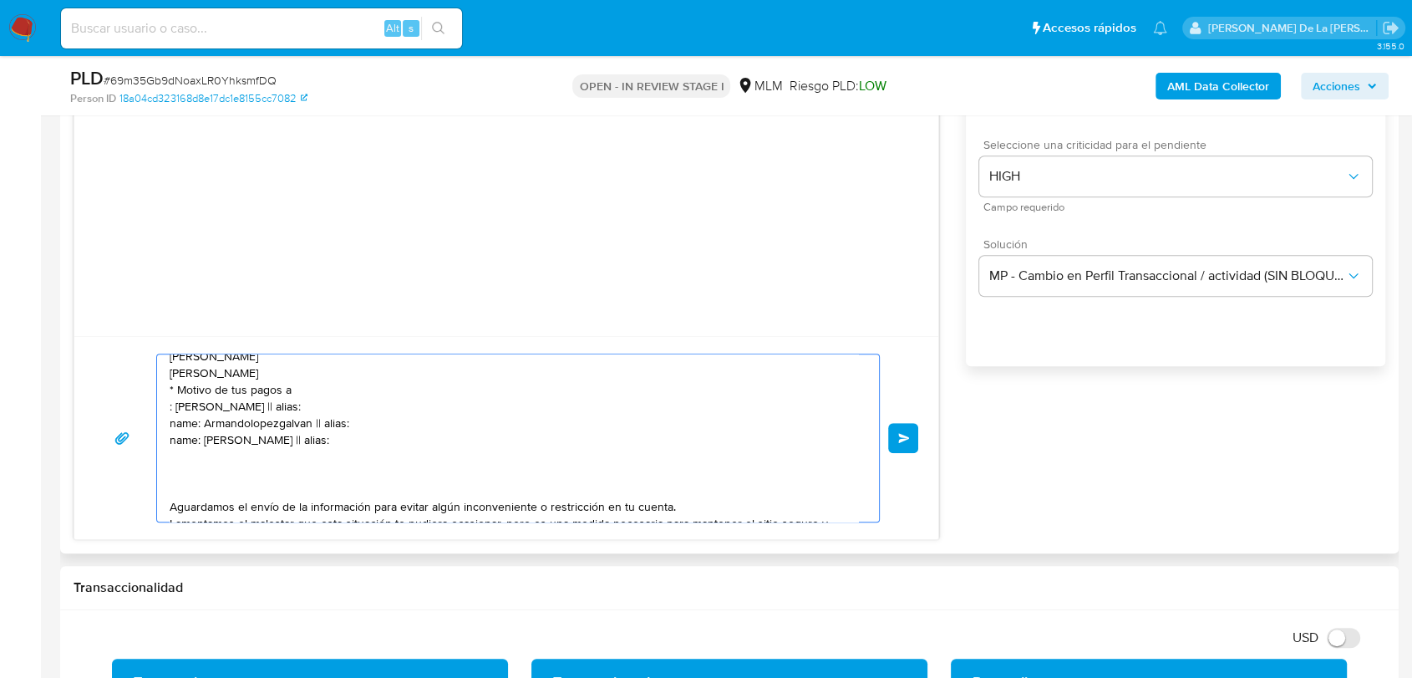
click at [181, 429] on textarea "Estimado cliente, Te comunicamos que de acuerdo con las políticas de control de…" at bounding box center [514, 437] width 688 height 167
click at [182, 444] on textarea "Estimado cliente, Te comunicamos que de acuerdo con las políticas de control de…" at bounding box center [514, 437] width 688 height 167
click at [324, 408] on textarea "Estimado cliente, Te comunicamos que de acuerdo con las políticas de control de…" at bounding box center [514, 437] width 688 height 167
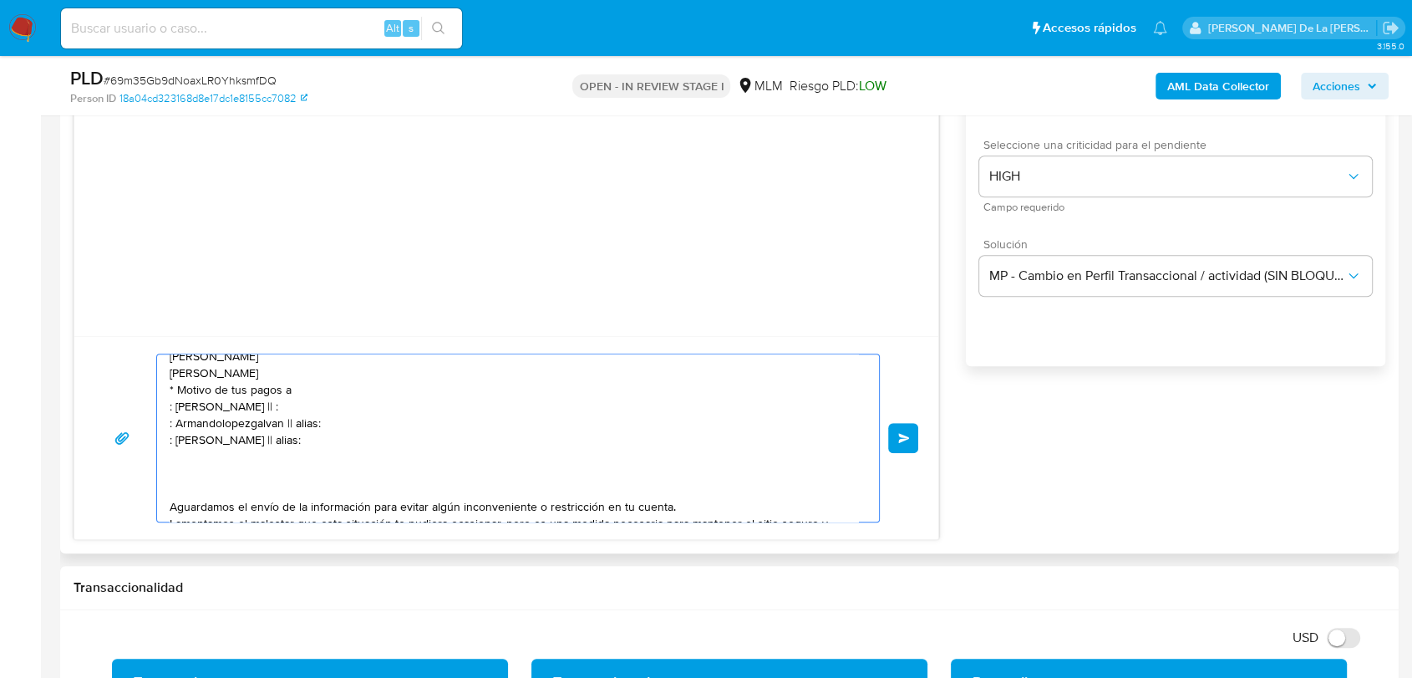
click at [301, 424] on textarea "Estimado cliente, Te comunicamos que de acuerdo con las políticas de control de…" at bounding box center [514, 437] width 688 height 167
click at [282, 441] on textarea "Estimado cliente, Te comunicamos que de acuerdo con las políticas de control de…" at bounding box center [514, 437] width 688 height 167
click at [341, 408] on textarea "Estimado cliente, Te comunicamos que de acuerdo con las políticas de control de…" at bounding box center [514, 437] width 688 height 167
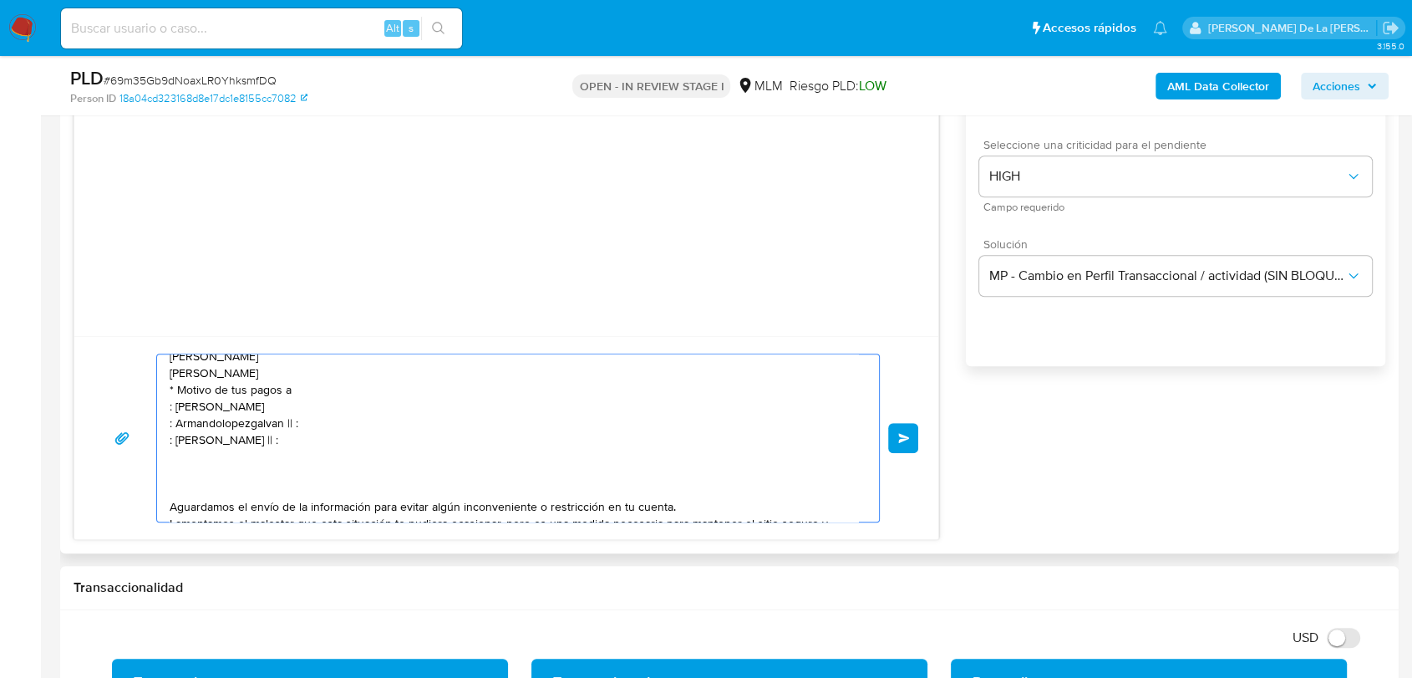
click at [344, 438] on textarea "Estimado cliente, Te comunicamos que de acuerdo con las políticas de control de…" at bounding box center [514, 437] width 688 height 167
click at [345, 427] on textarea "Estimado cliente, Te comunicamos que de acuerdo con las políticas de control de…" at bounding box center [514, 437] width 688 height 167
click at [330, 457] on textarea "Estimado cliente, Te comunicamos que de acuerdo con las políticas de control de…" at bounding box center [514, 437] width 688 height 167
click at [231, 481] on textarea "Estimado cliente, Te comunicamos que de acuerdo con las políticas de control de…" at bounding box center [514, 437] width 688 height 167
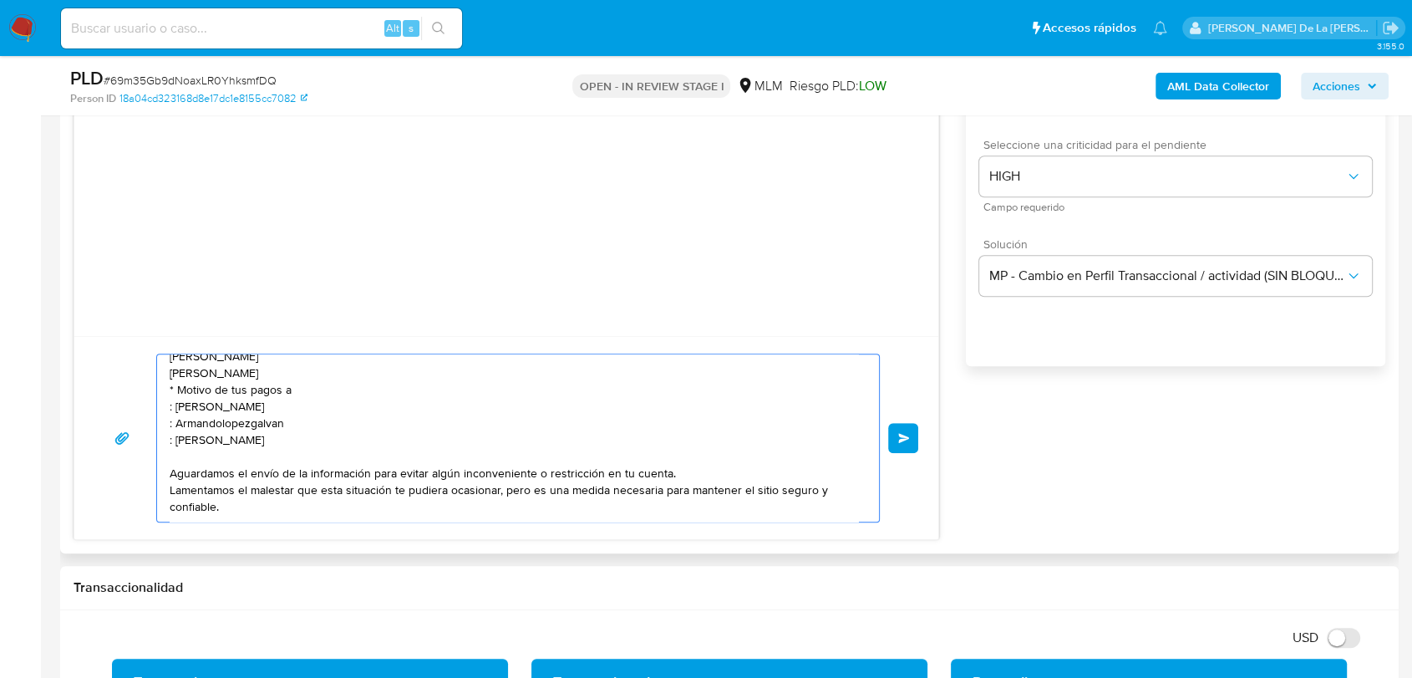
click at [170, 444] on textarea "Estimado cliente, Te comunicamos que de acuerdo con las políticas de control de…" at bounding box center [514, 437] width 688 height 167
click at [173, 424] on textarea "Estimado cliente, Te comunicamos que de acuerdo con las políticas de control de…" at bounding box center [514, 437] width 688 height 167
click at [175, 409] on textarea "Estimado cliente, Te comunicamos que de acuerdo con las políticas de control de…" at bounding box center [514, 437] width 688 height 167
click at [170, 427] on textarea "Estimado cliente, Te comunicamos que de acuerdo con las políticas de control de…" at bounding box center [514, 437] width 688 height 167
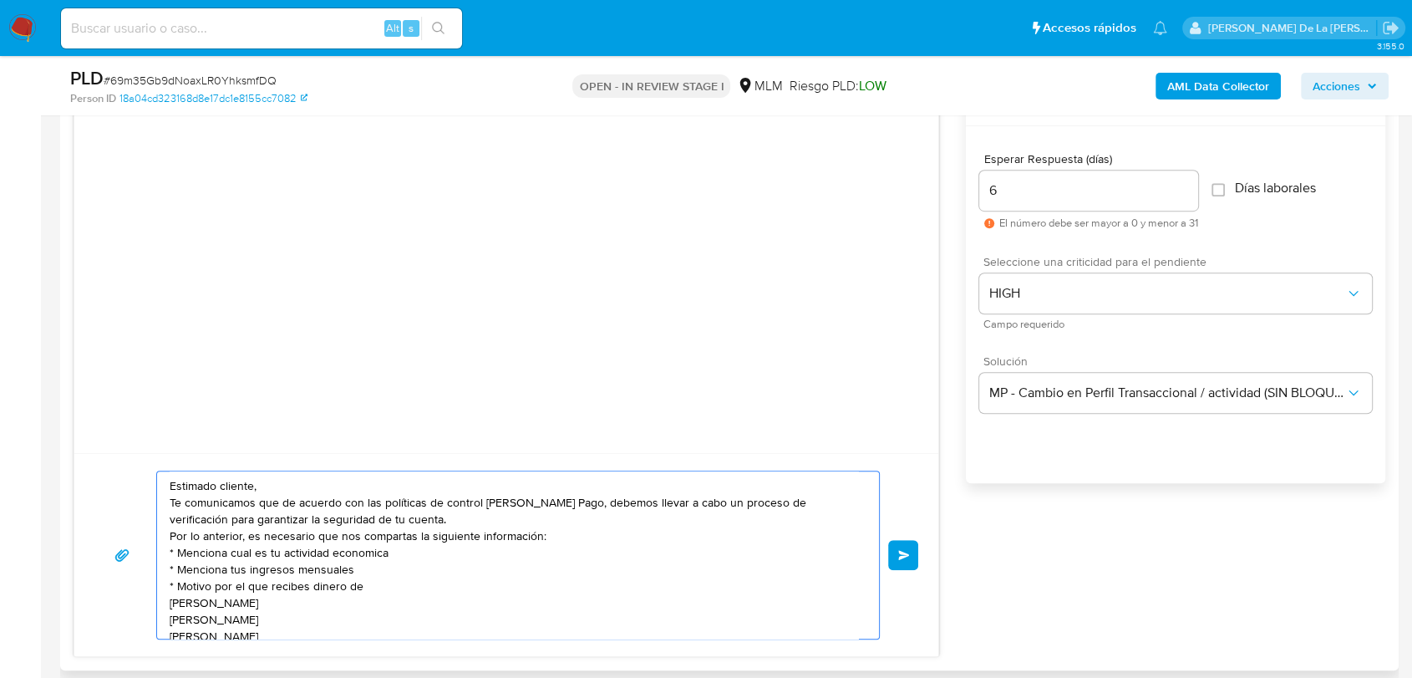
scroll to position [928, 0]
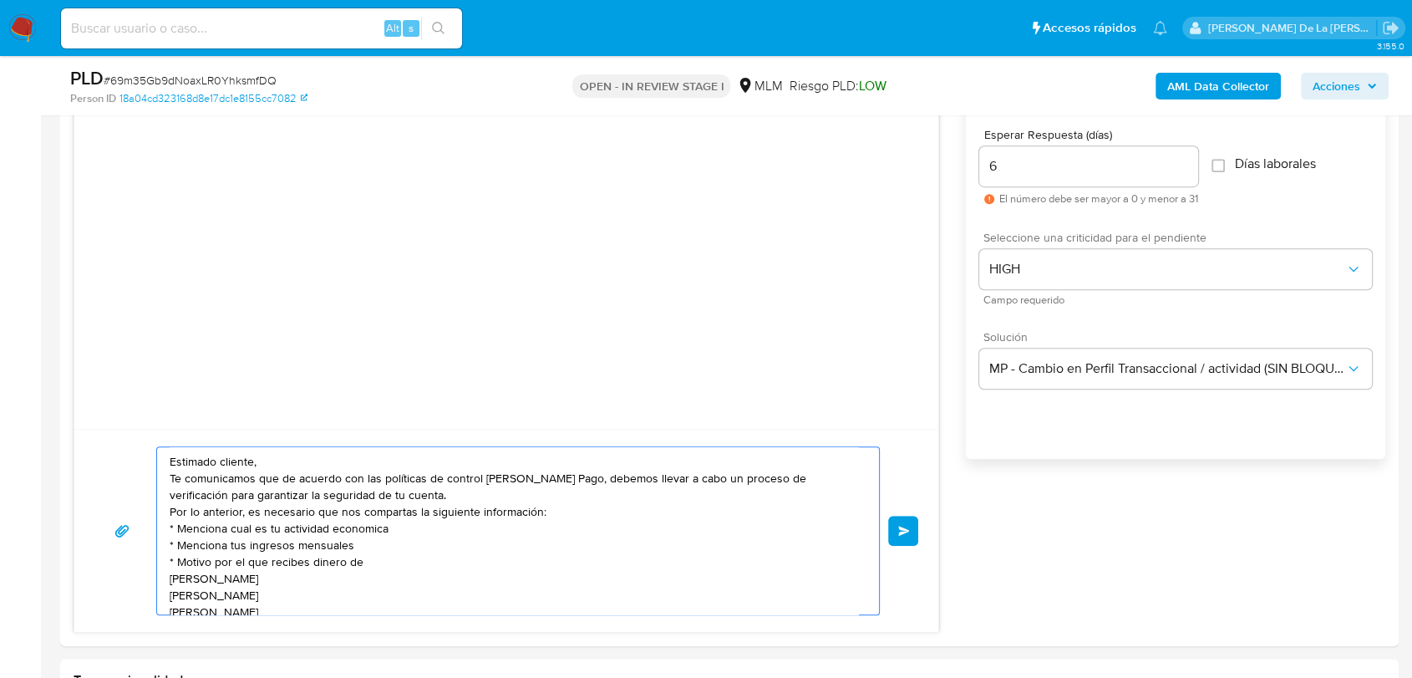
type textarea "Estimado cliente, Te comunicamos que de acuerdo con las políticas de control de…"
drag, startPoint x: 1034, startPoint y: 162, endPoint x: 886, endPoint y: 160, distance: 147.9
click at [886, 160] on div "Estimado cliente, Te comunicamos que de acuerdo con las políticas de control de…" at bounding box center [730, 345] width 1312 height 575
type input "5"
click at [907, 522] on button "Enviar" at bounding box center [903, 531] width 30 height 30
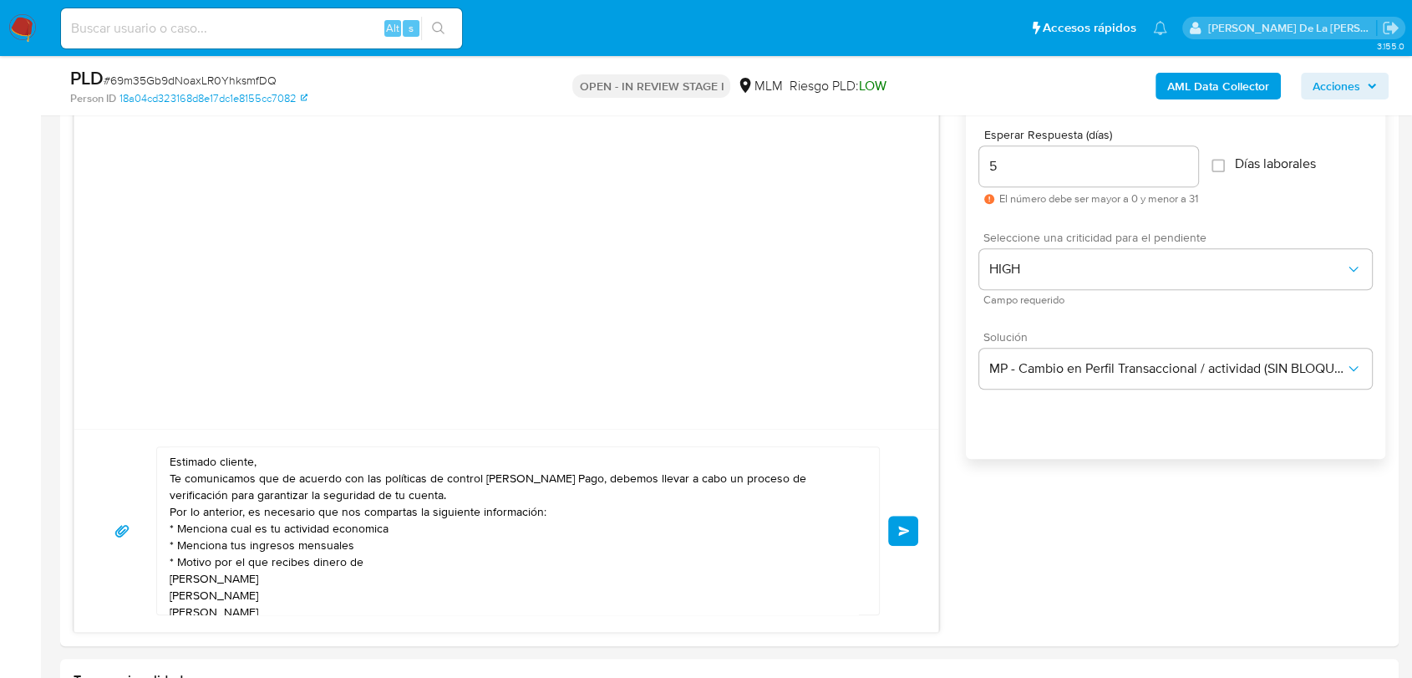
click at [898, 529] on span "Enviar" at bounding box center [904, 531] width 12 height 10
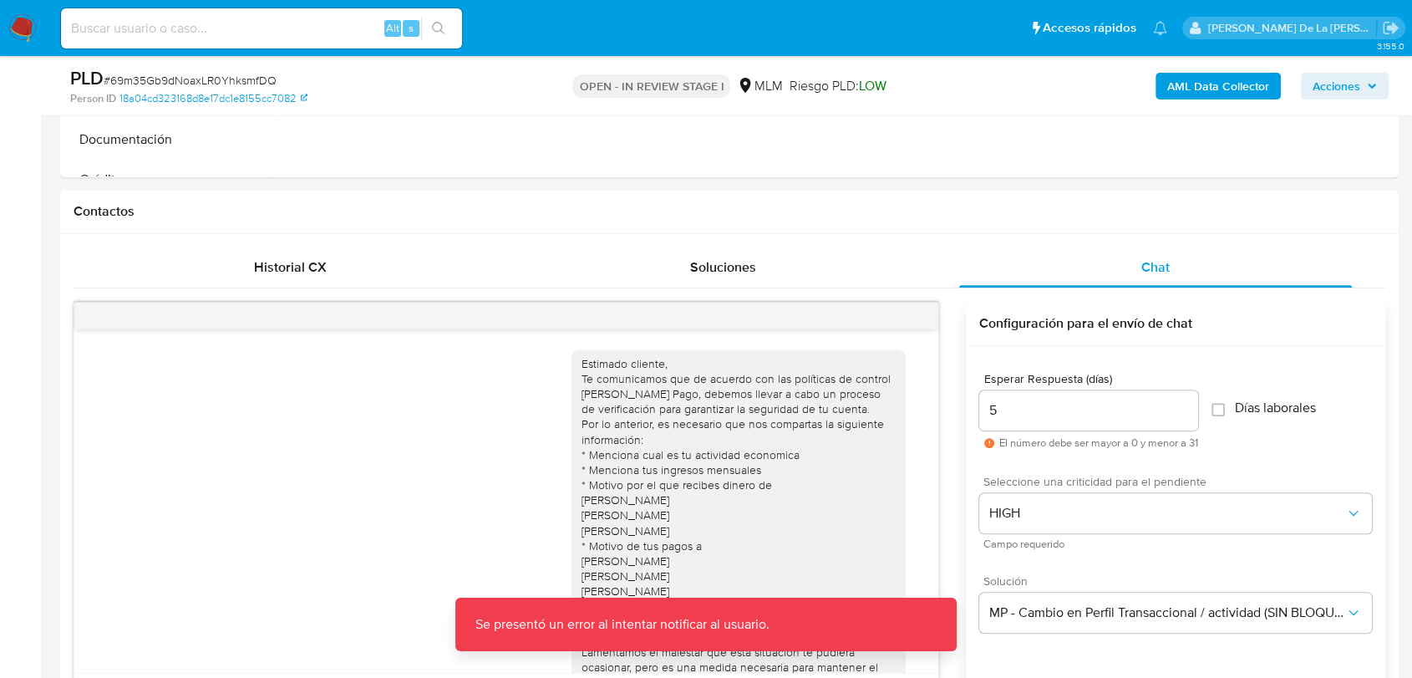
scroll to position [649, 0]
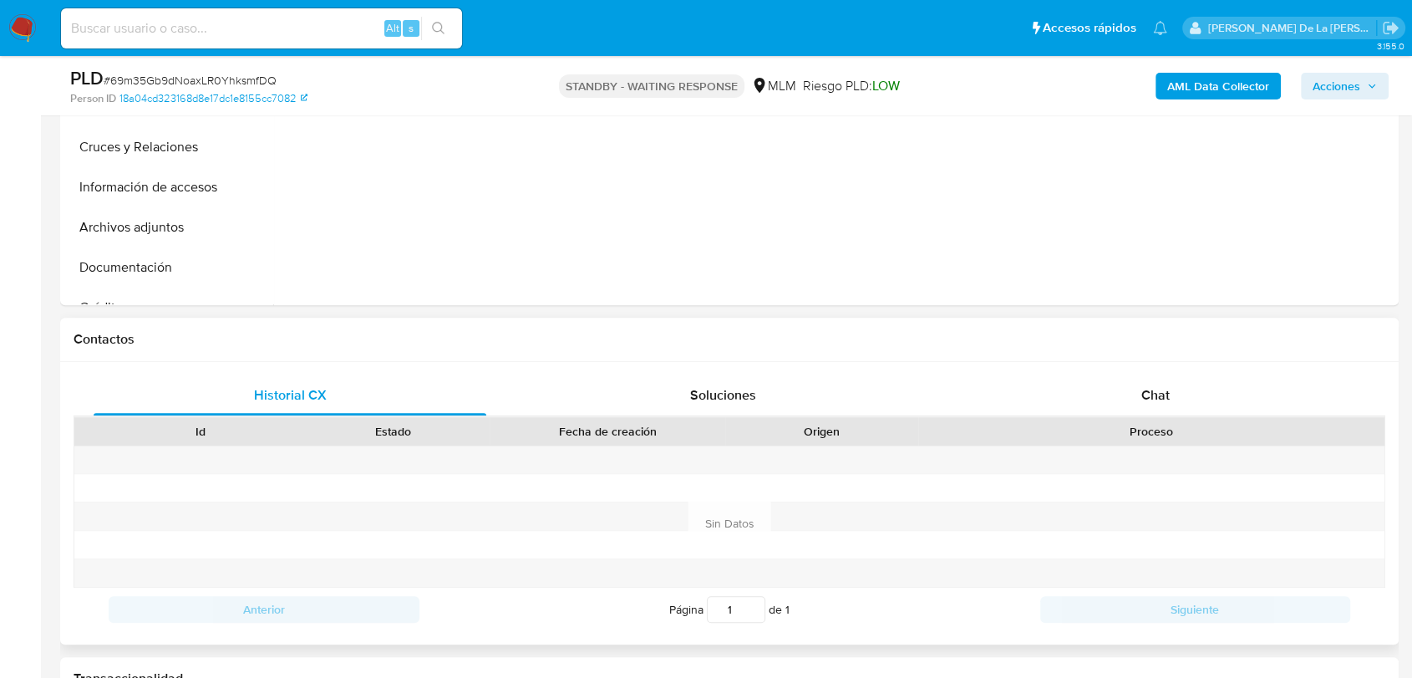
select select "10"
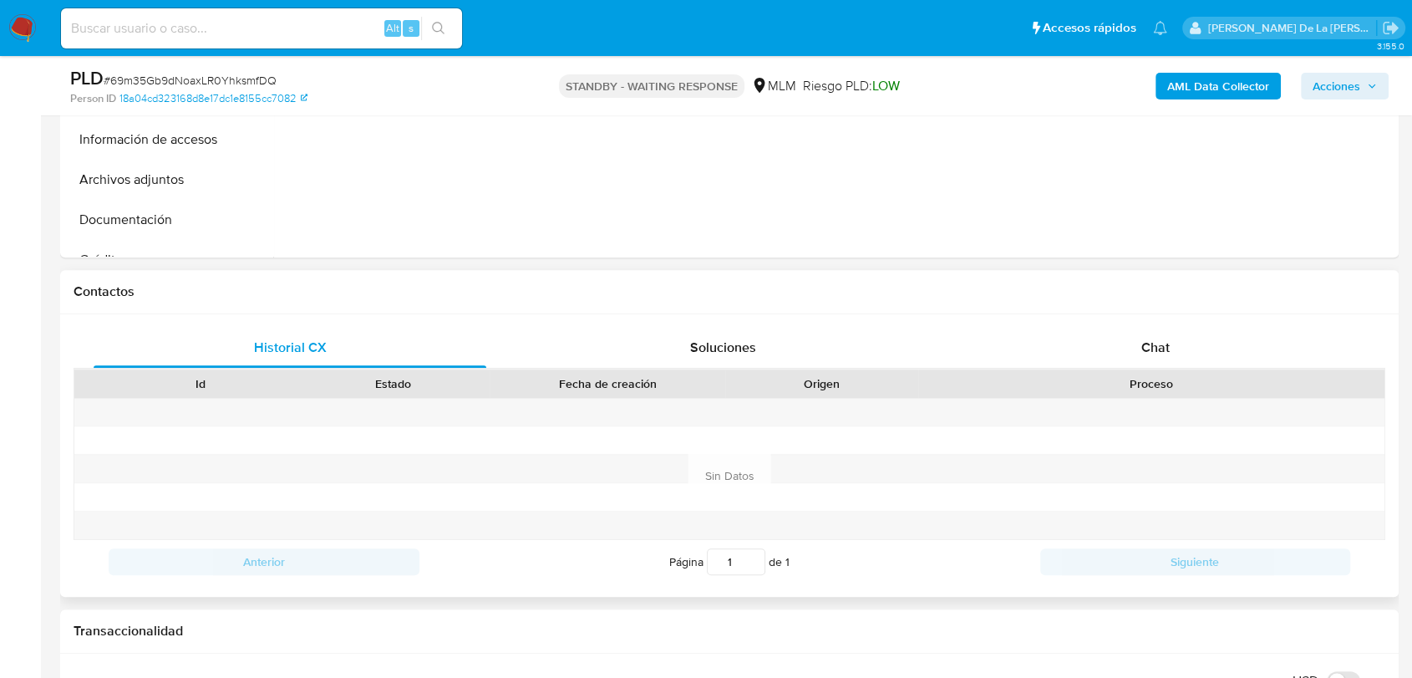
scroll to position [742, 0]
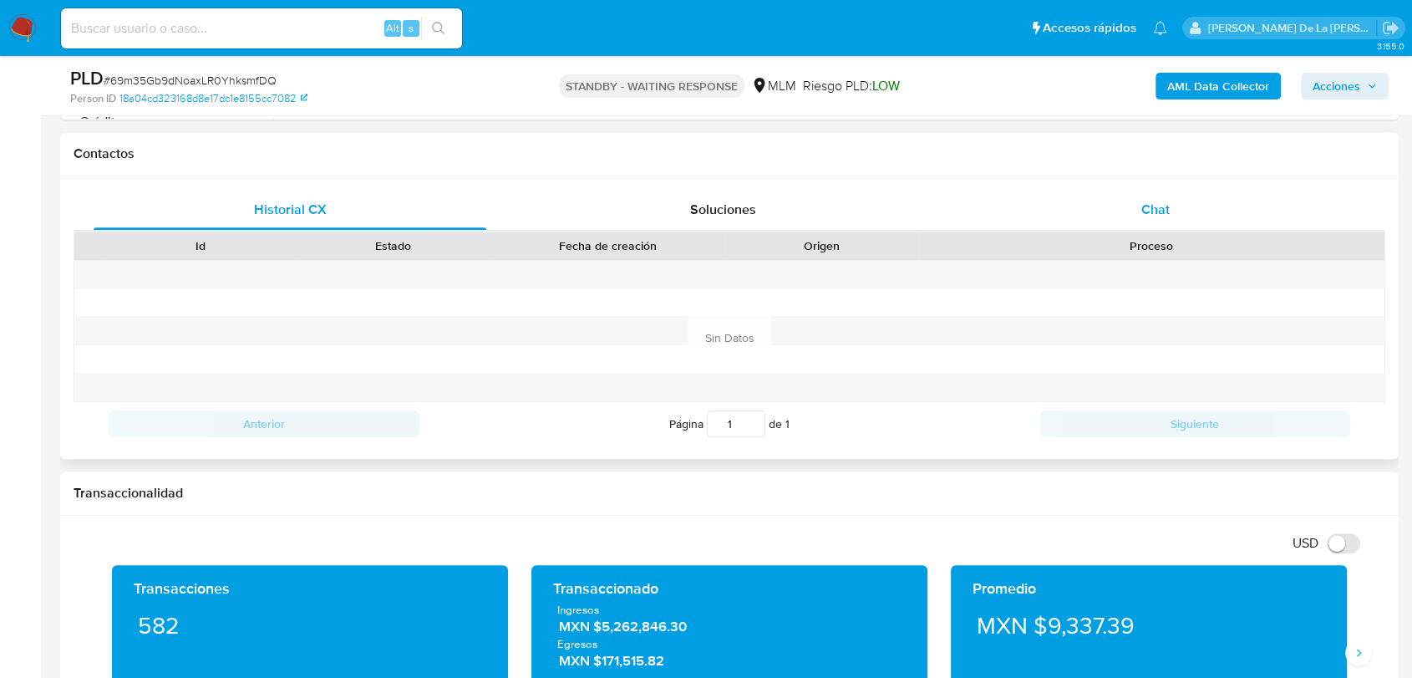
click at [1150, 200] on span "Chat" at bounding box center [1155, 209] width 28 height 19
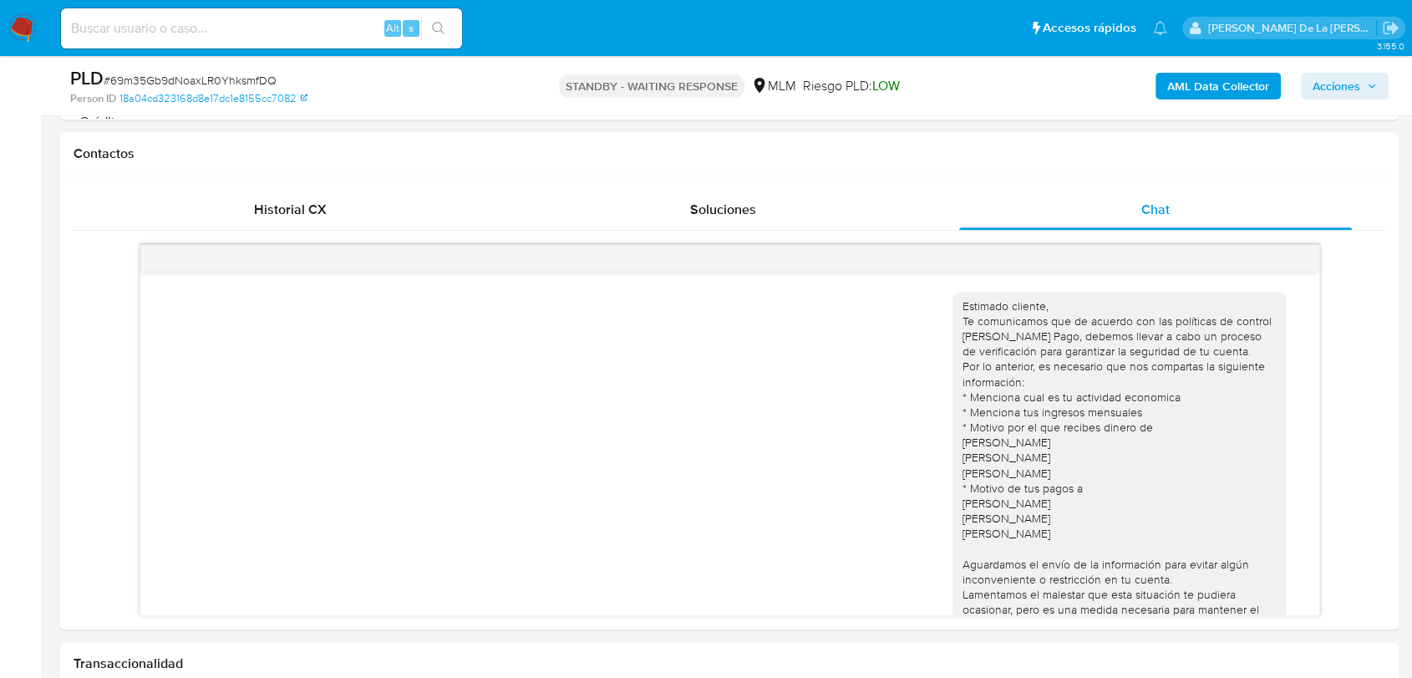
scroll to position [371, 0]
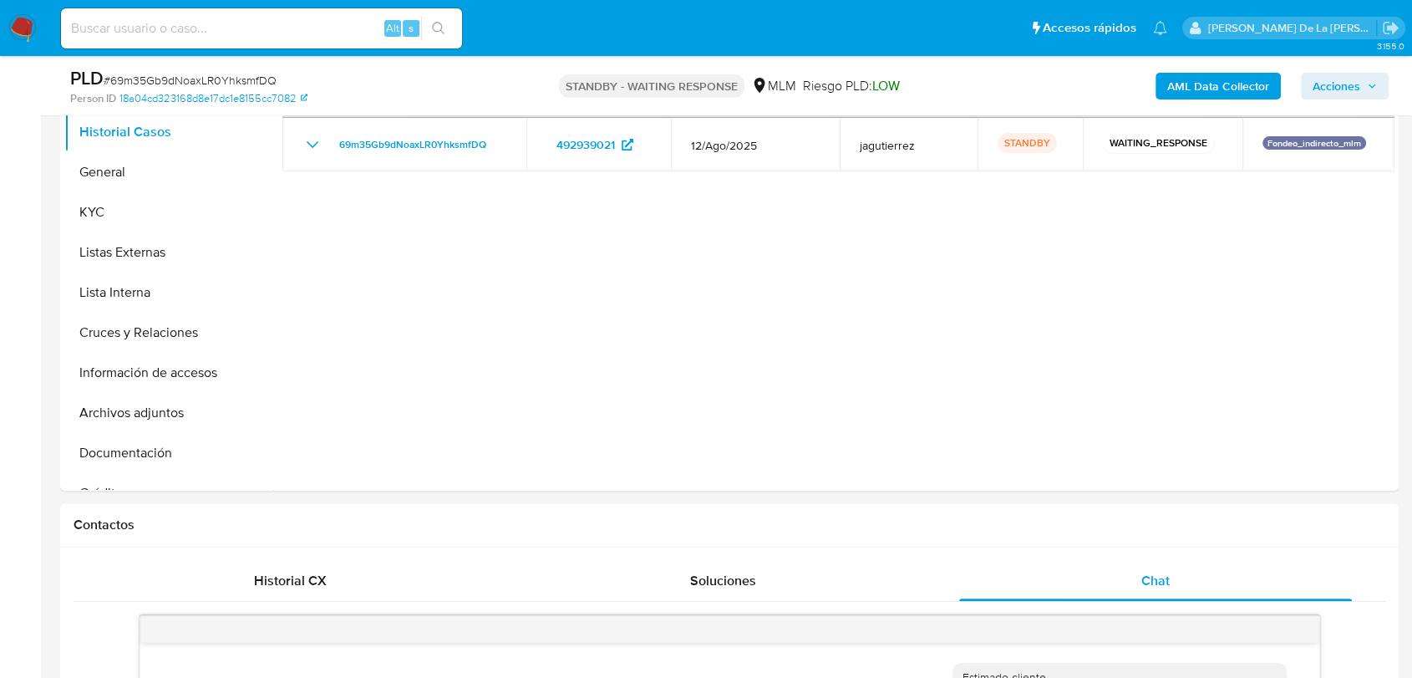
click at [29, 33] on img at bounding box center [22, 28] width 28 height 28
